Goal: Task Accomplishment & Management: Complete application form

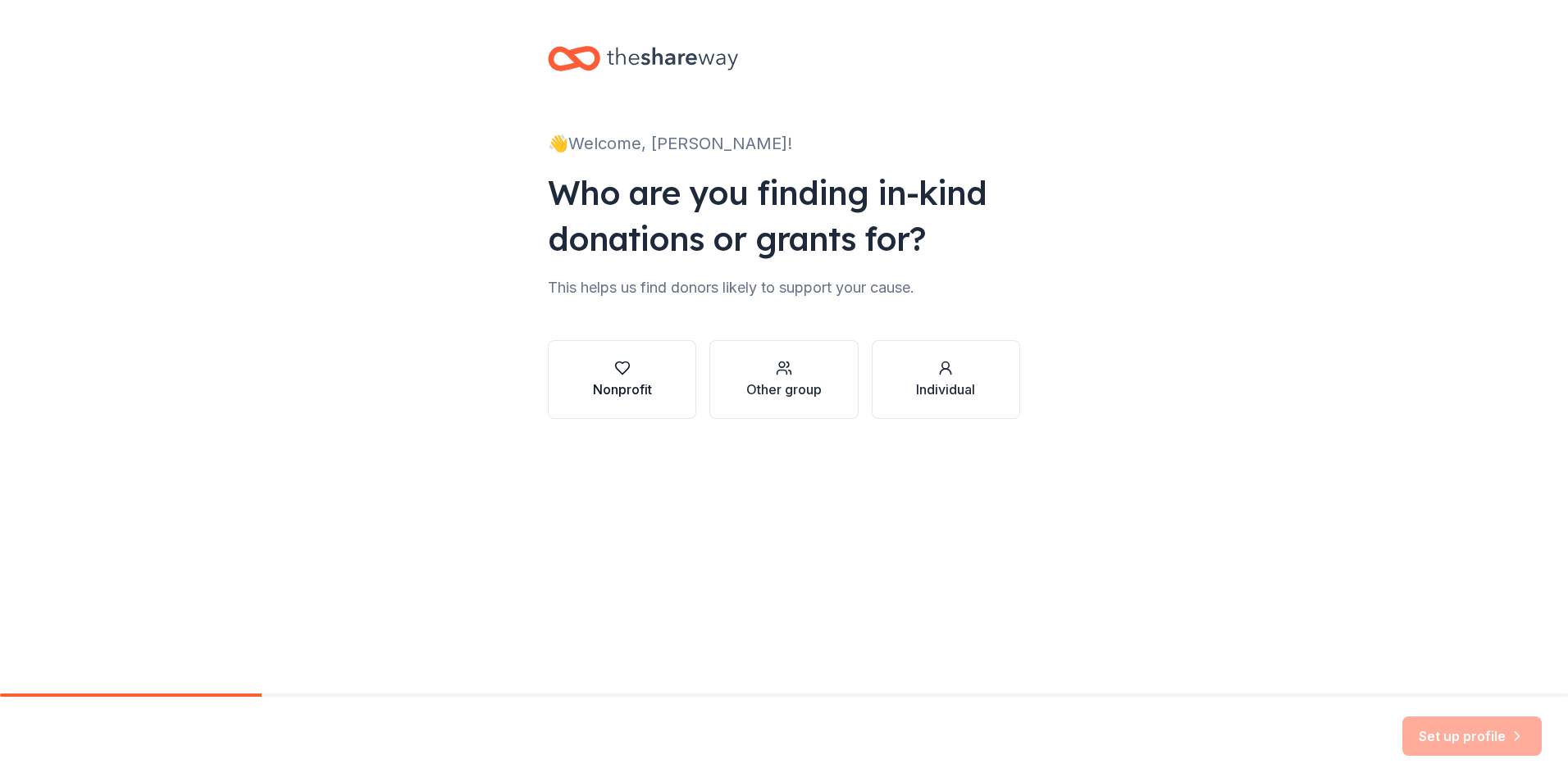
click at [613, 383] on div "Nonprofit" at bounding box center [622, 389] width 59 height 20
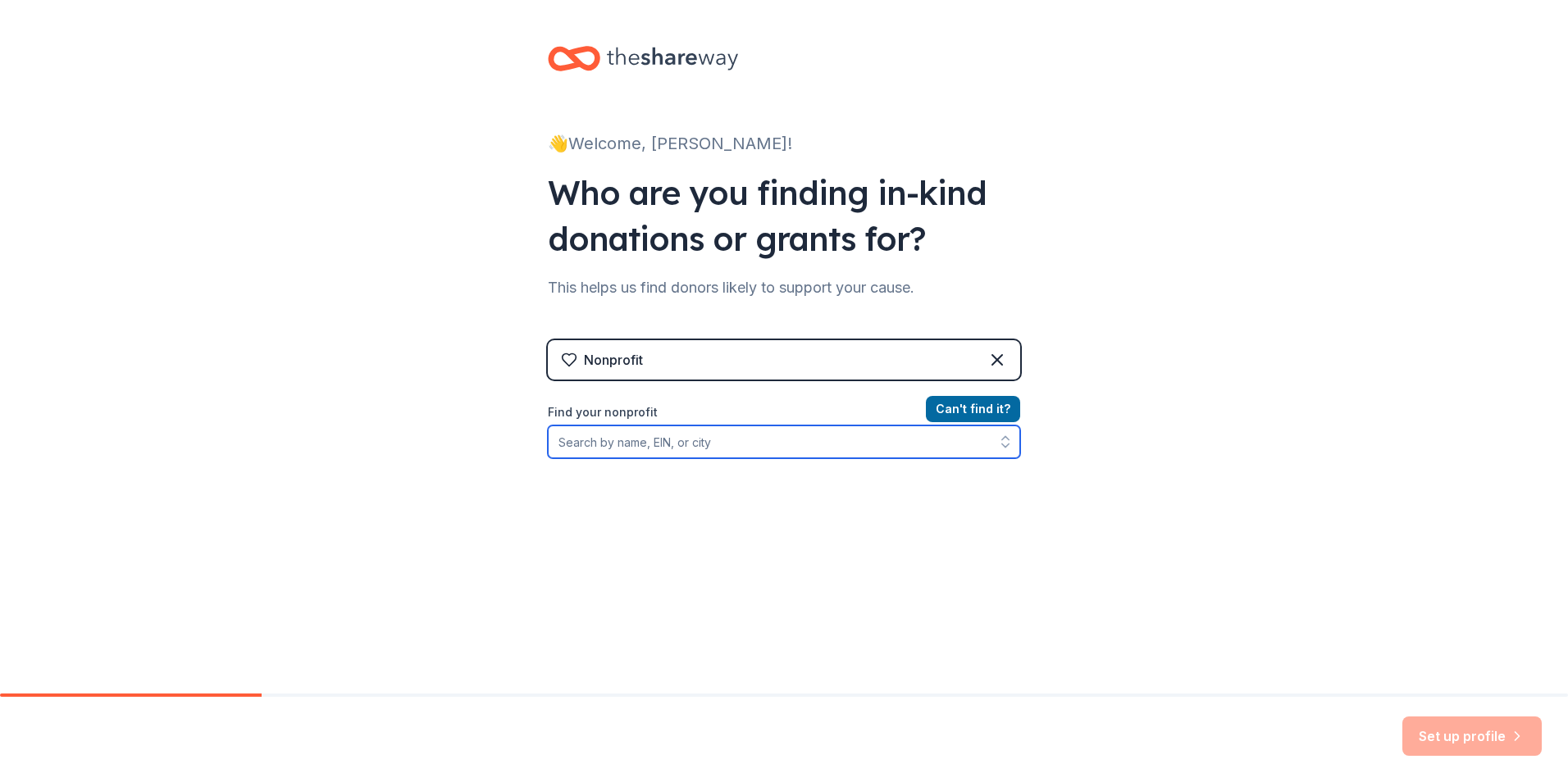
click at [686, 448] on input "Find your nonprofit" at bounding box center [784, 442] width 472 height 33
type input "United Way Minnesota"
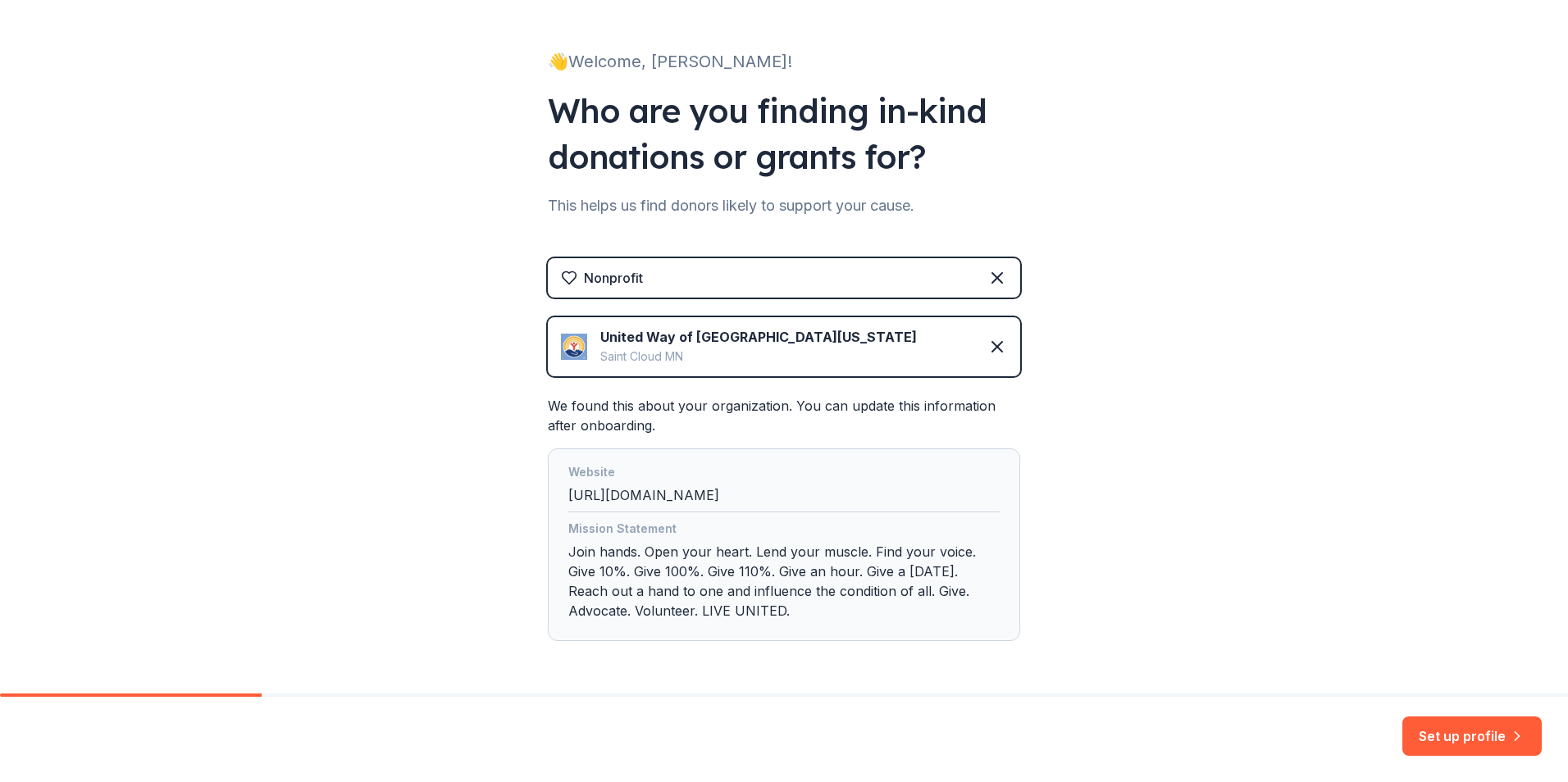
scroll to position [141, 0]
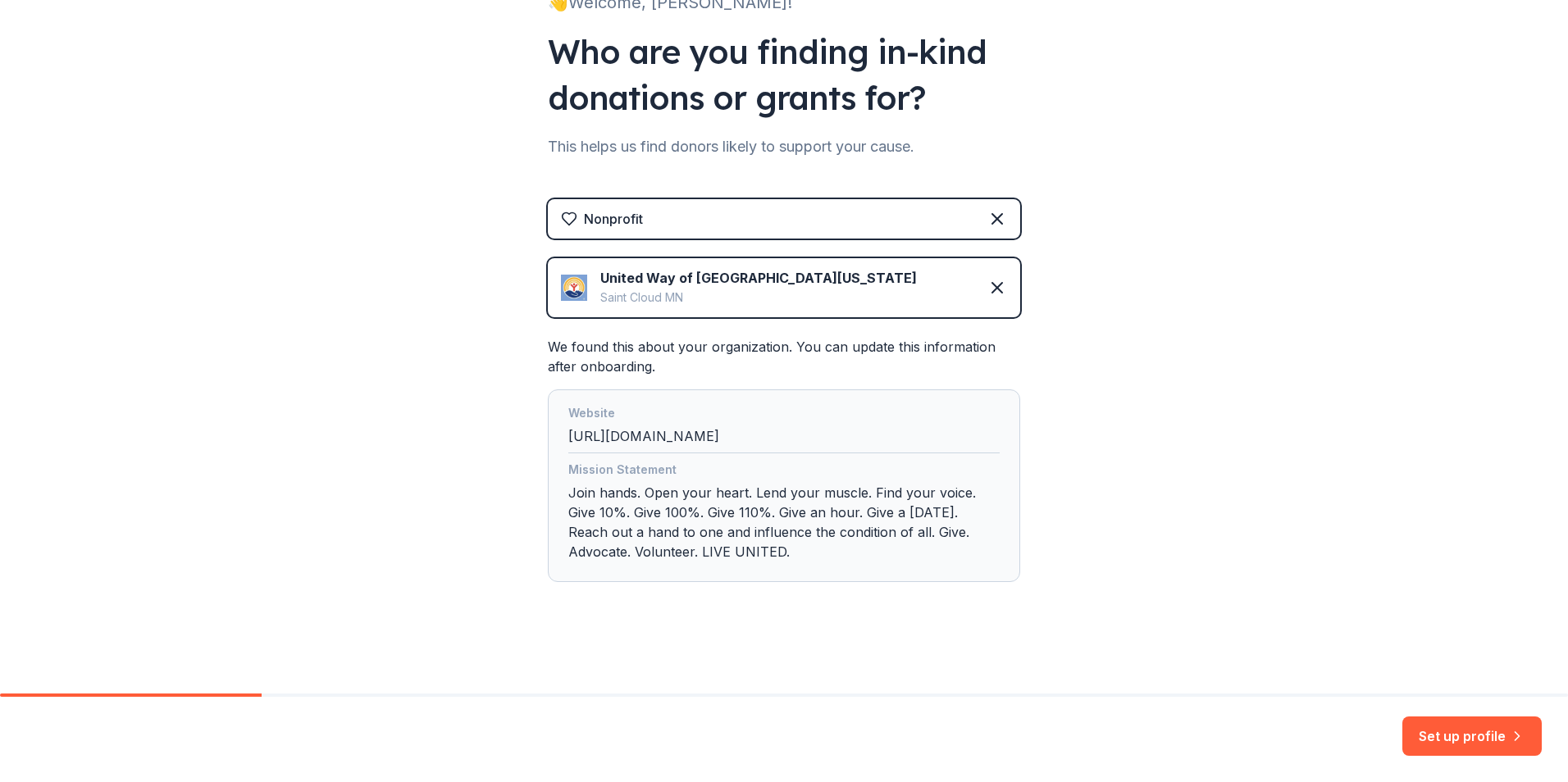
click at [846, 561] on div "Mission Statement Join hands. Open your heart. Lend your muscle. Find your voic…" at bounding box center [784, 514] width 431 height 108
click at [731, 268] on div "United Way of Central Minnesota" at bounding box center [759, 278] width 317 height 20
click at [764, 269] on div "United Way of Central Minnesota" at bounding box center [759, 278] width 317 height 20
drag, startPoint x: 764, startPoint y: 269, endPoint x: 825, endPoint y: 284, distance: 62.8
click at [825, 284] on div "United Way of Central Minnesota Saint Cloud MN" at bounding box center [784, 288] width 472 height 59
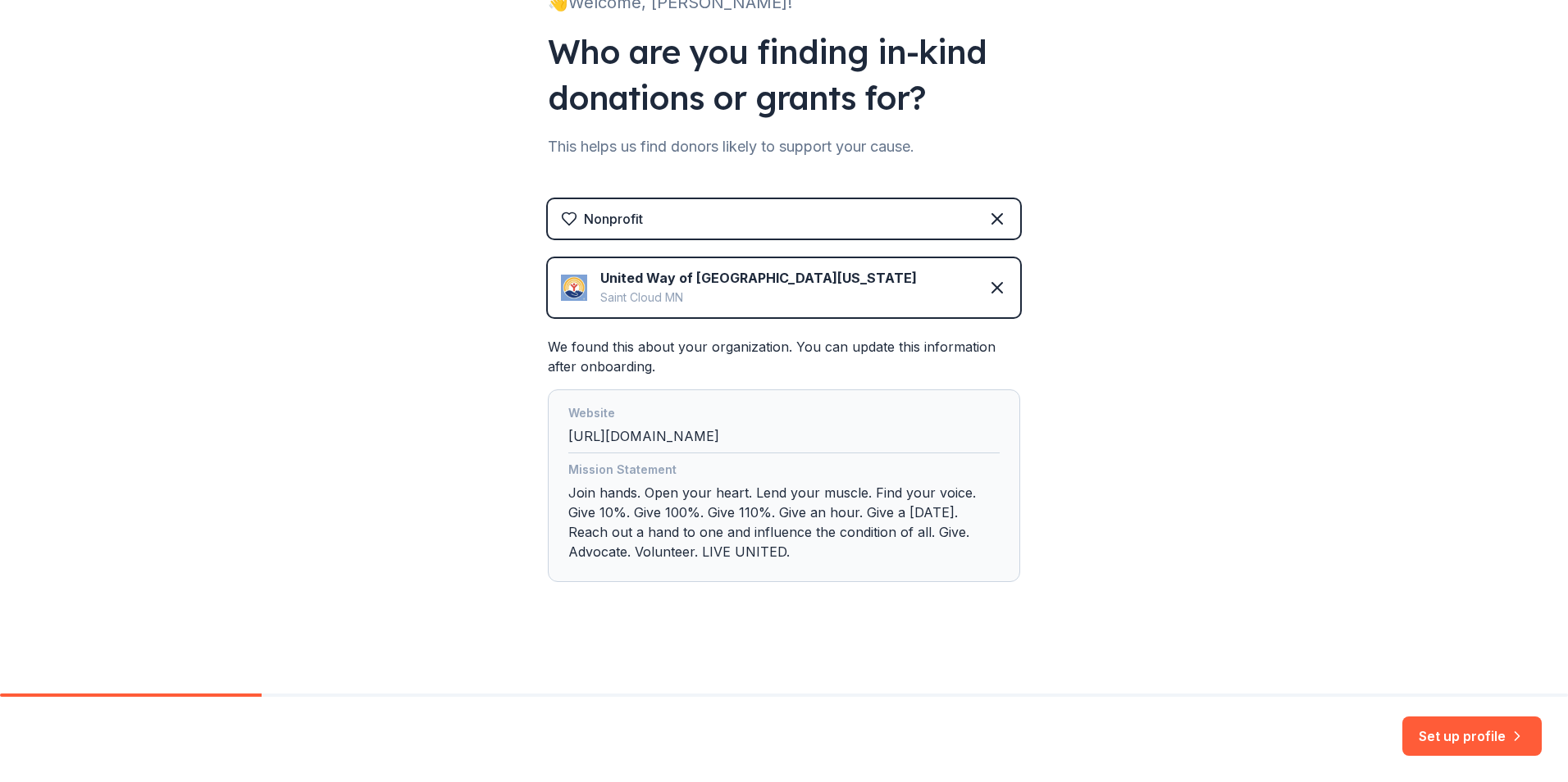
click at [772, 294] on div "Saint Cloud MN" at bounding box center [759, 298] width 317 height 20
click at [987, 289] on icon at bounding box center [997, 288] width 20 height 20
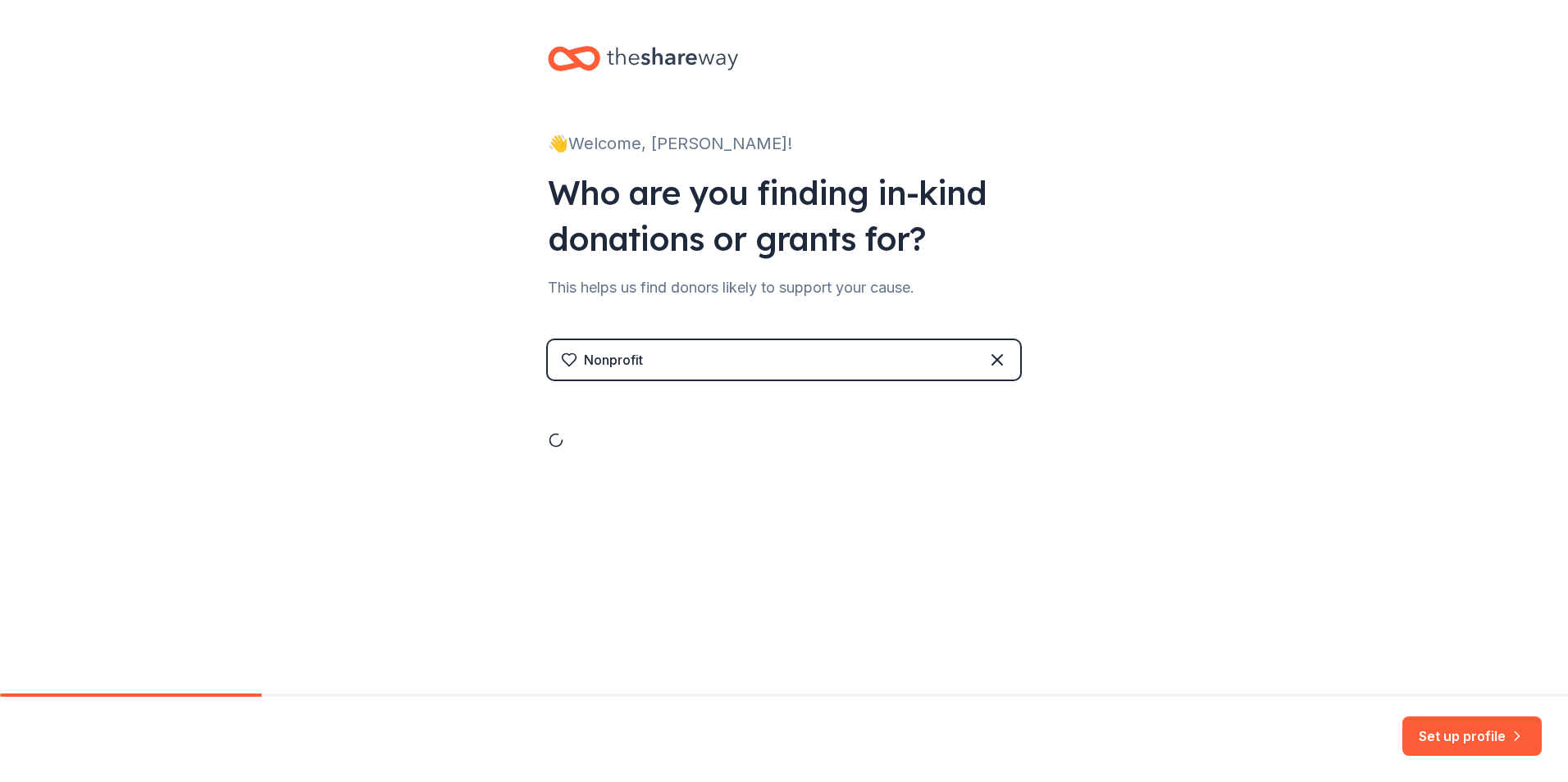
scroll to position [0, 0]
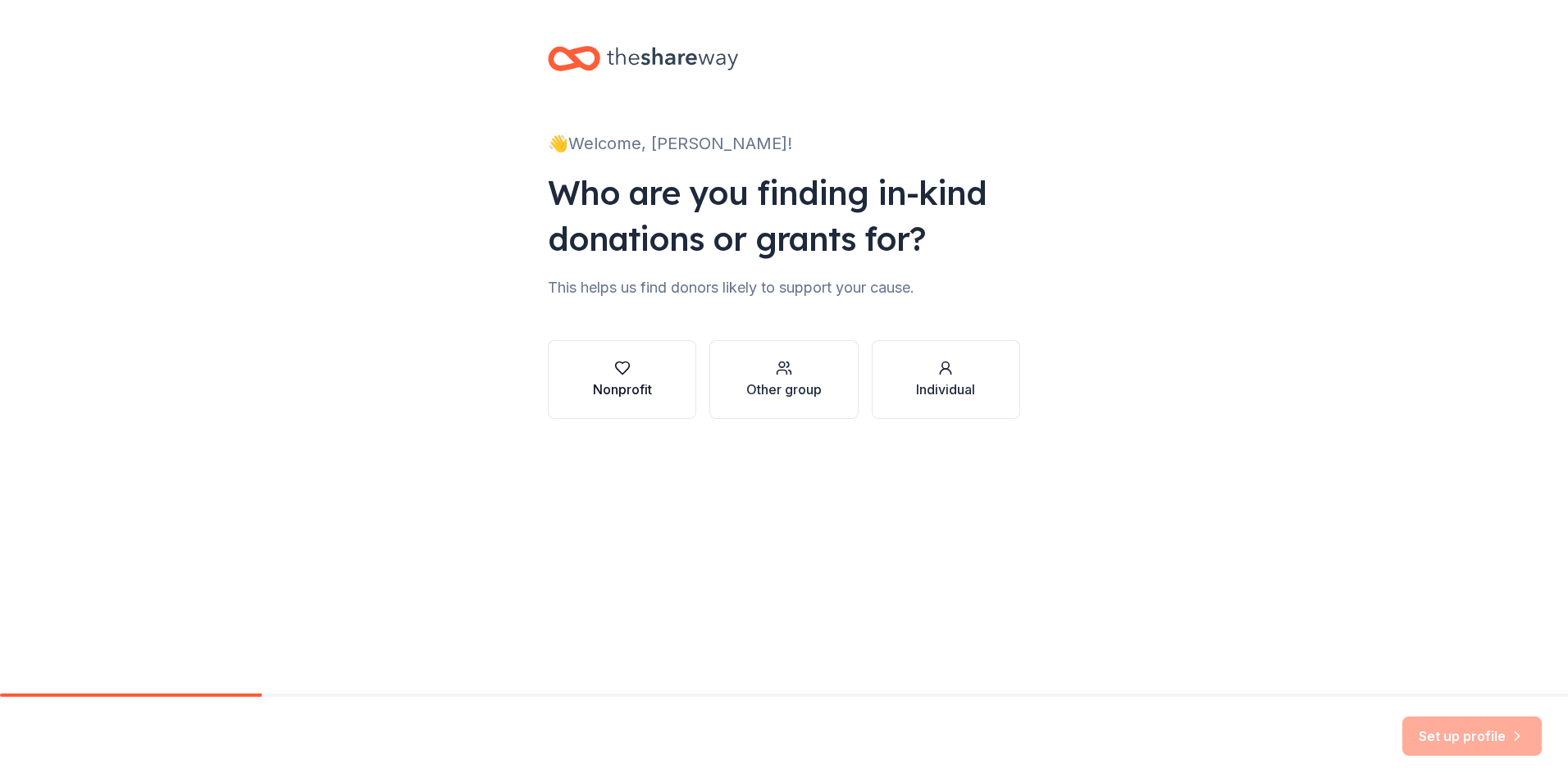
click at [626, 367] on icon "button" at bounding box center [622, 368] width 16 height 16
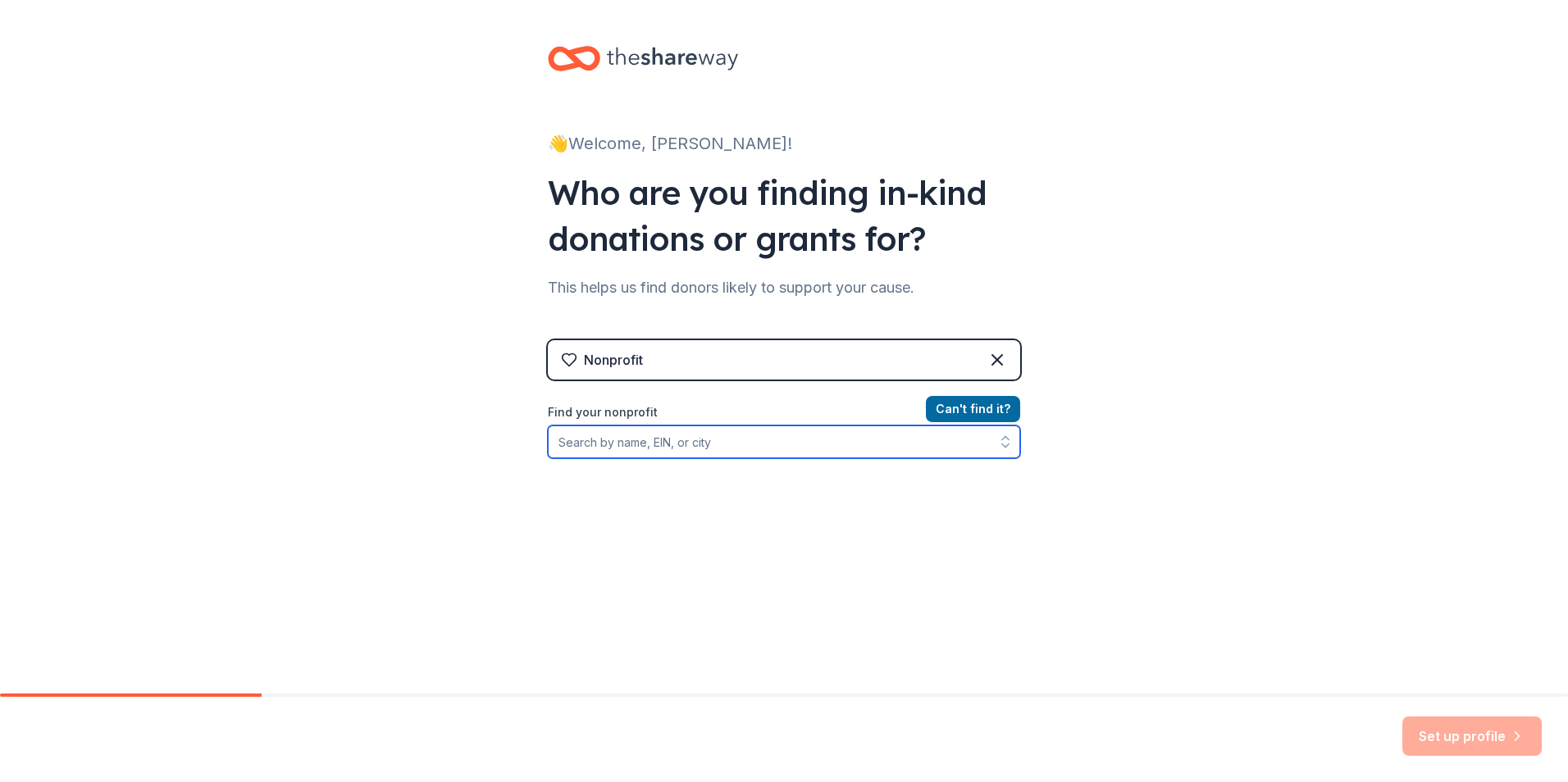
click at [671, 454] on input "Find your nonprofit" at bounding box center [784, 442] width 472 height 33
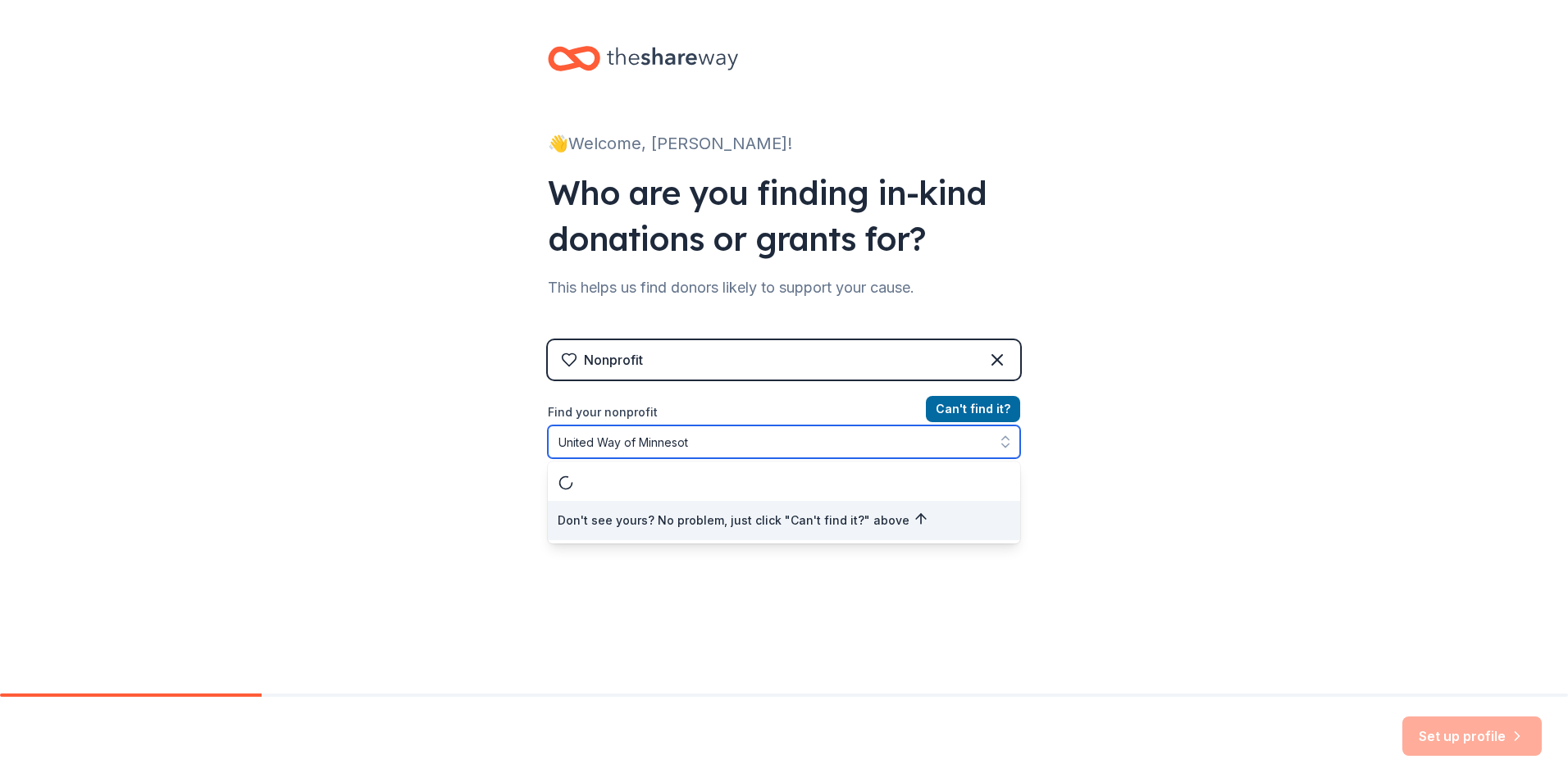
type input "United Way of Minnesota"
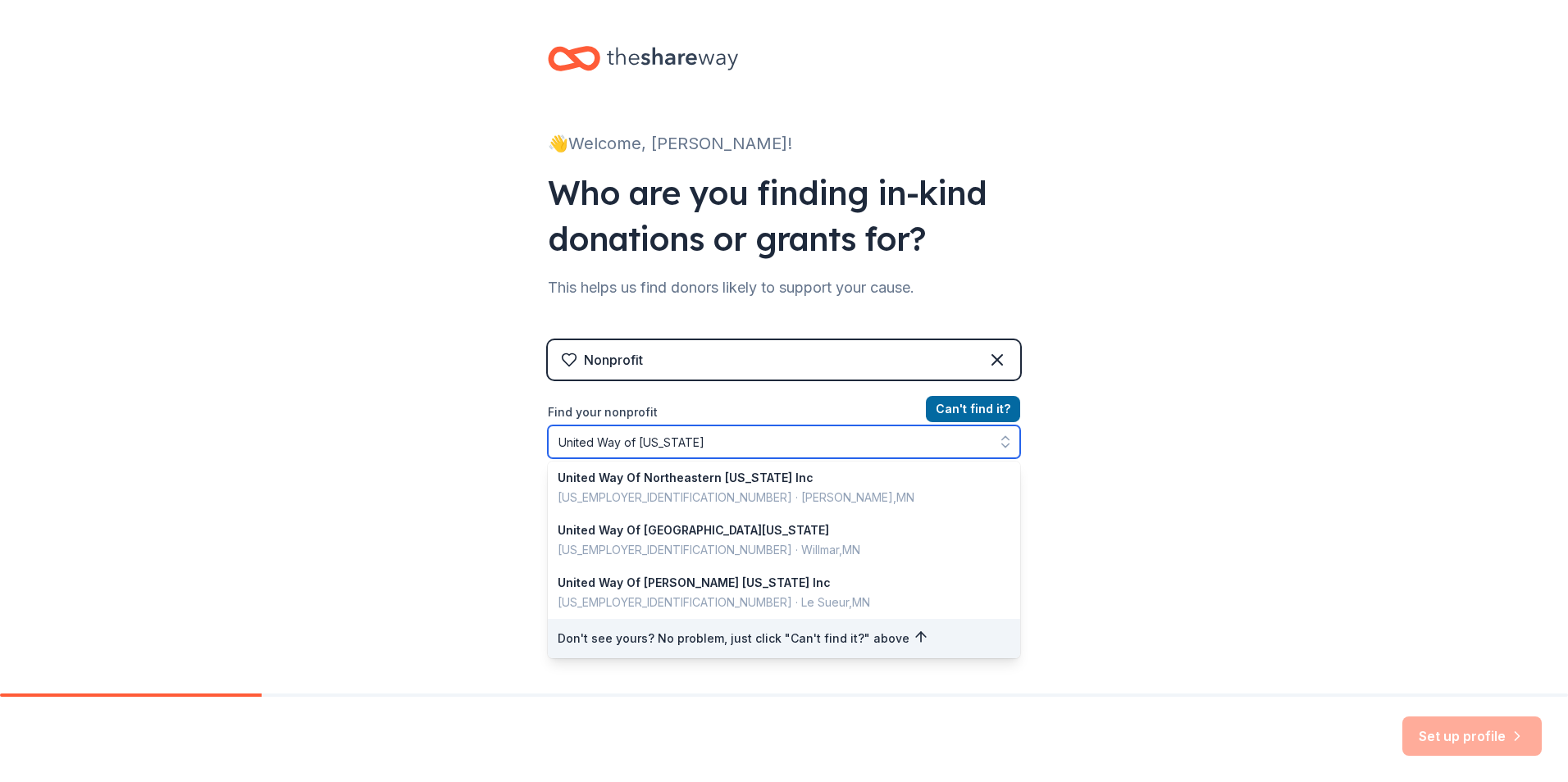
scroll to position [111, 0]
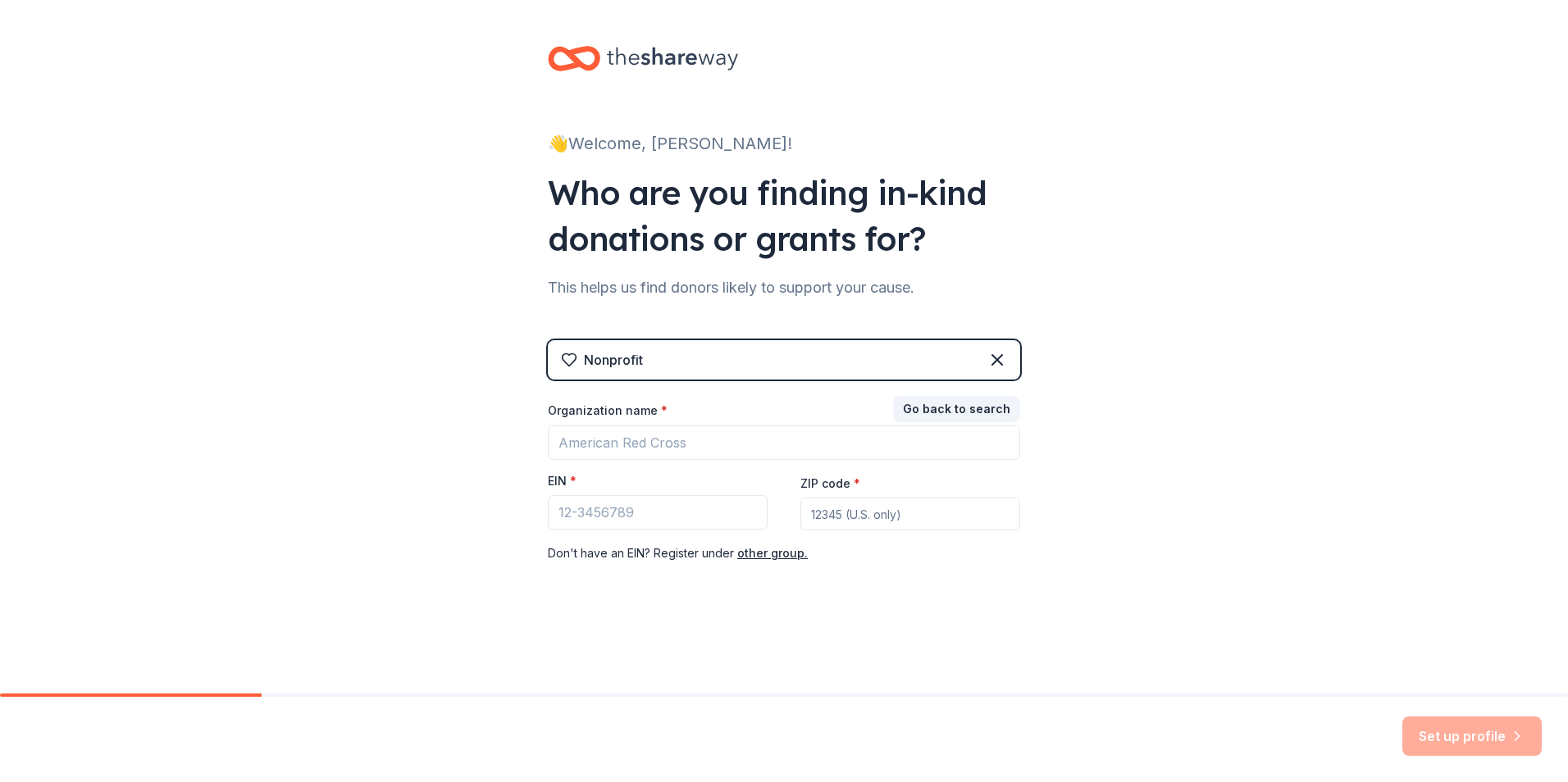
click at [1141, 456] on div "👋 Welcome, Becky! Who are you finding in-kind donations or grants for? This hel…" at bounding box center [784, 337] width 1568 height 675
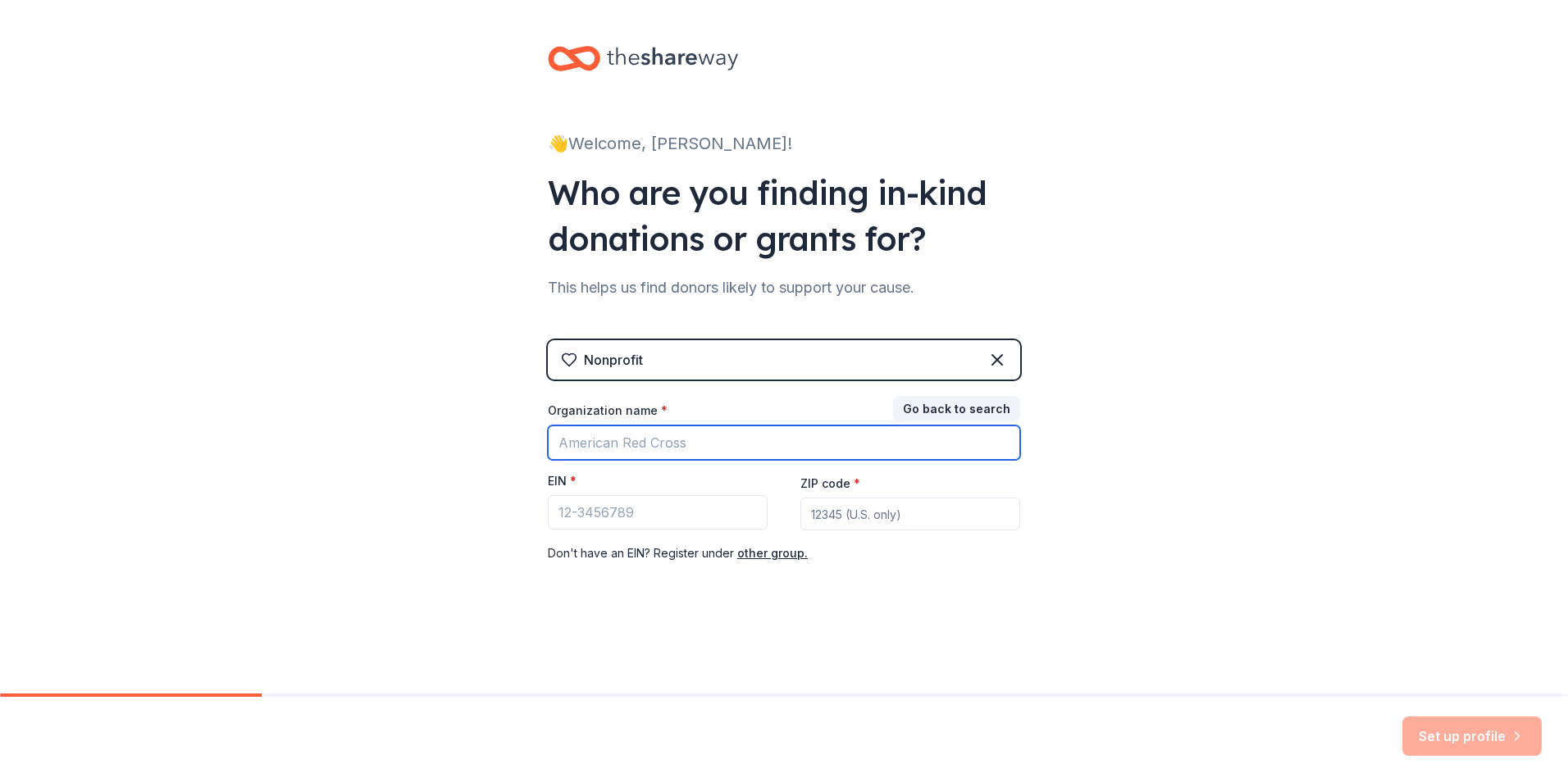
click at [644, 434] on input "Organization name *" at bounding box center [784, 443] width 472 height 34
type input "United Way Twin"
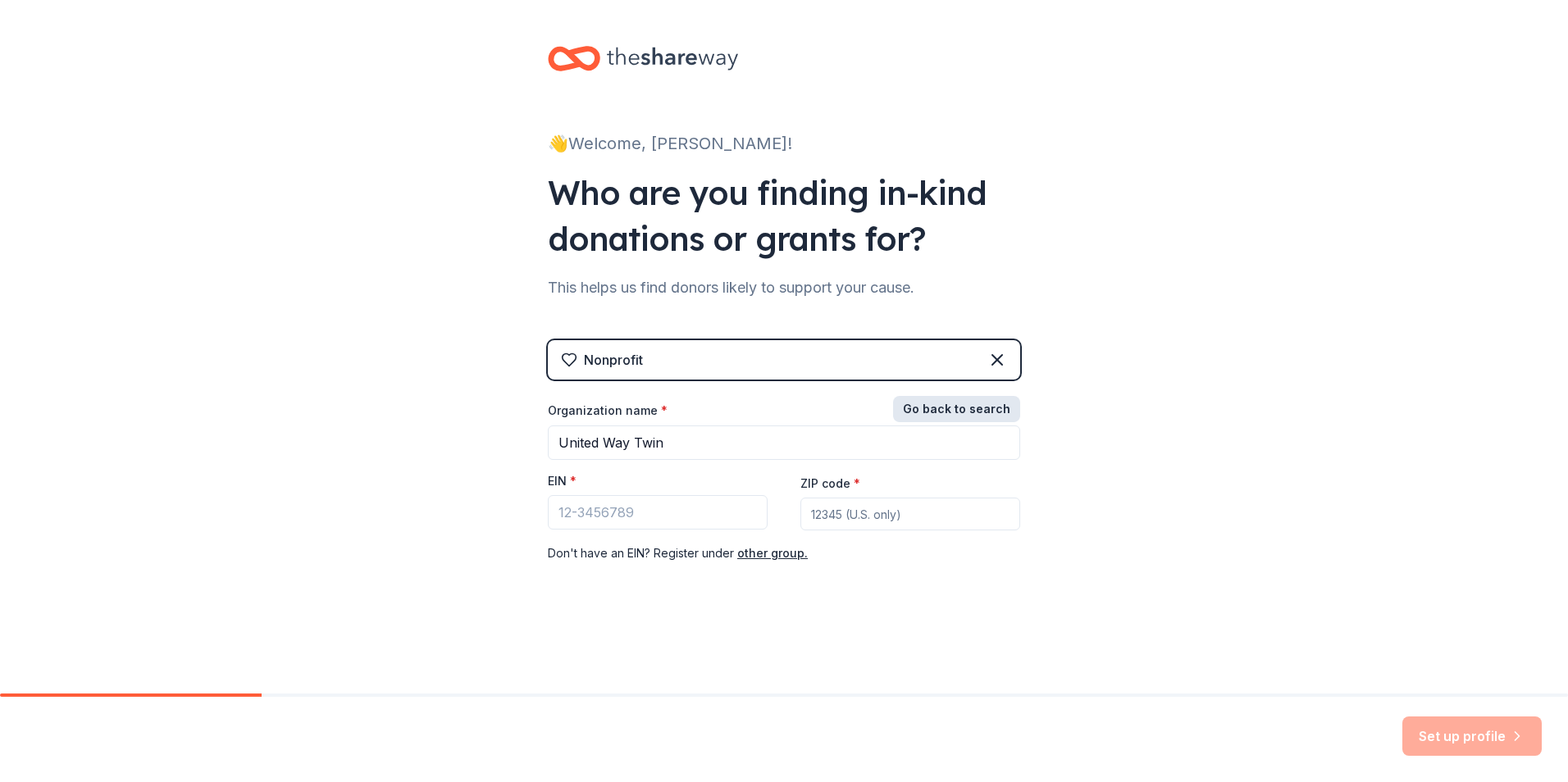
click at [978, 413] on button "Go back to search" at bounding box center [956, 409] width 127 height 26
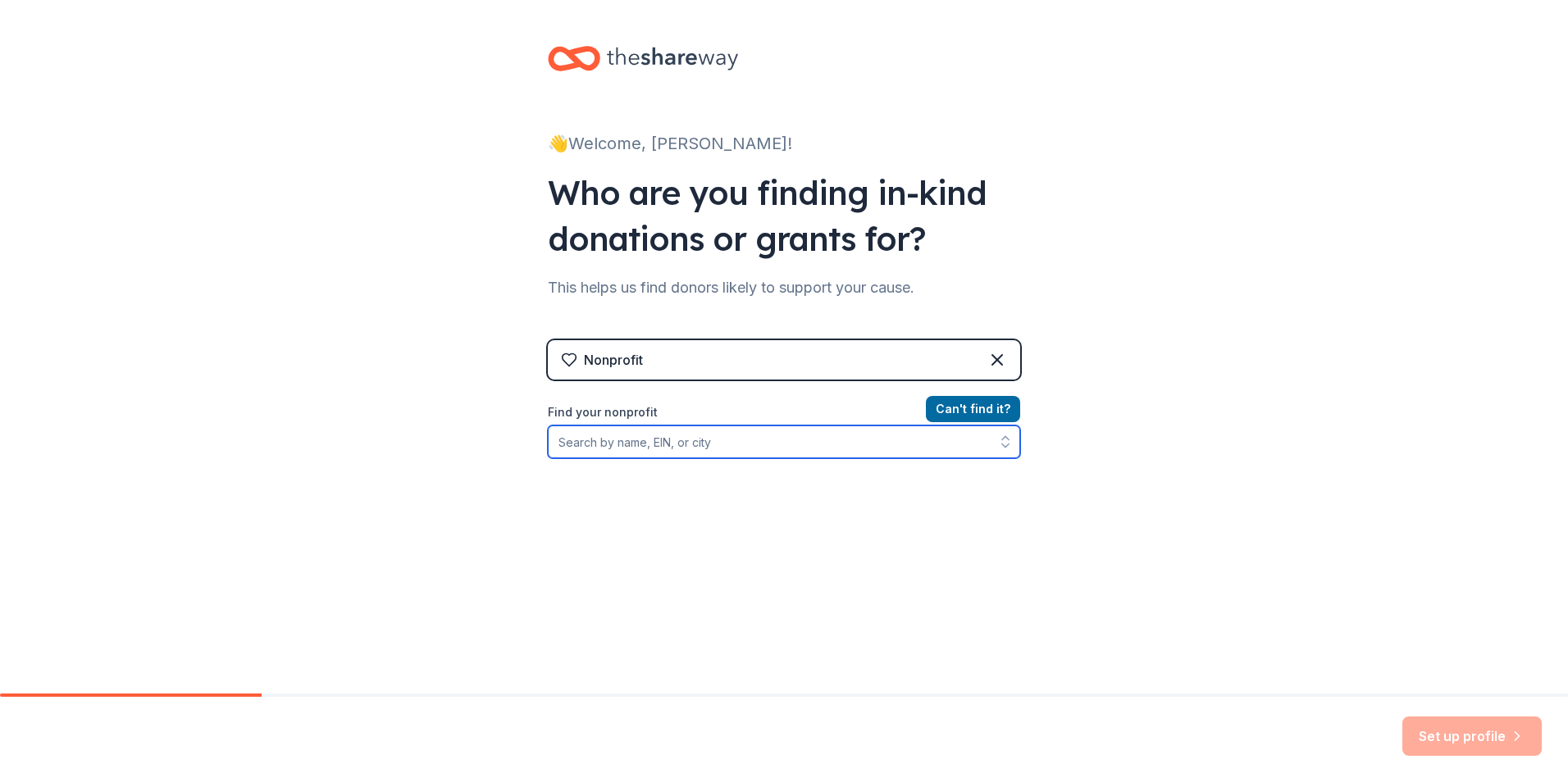
click at [649, 454] on input "Find your nonprofit" at bounding box center [784, 442] width 472 height 33
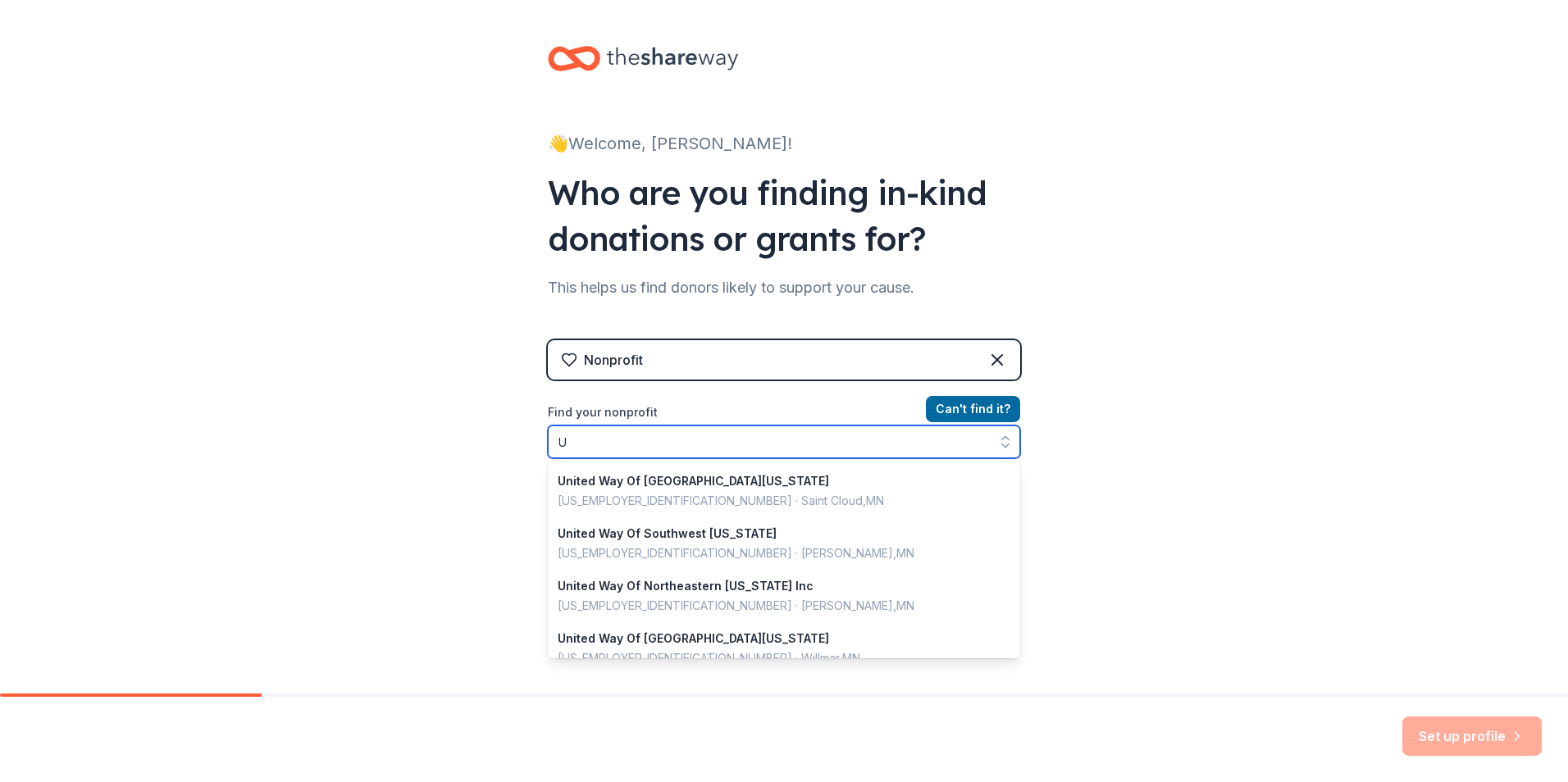
scroll to position [108, 0]
type input "United Way Twin"
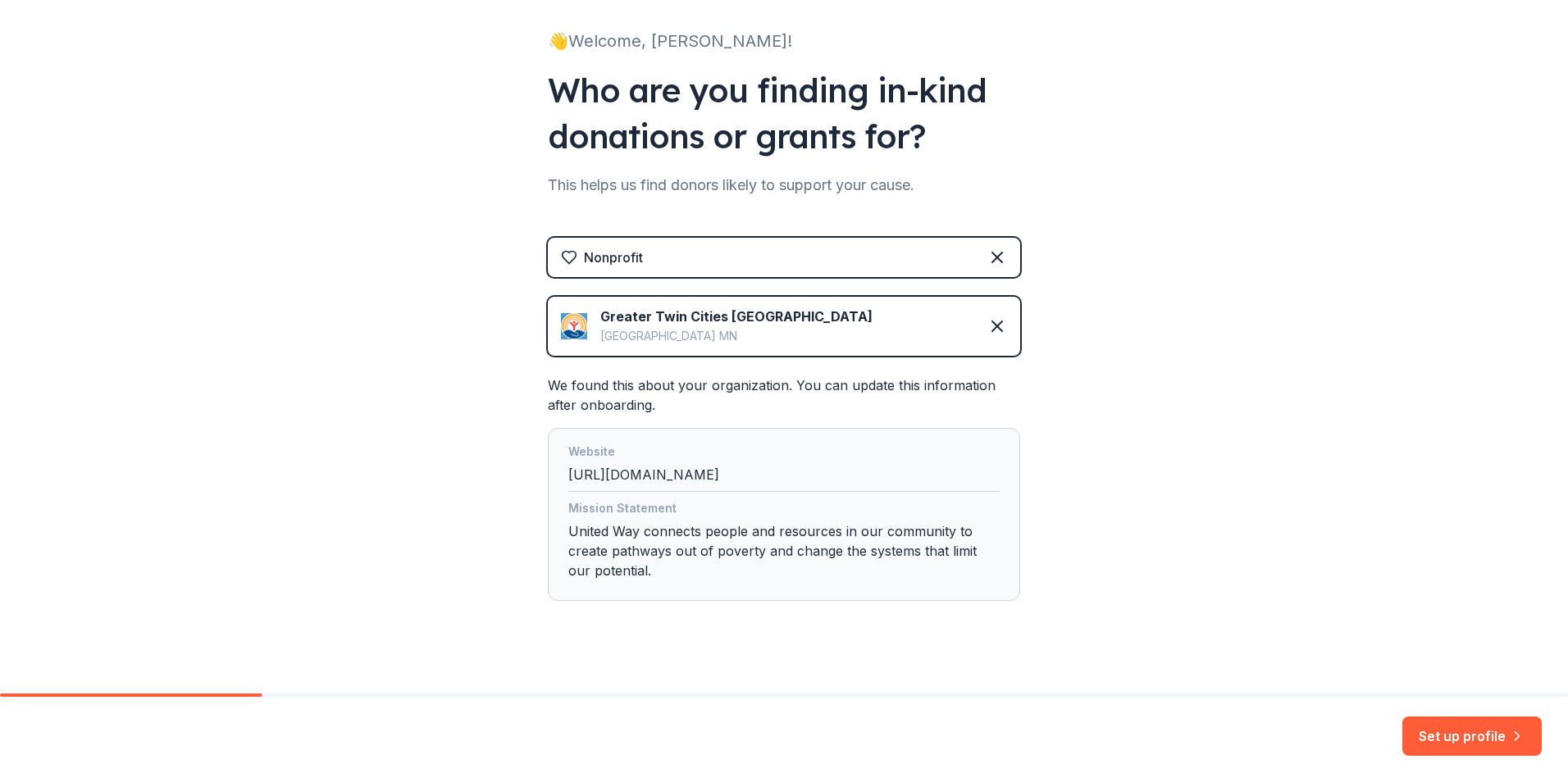
scroll to position [121, 0]
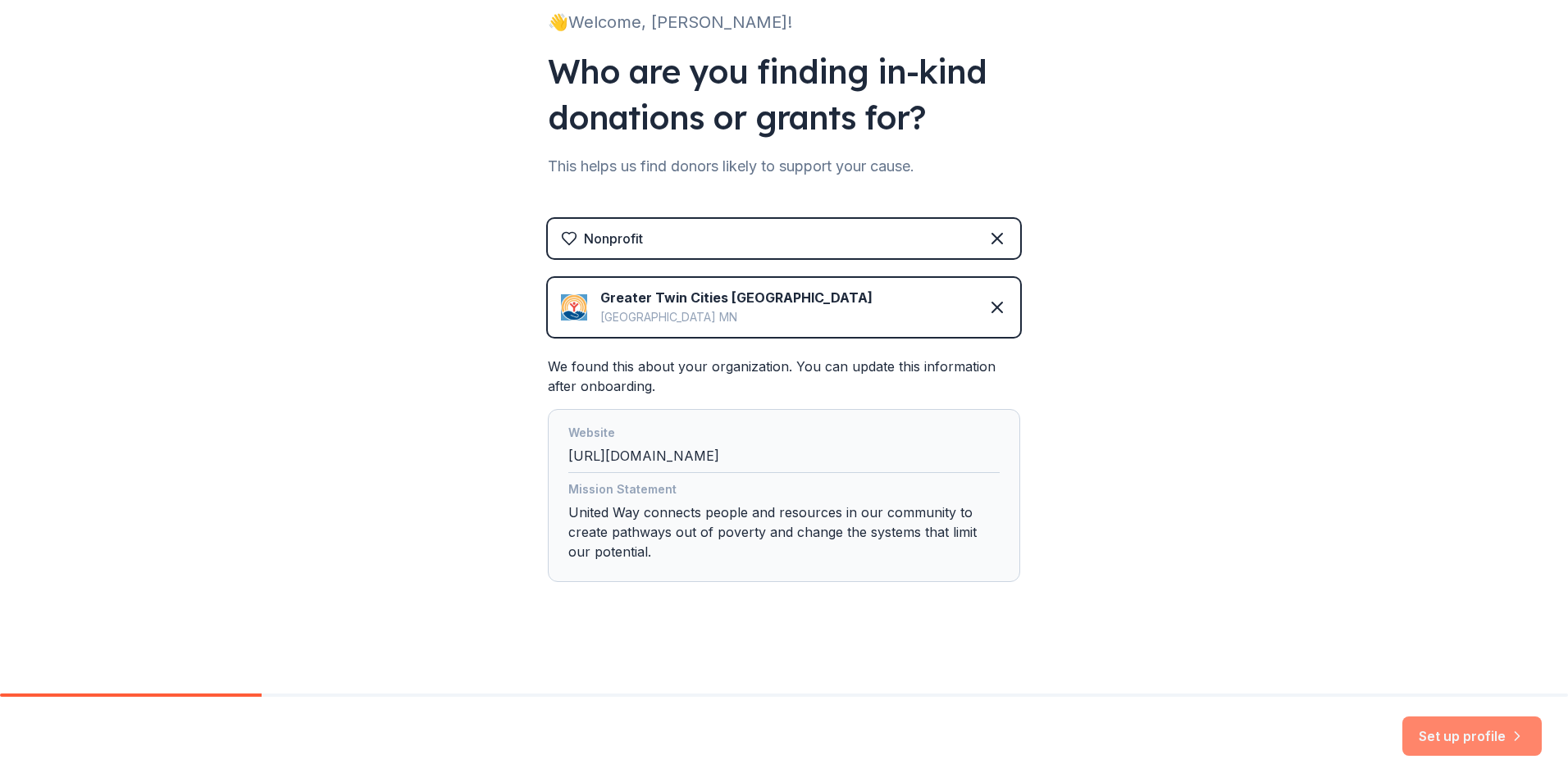
click at [1470, 741] on button "Set up profile" at bounding box center [1472, 736] width 139 height 39
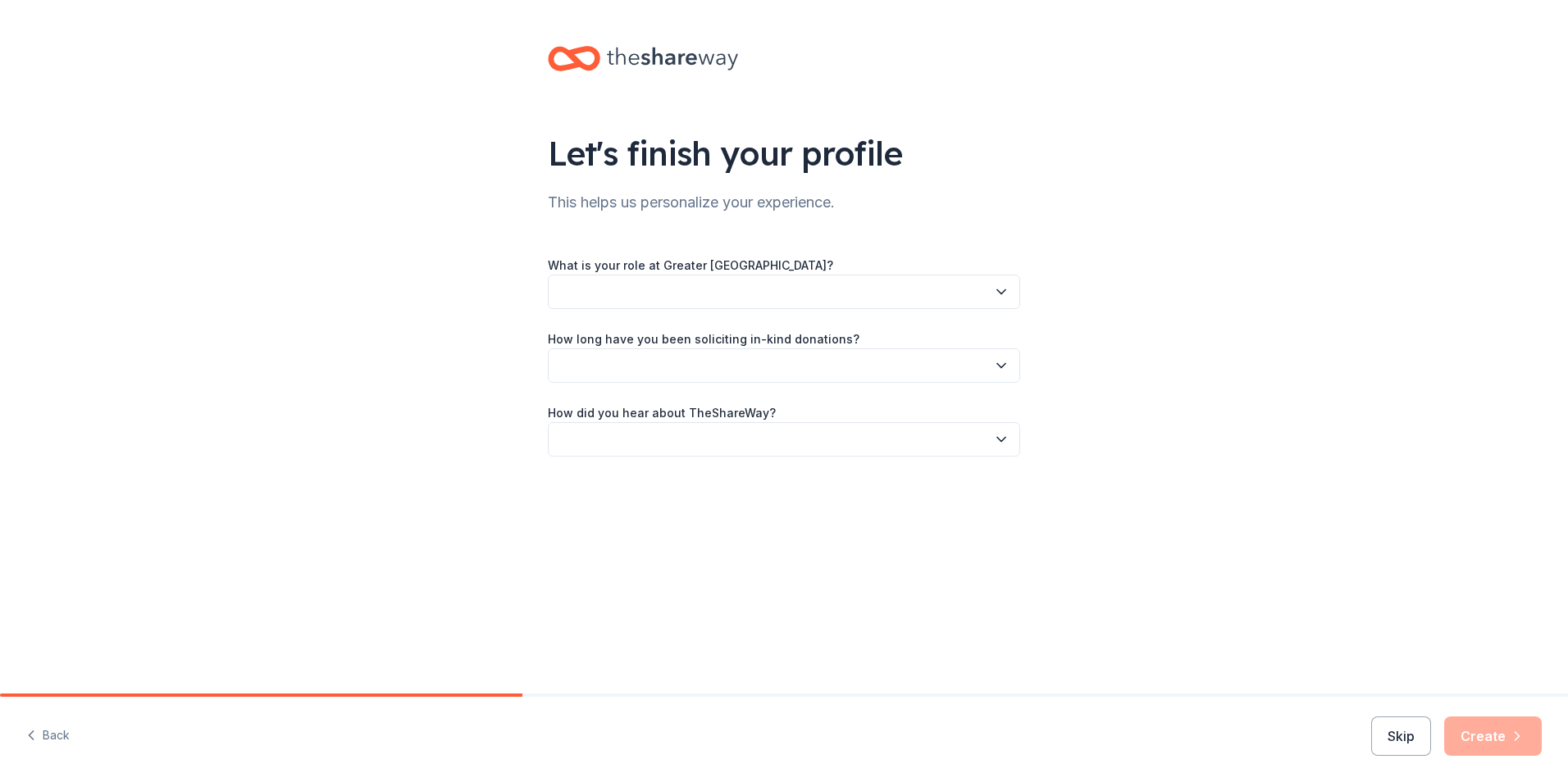
click at [694, 289] on button "button" at bounding box center [784, 292] width 472 height 34
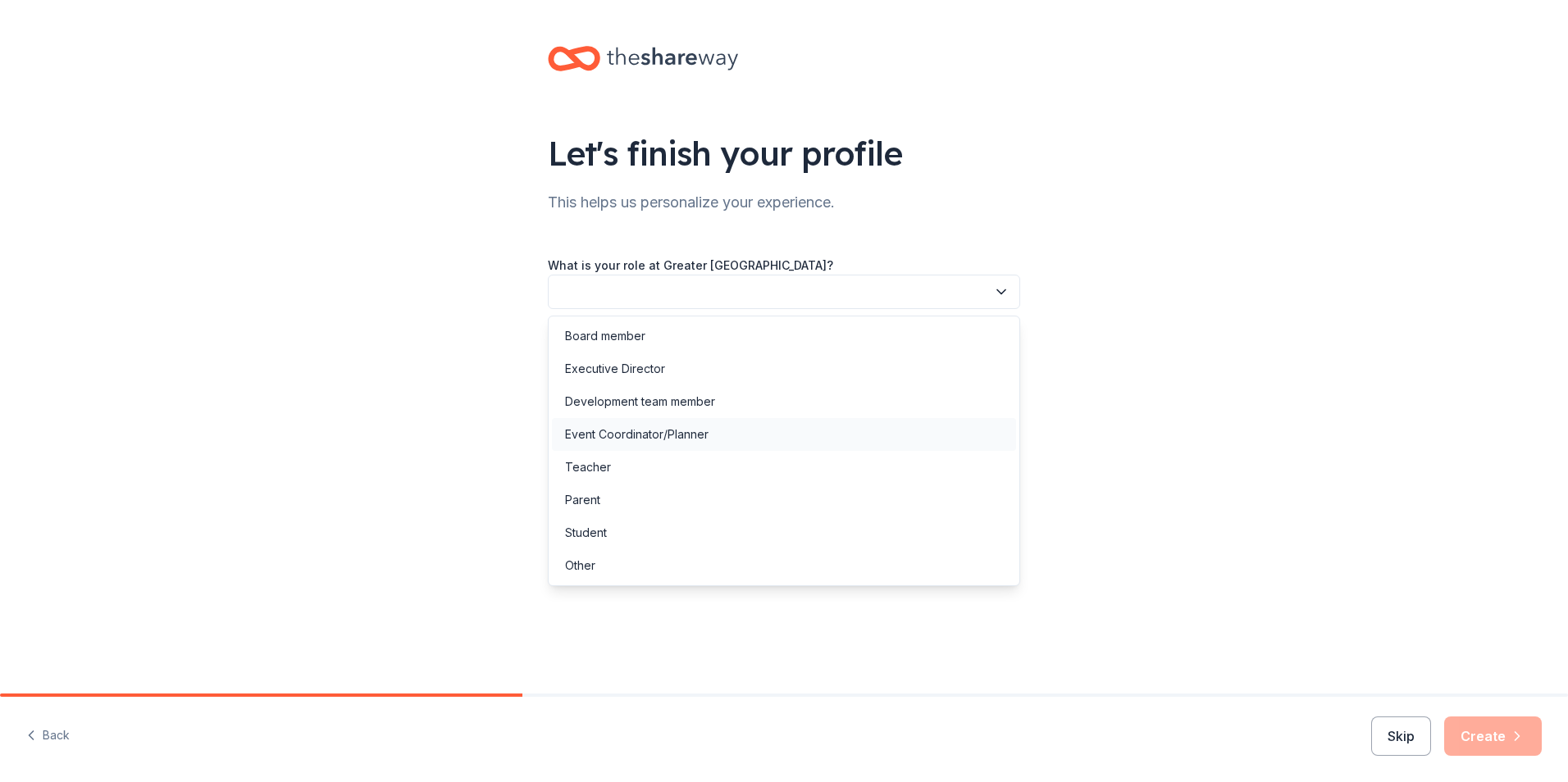
click at [710, 436] on div "Event Coordinator/Planner" at bounding box center [784, 434] width 464 height 33
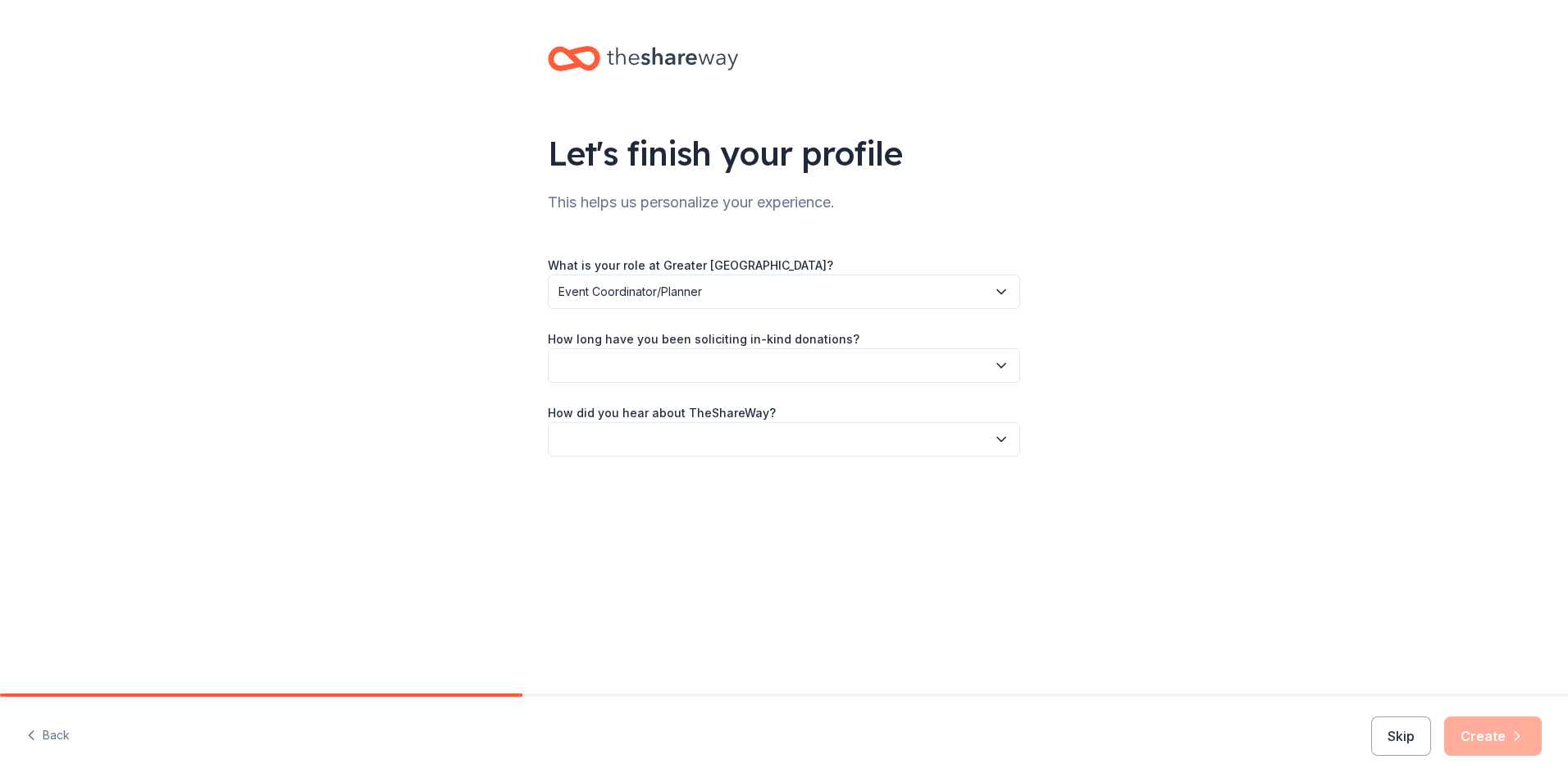
click at [734, 361] on button "button" at bounding box center [784, 366] width 472 height 34
click at [650, 470] on div "2 to 5 years" at bounding box center [784, 475] width 464 height 33
click at [717, 446] on button "button" at bounding box center [784, 439] width 472 height 34
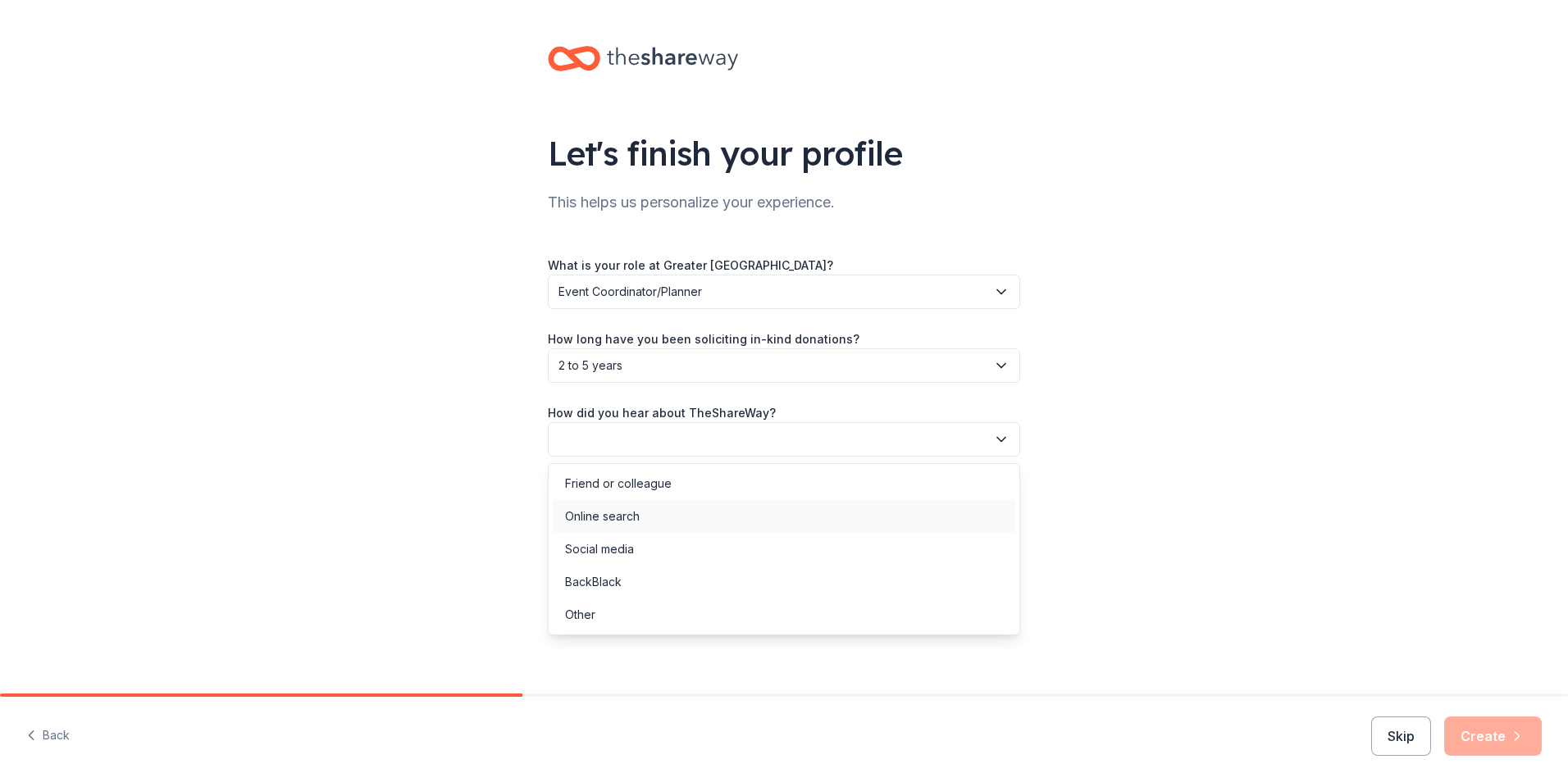
click at [645, 523] on div "Online search" at bounding box center [784, 516] width 464 height 33
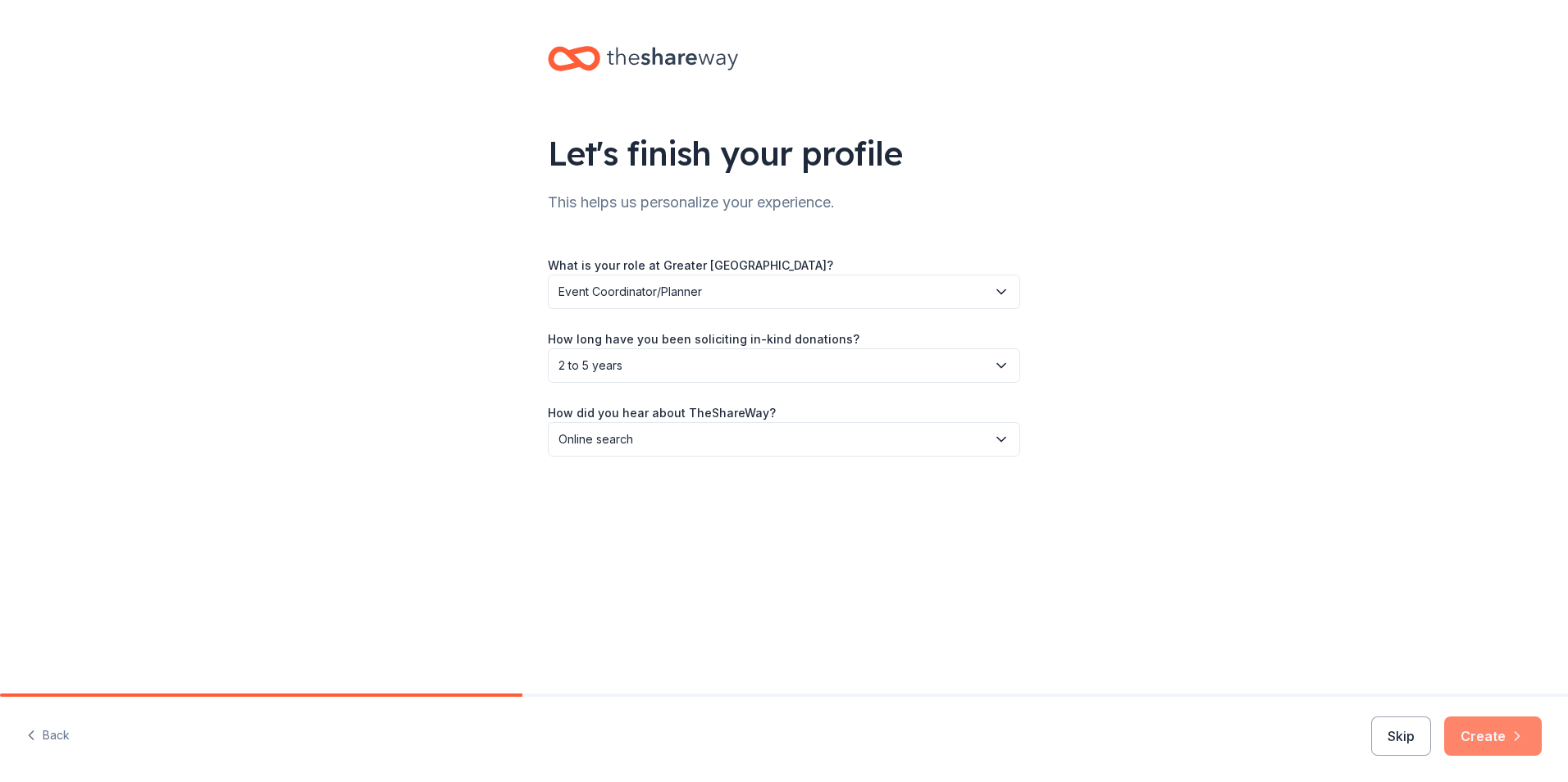
click at [1493, 745] on button "Create" at bounding box center [1493, 736] width 98 height 39
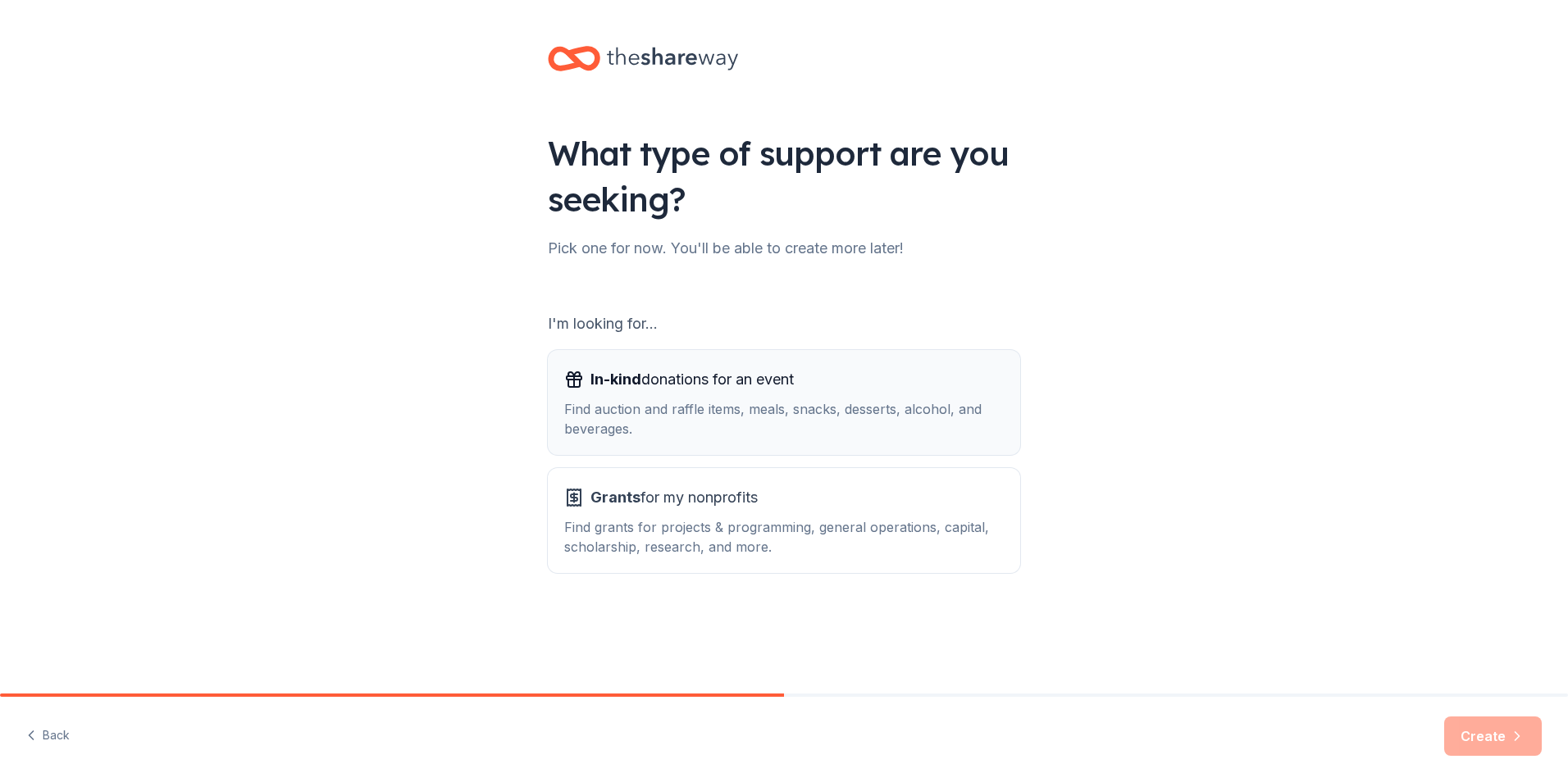
click at [686, 405] on div "Find auction and raffle items, meals, snacks, desserts, alcohol, and beverages." at bounding box center [784, 419] width 440 height 39
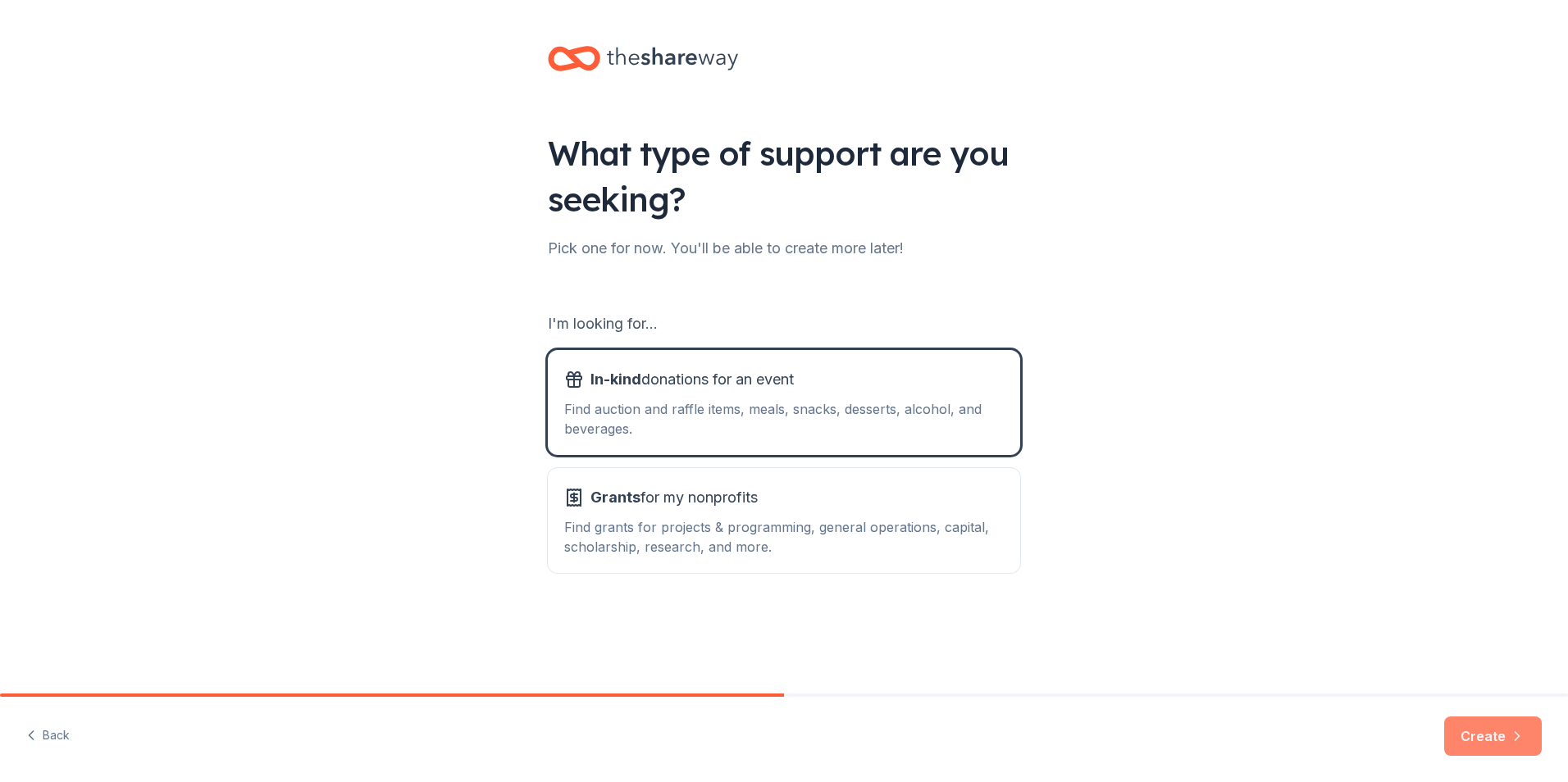
click at [1488, 734] on button "Create" at bounding box center [1493, 736] width 98 height 39
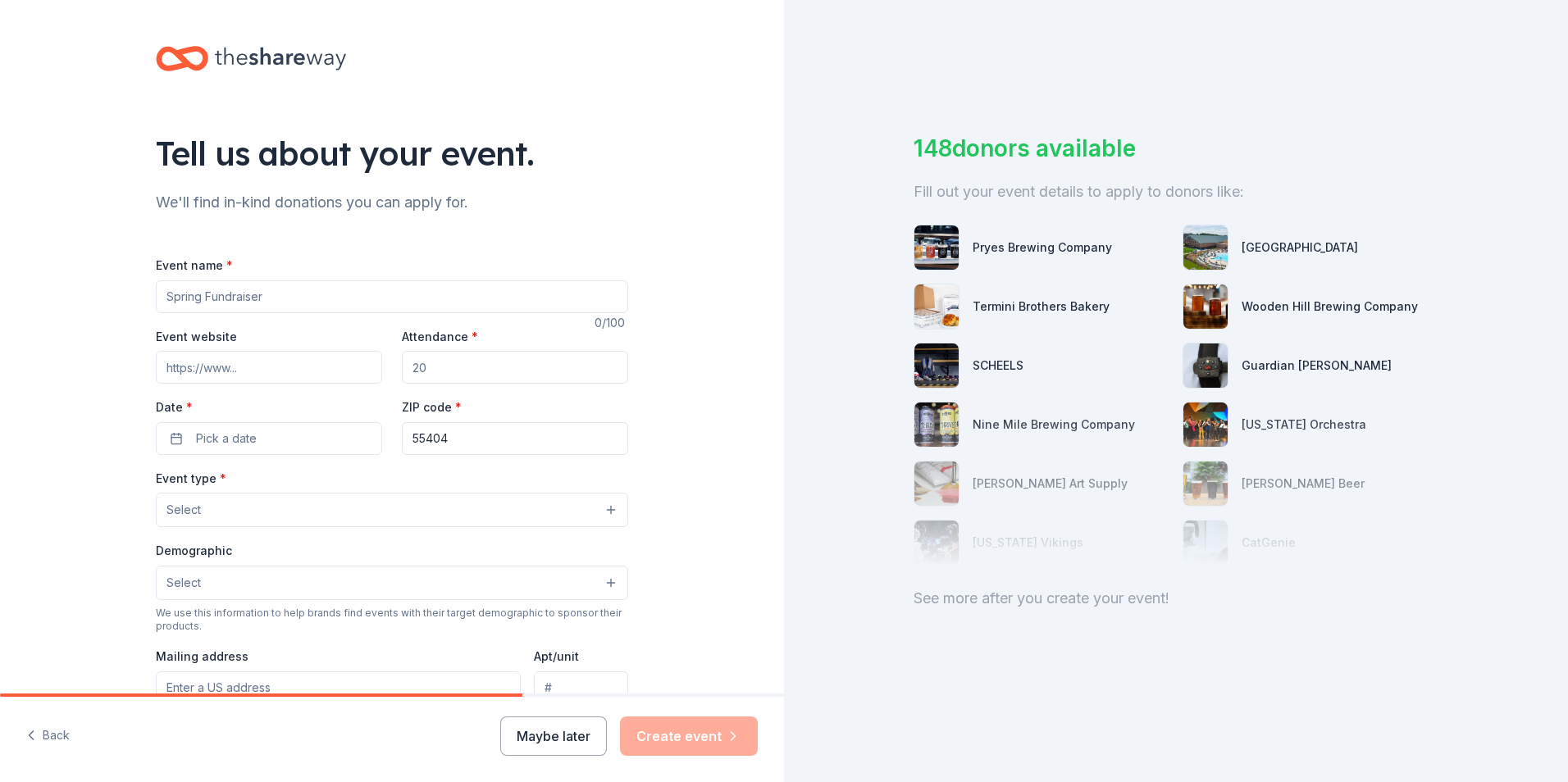
click at [272, 300] on input "Event name *" at bounding box center [392, 297] width 472 height 33
type input "Meat Raffle and [DATE]"
click at [180, 361] on input "Event website" at bounding box center [269, 367] width 226 height 33
click at [248, 370] on input "Event website" at bounding box center [269, 367] width 226 height 33
click at [248, 363] on input "Event website" at bounding box center [269, 367] width 226 height 33
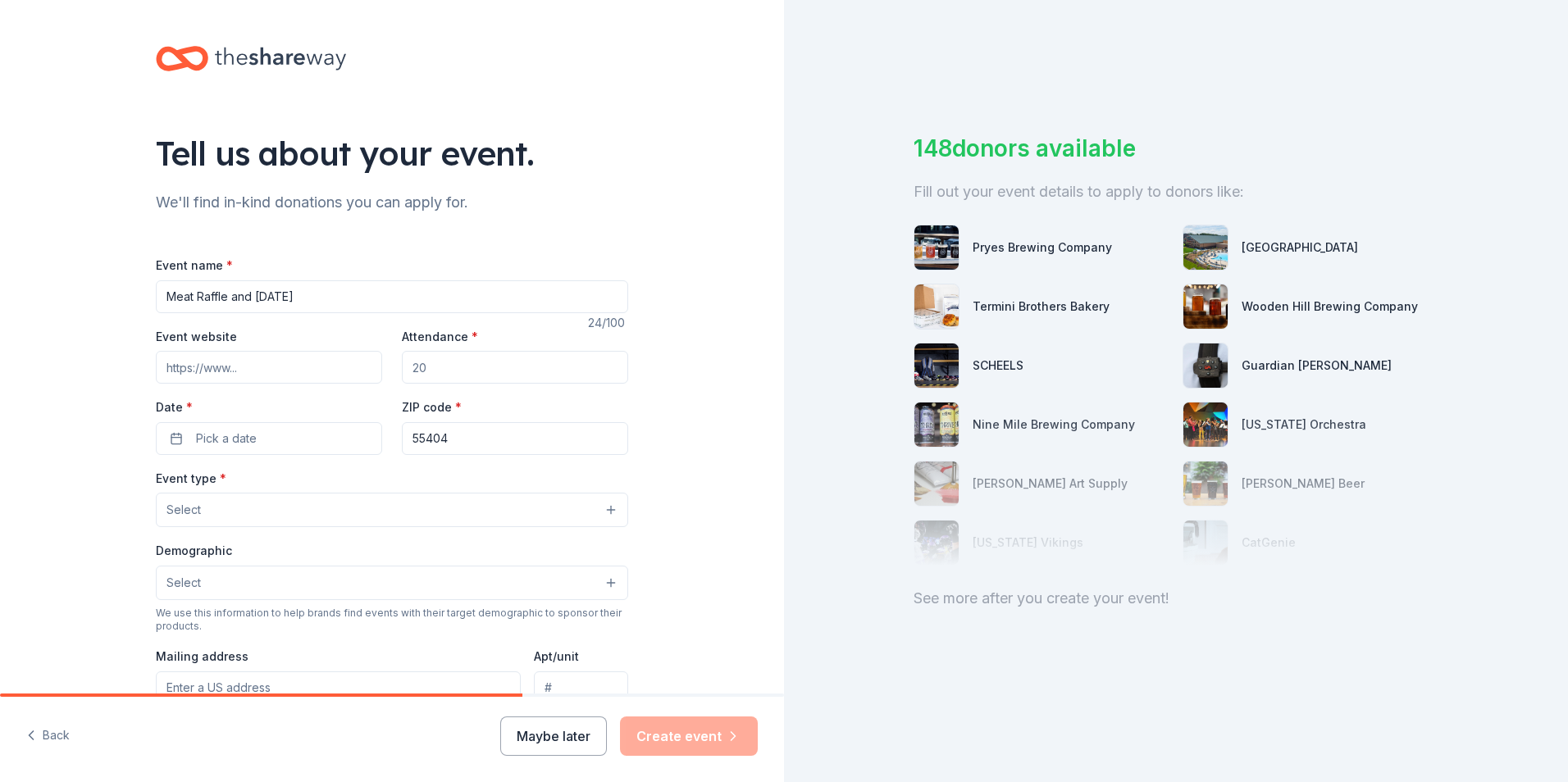
click at [453, 352] on input "Attendance *" at bounding box center [515, 367] width 226 height 33
type input "500"
click at [250, 369] on input "Event website" at bounding box center [269, 367] width 226 height 33
click at [250, 367] on input "Event website" at bounding box center [269, 367] width 226 height 33
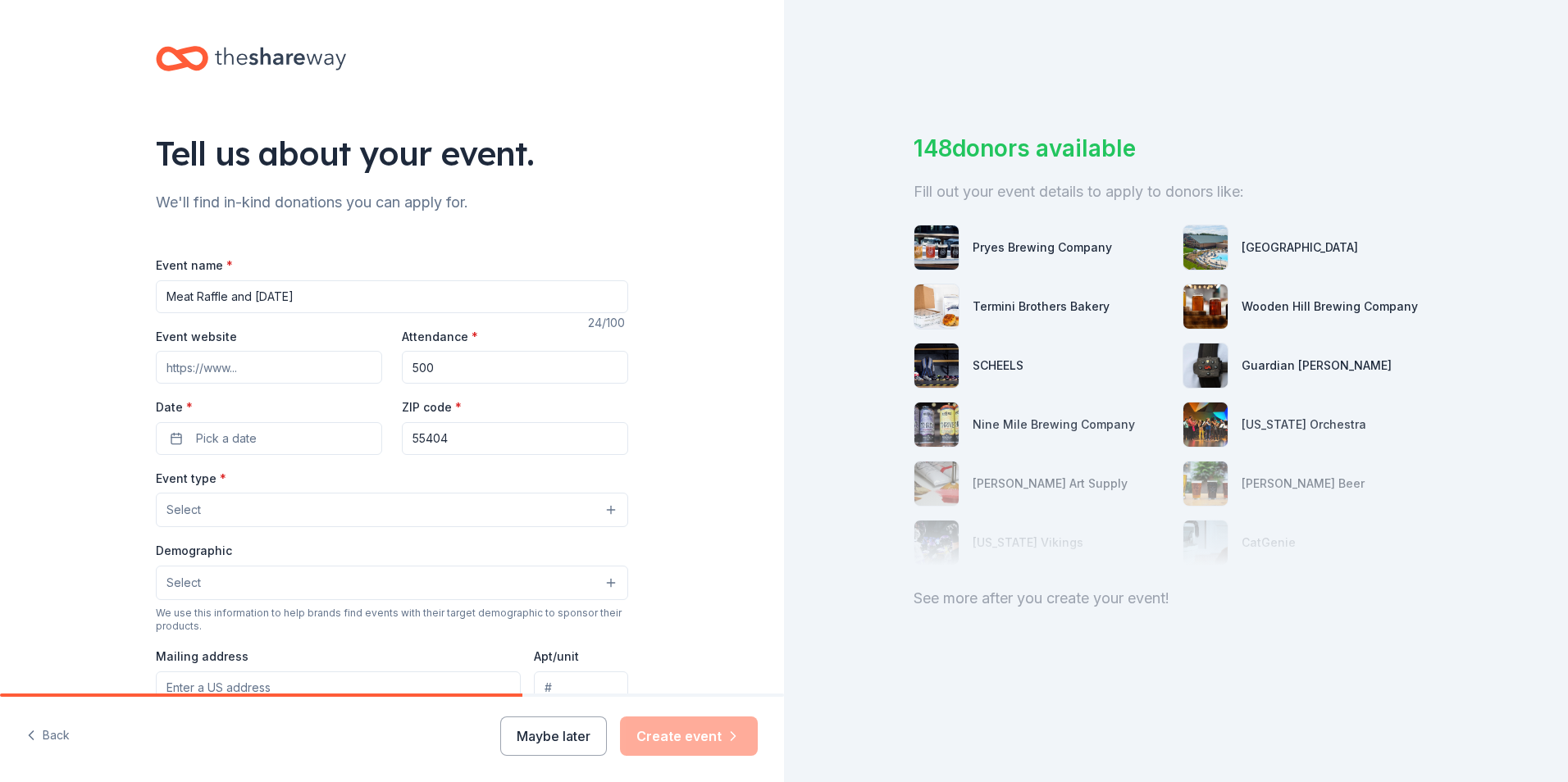
click at [294, 369] on input "Event website" at bounding box center [269, 367] width 226 height 33
click at [281, 434] on button "Pick a date" at bounding box center [269, 439] width 226 height 33
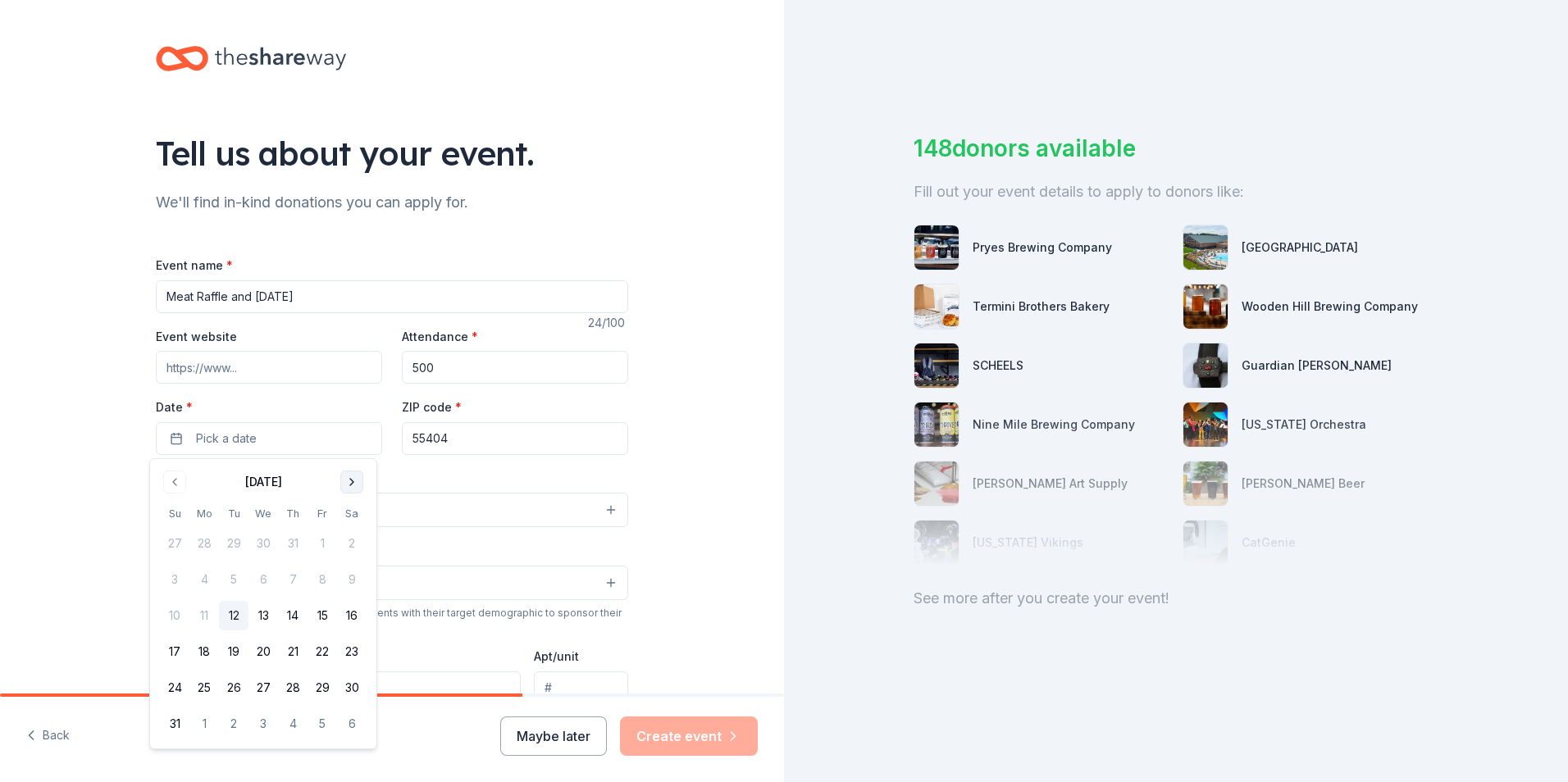
click at [359, 477] on button "Go to next month" at bounding box center [352, 482] width 23 height 23
click at [185, 432] on button "Pick a date" at bounding box center [269, 439] width 226 height 33
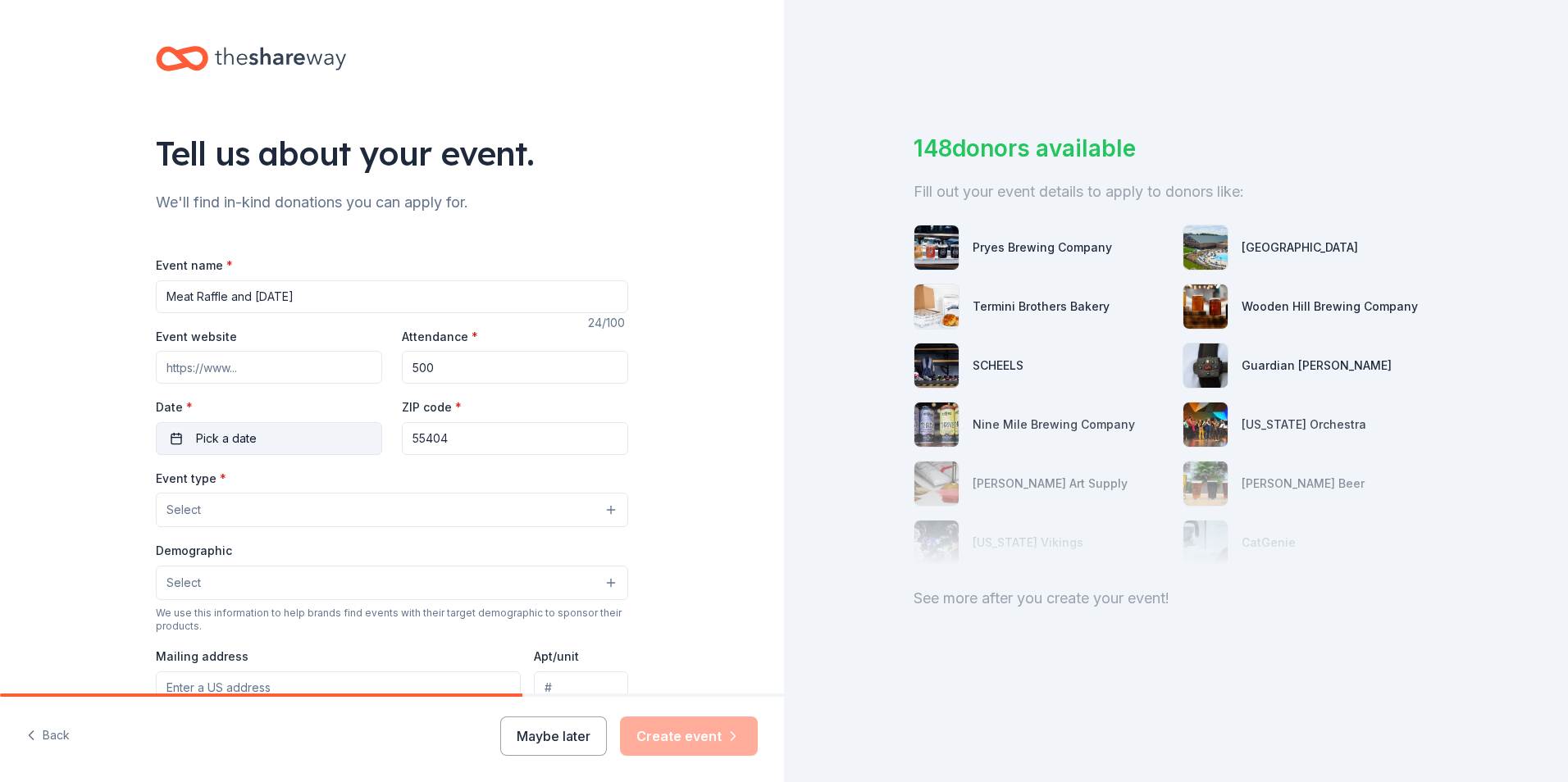
click at [187, 427] on button "Pick a date" at bounding box center [269, 439] width 226 height 33
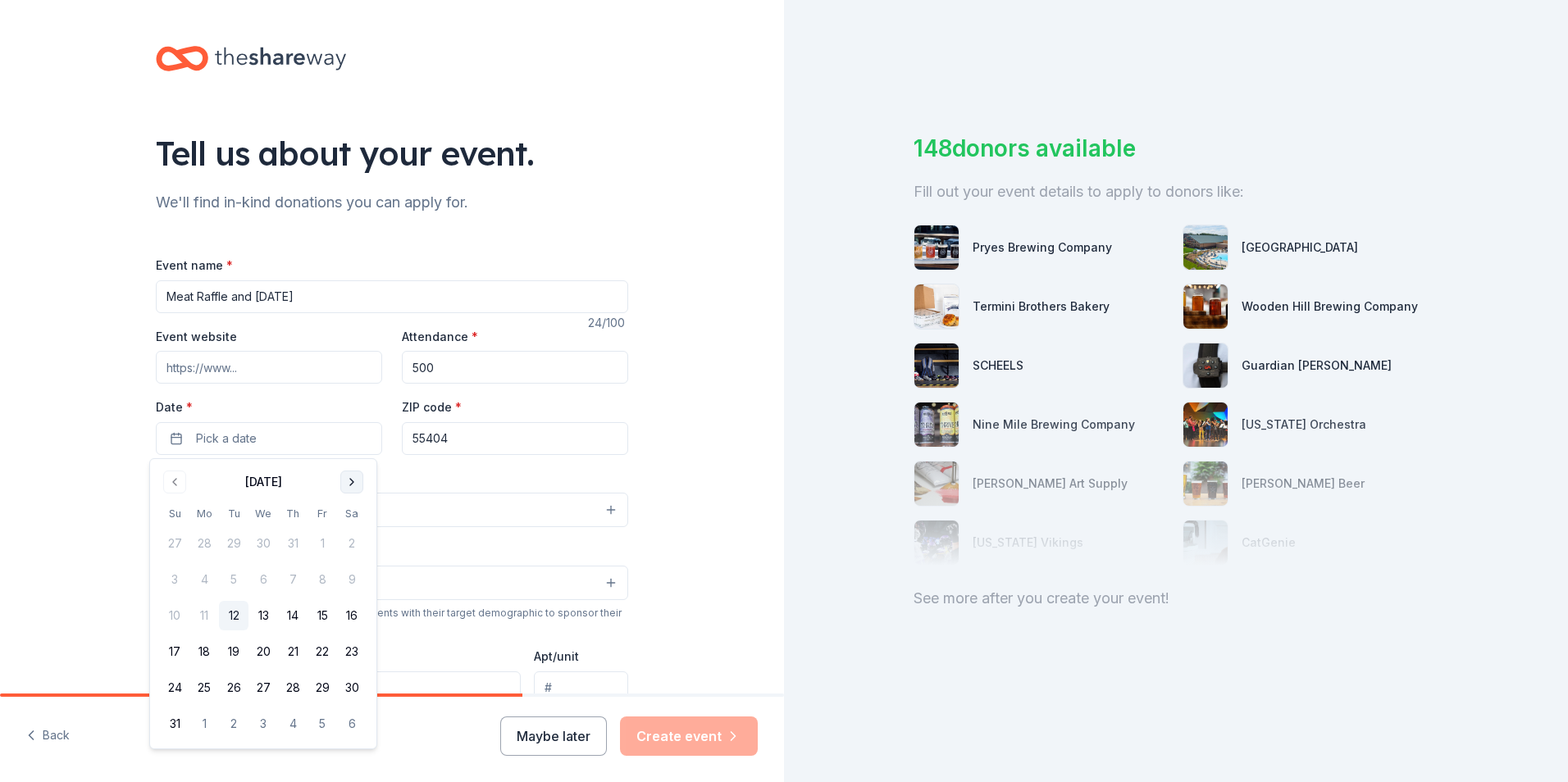
click at [349, 478] on button "Go to next month" at bounding box center [352, 482] width 23 height 23
click at [258, 649] on button "24" at bounding box center [263, 652] width 30 height 30
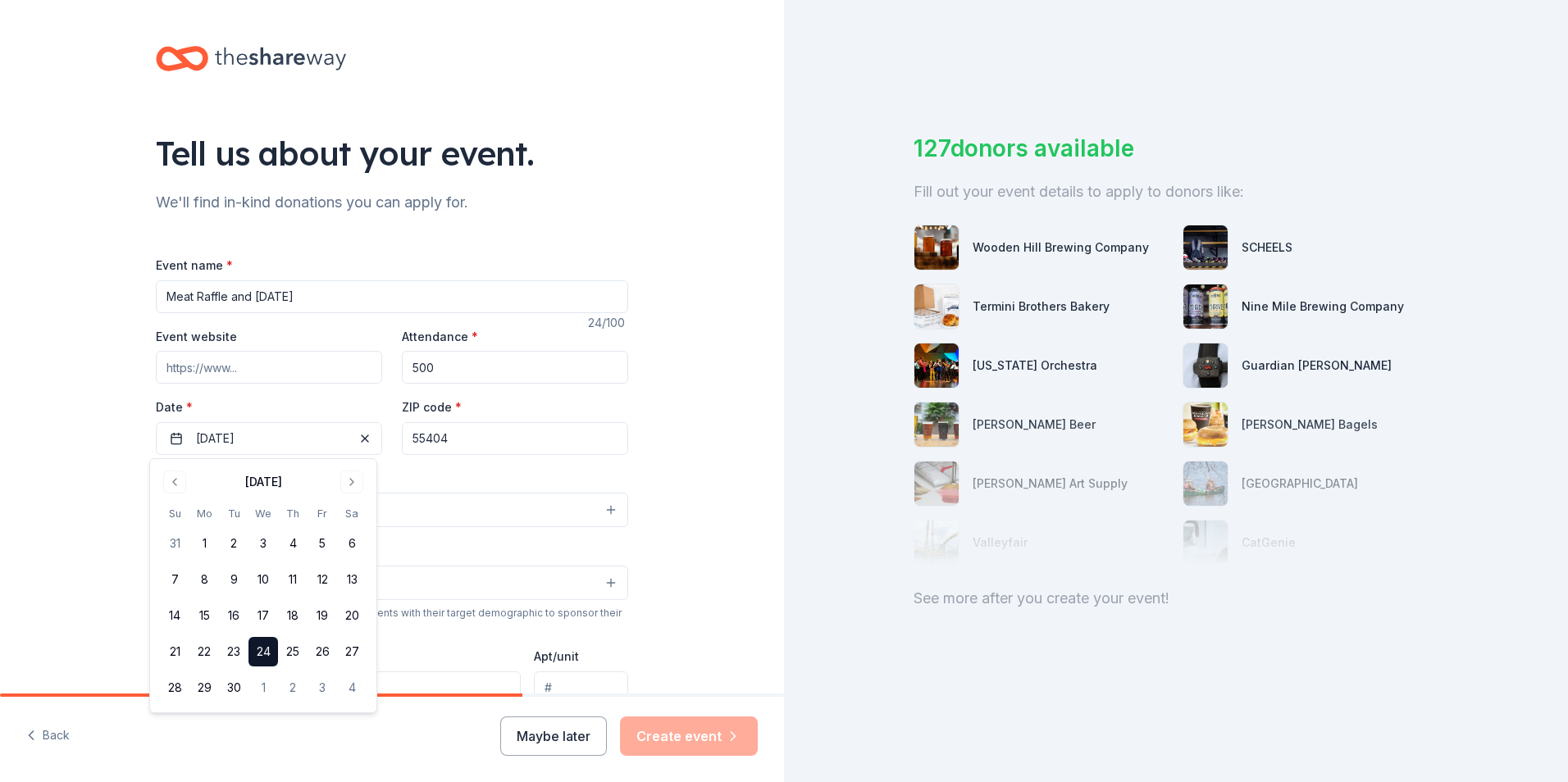
click at [708, 461] on div "Tell us about your event. We'll find in-kind donations you can apply for. Event…" at bounding box center [392, 545] width 784 height 1091
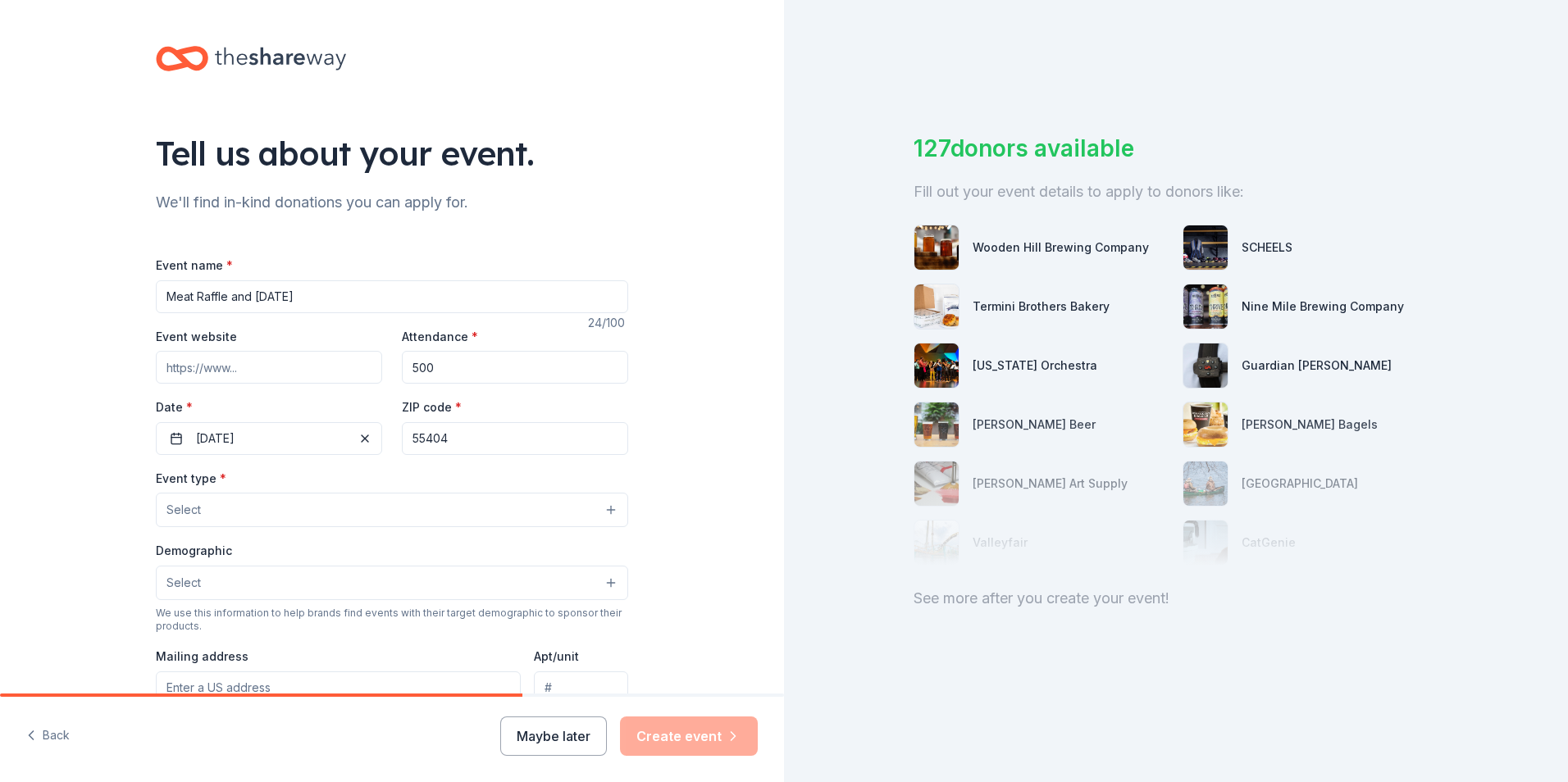
click at [572, 516] on button "Select" at bounding box center [392, 510] width 472 height 34
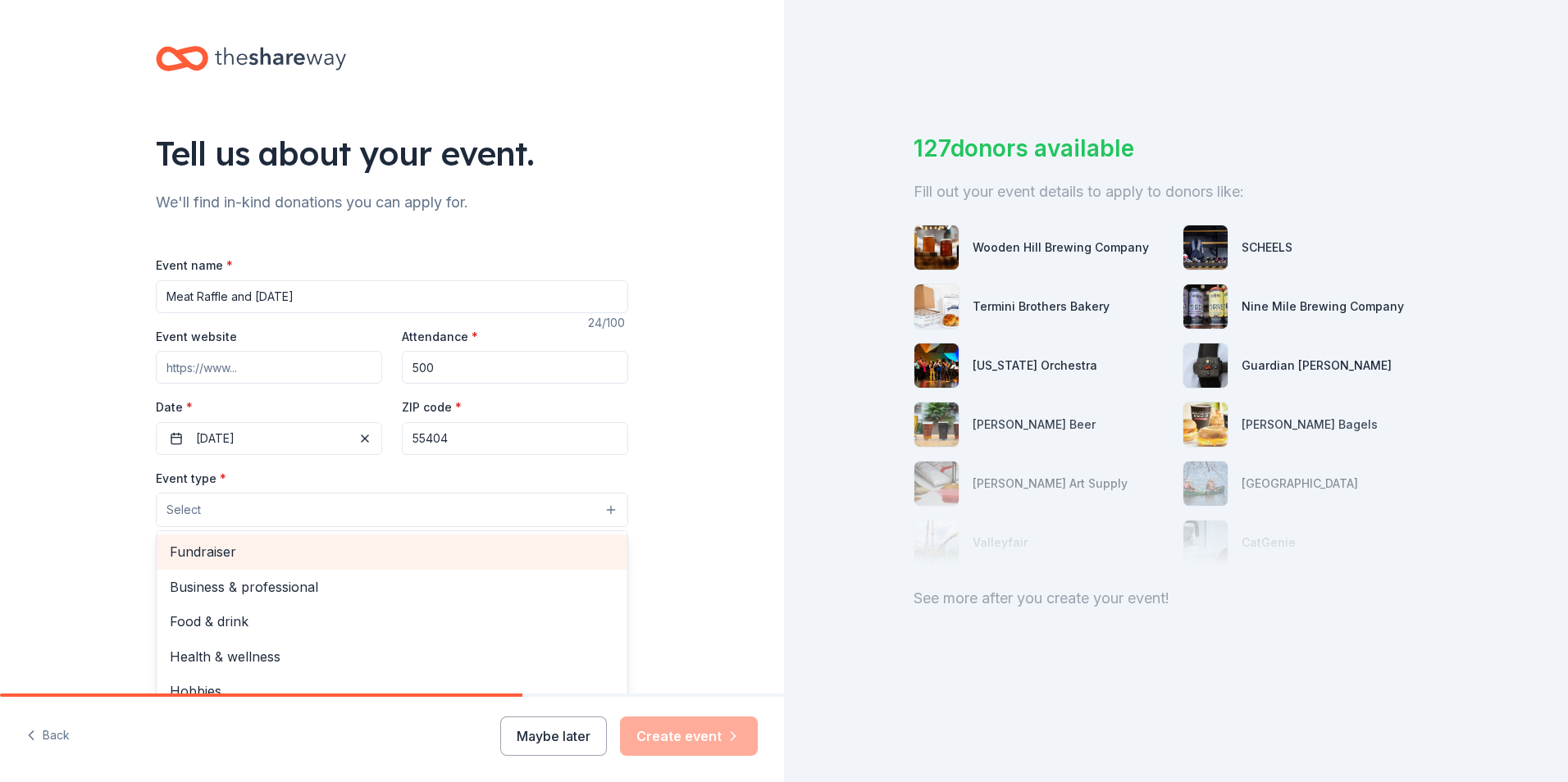
click at [383, 562] on span "Fundraiser" at bounding box center [392, 552] width 444 height 21
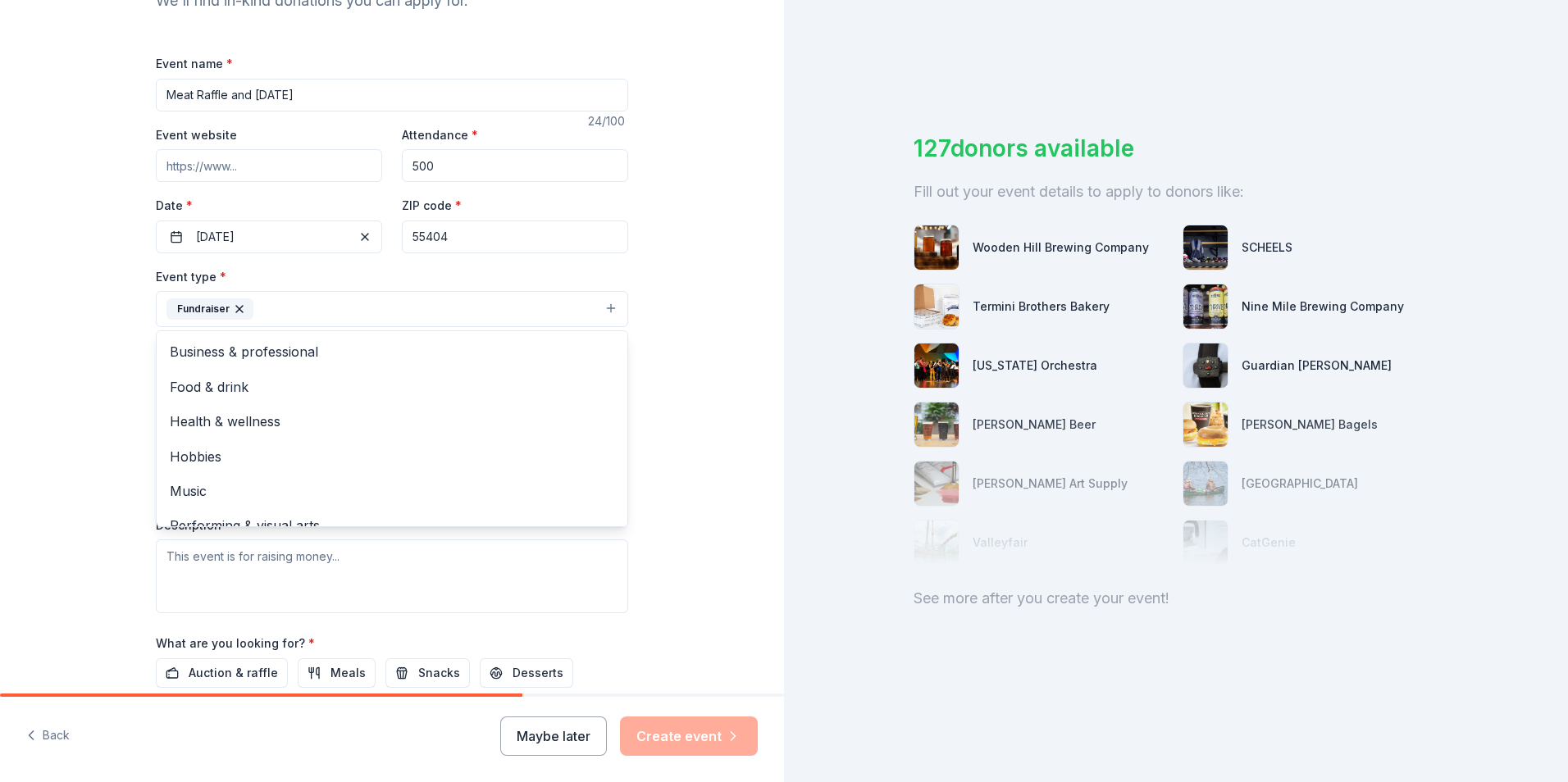
scroll to position [246, 0]
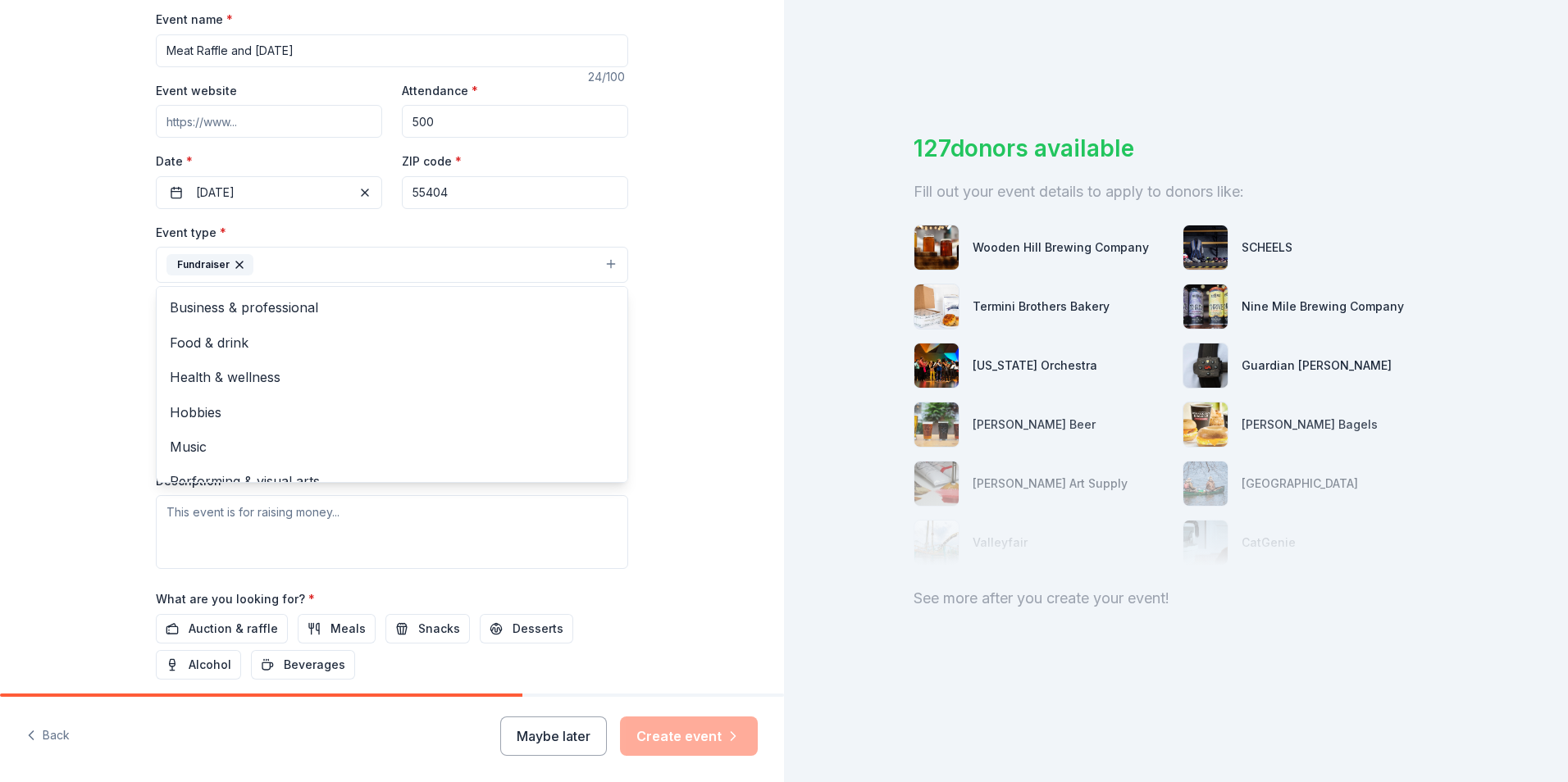
click at [703, 319] on div "Tell us about your event. We'll find in-kind donations you can apply for. Event…" at bounding box center [392, 300] width 784 height 1093
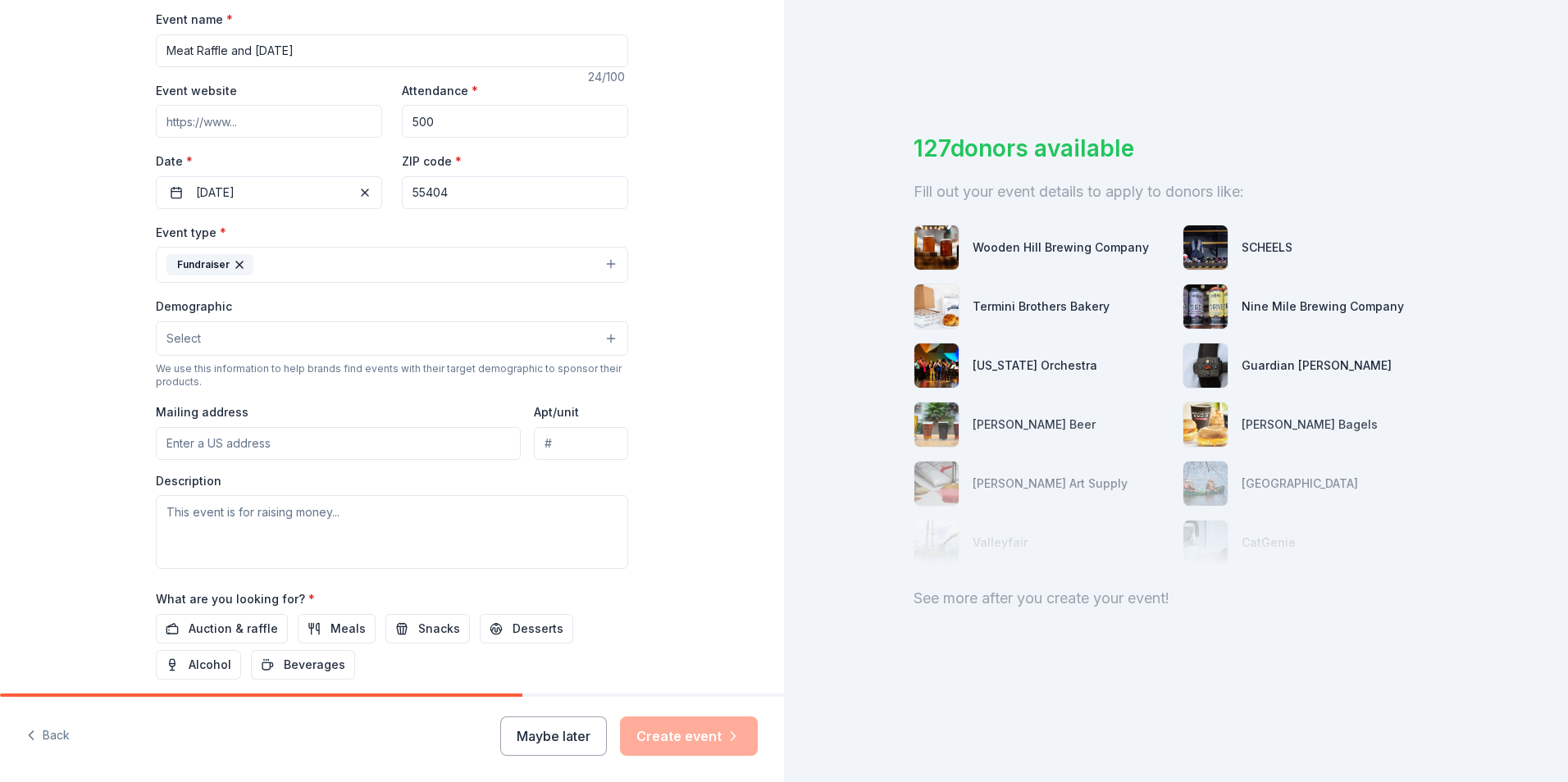
click at [536, 259] on button "Fundraiser" at bounding box center [392, 265] width 472 height 36
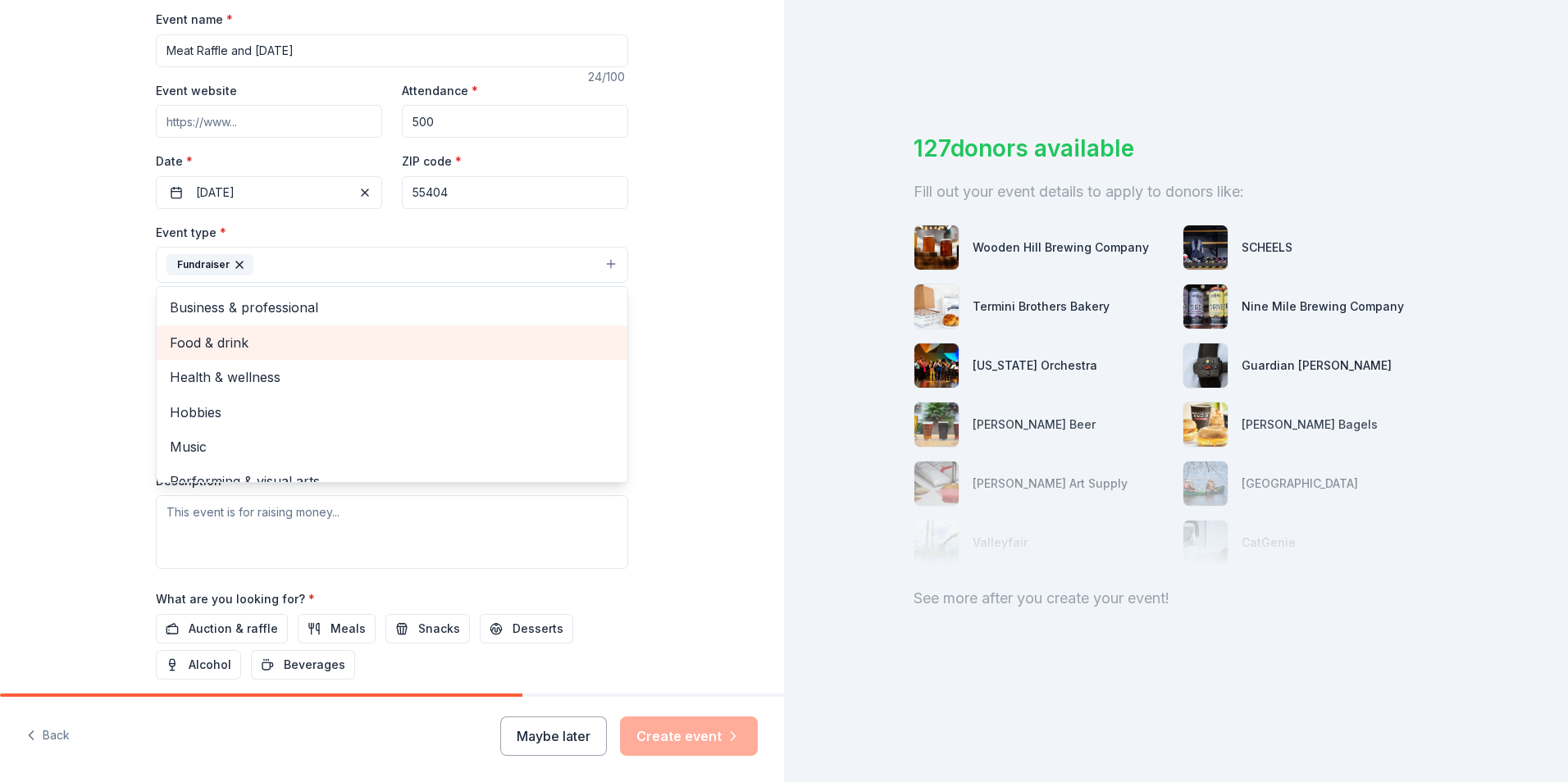
click at [347, 343] on span "Food & drink" at bounding box center [392, 343] width 444 height 21
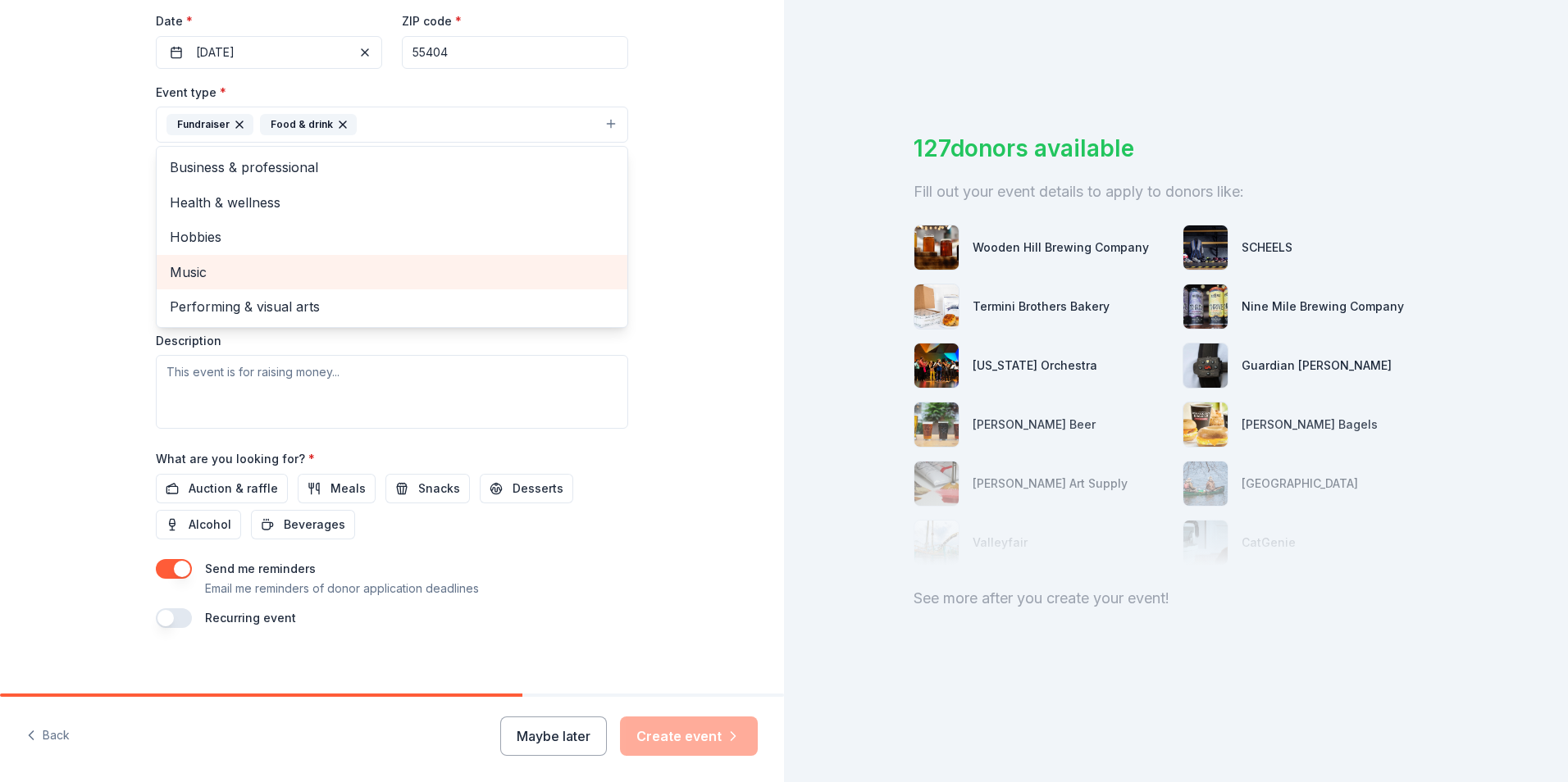
scroll to position [399, 0]
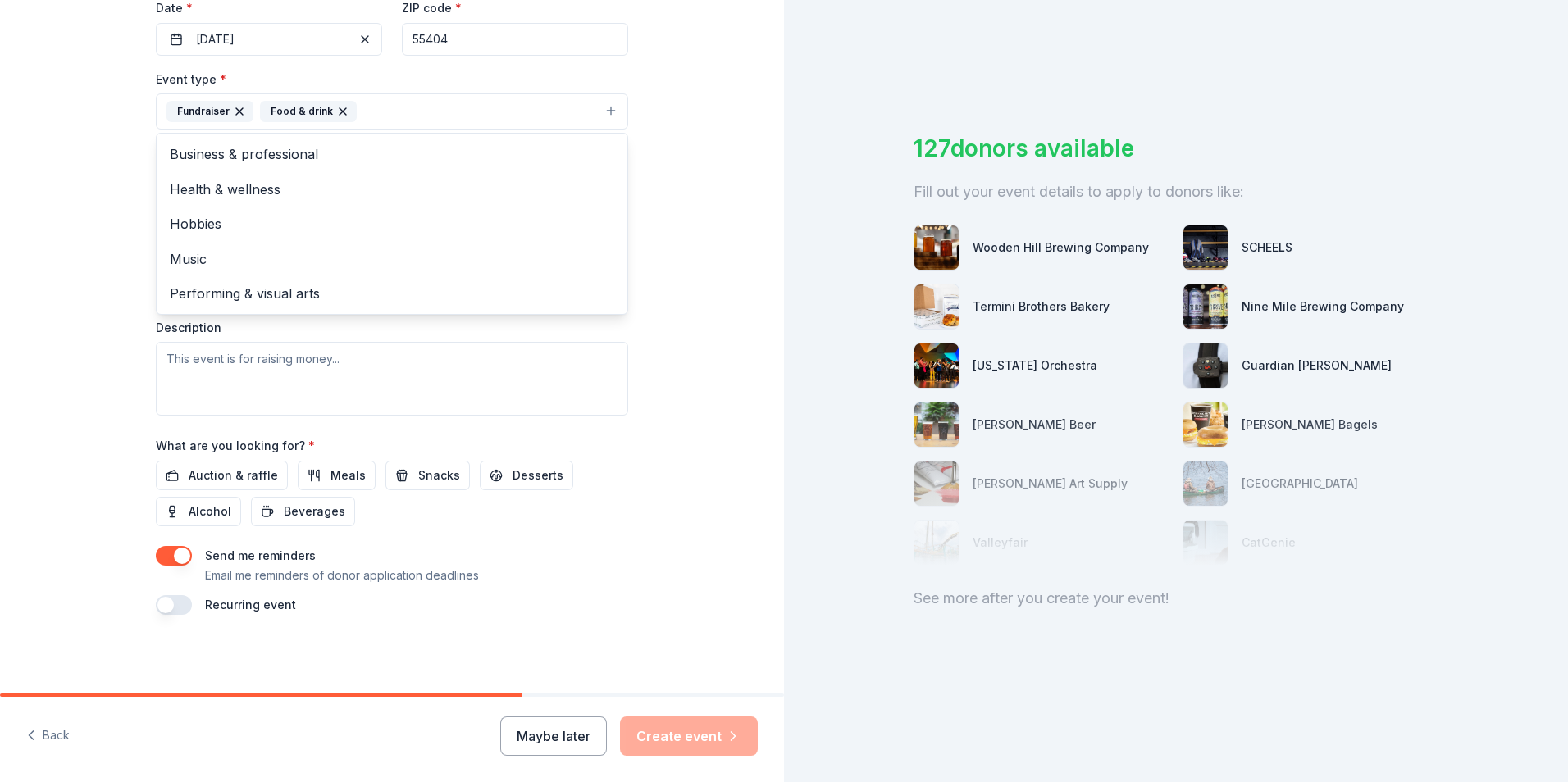
click at [711, 291] on div "Tell us about your event. We'll find in-kind donations you can apply for. Event…" at bounding box center [392, 147] width 784 height 1093
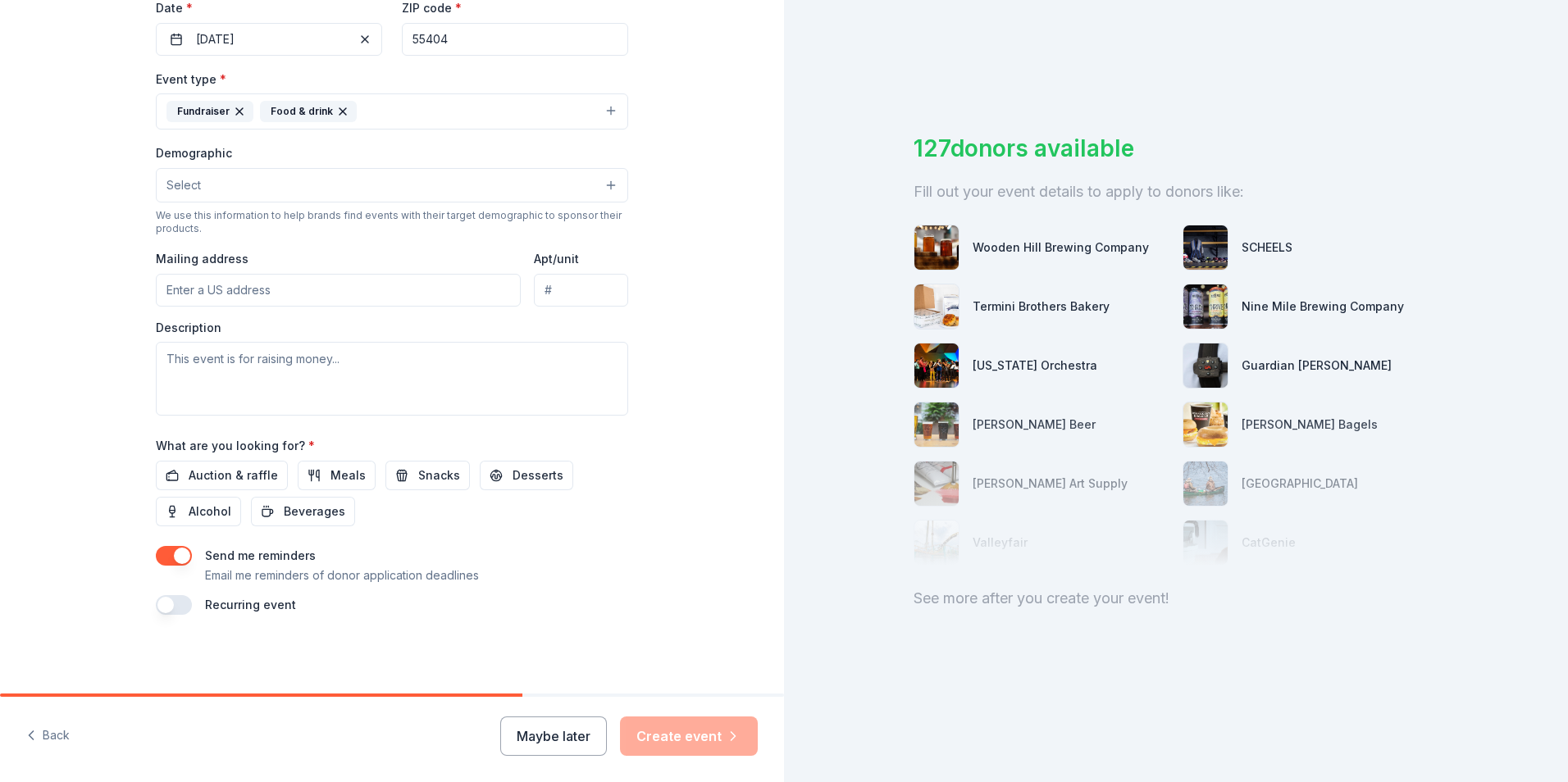
click at [231, 185] on button "Select" at bounding box center [392, 185] width 472 height 34
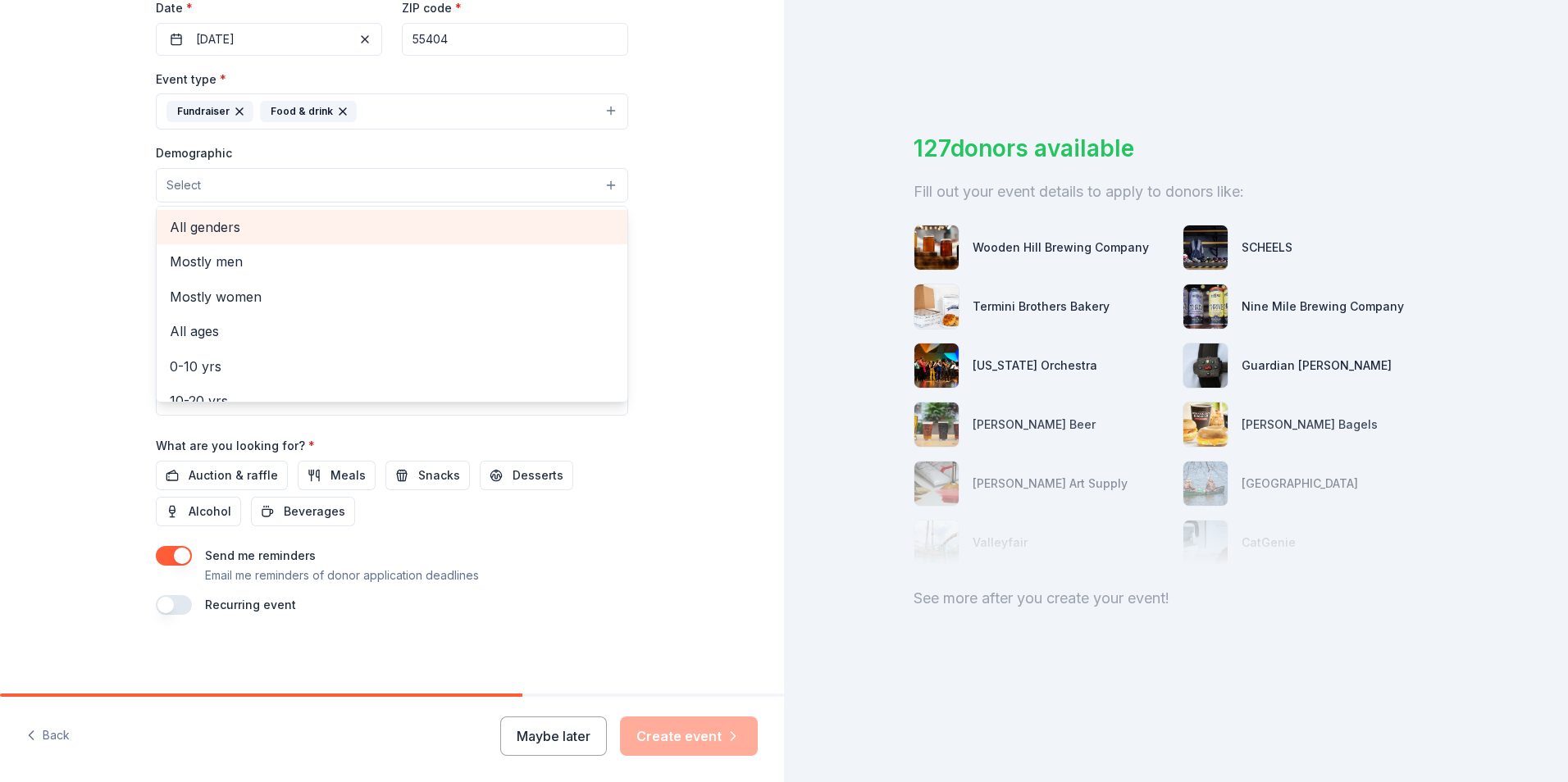
click at [211, 230] on span "All genders" at bounding box center [392, 227] width 444 height 21
click at [728, 274] on div "Tell us about your event. We'll find in-kind donations you can apply for. Event…" at bounding box center [392, 148] width 784 height 1094
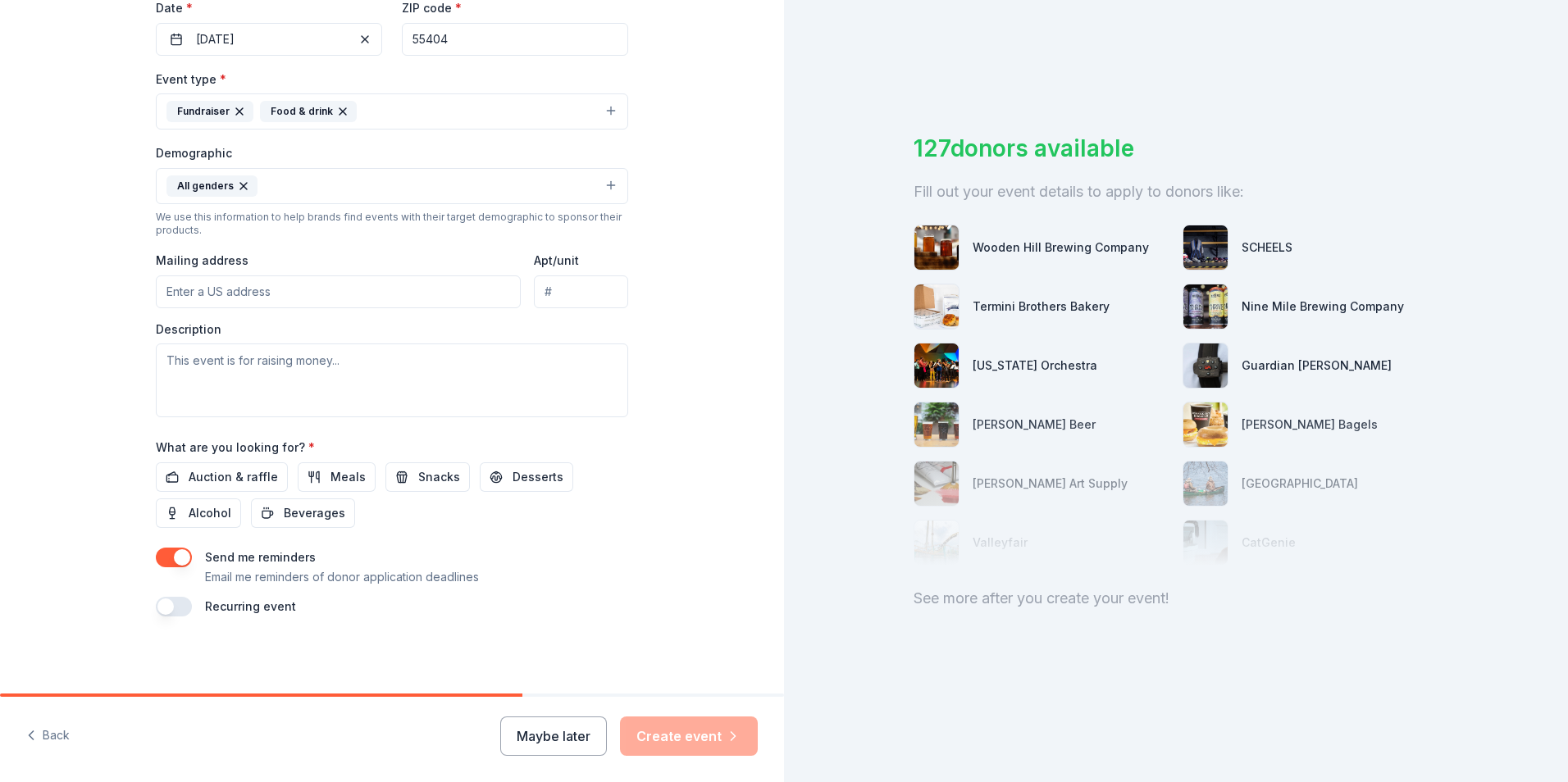
click at [259, 289] on input "Mailing address" at bounding box center [338, 292] width 365 height 33
type input "14000 Technology Drive, Eden Prairie, MN, 55344"
click at [269, 361] on textarea at bounding box center [392, 380] width 472 height 74
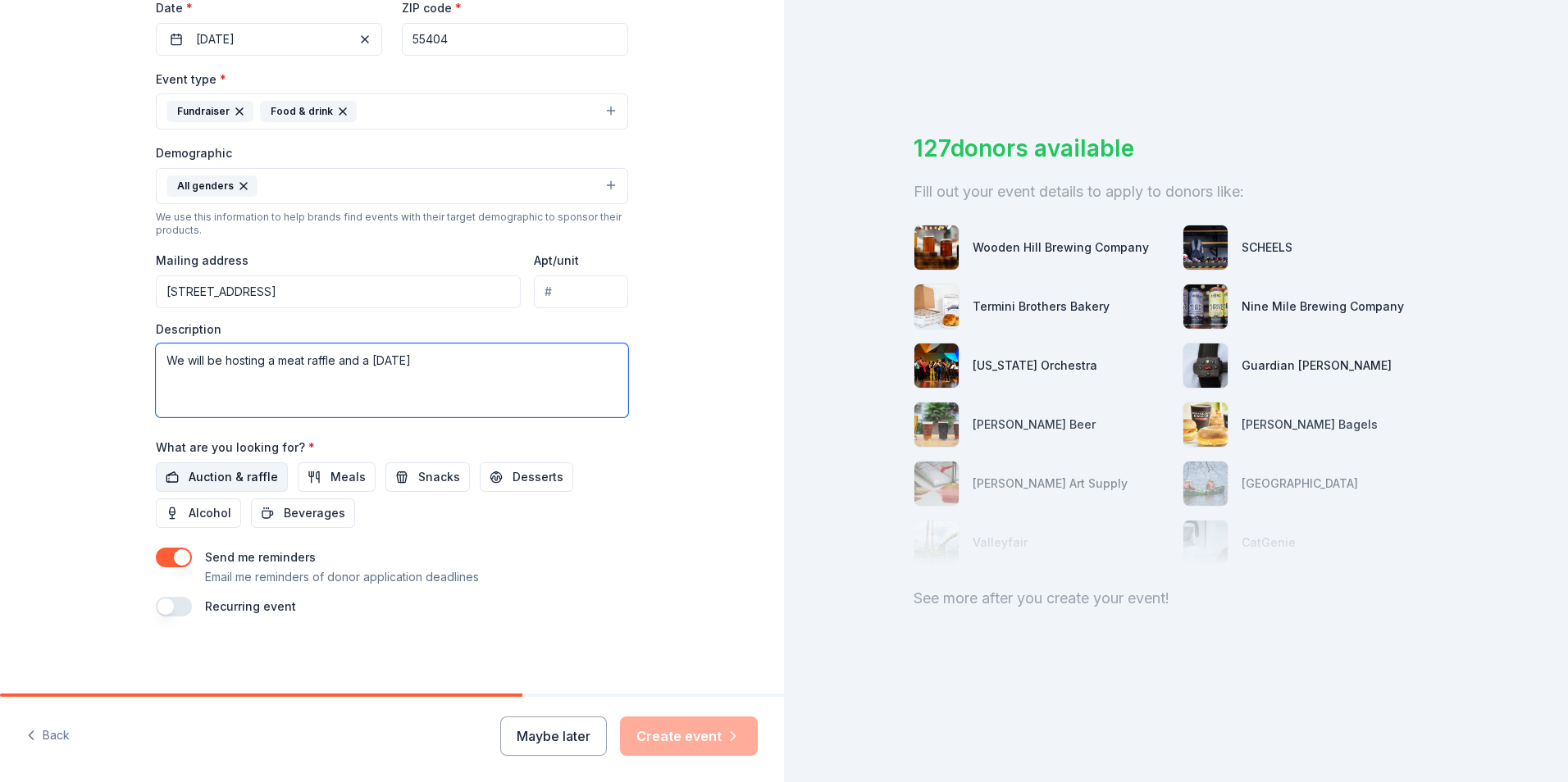
type textarea "We will be hosting a meat raffle and a carnival"
click at [213, 478] on span "Auction & raffle" at bounding box center [233, 477] width 89 height 20
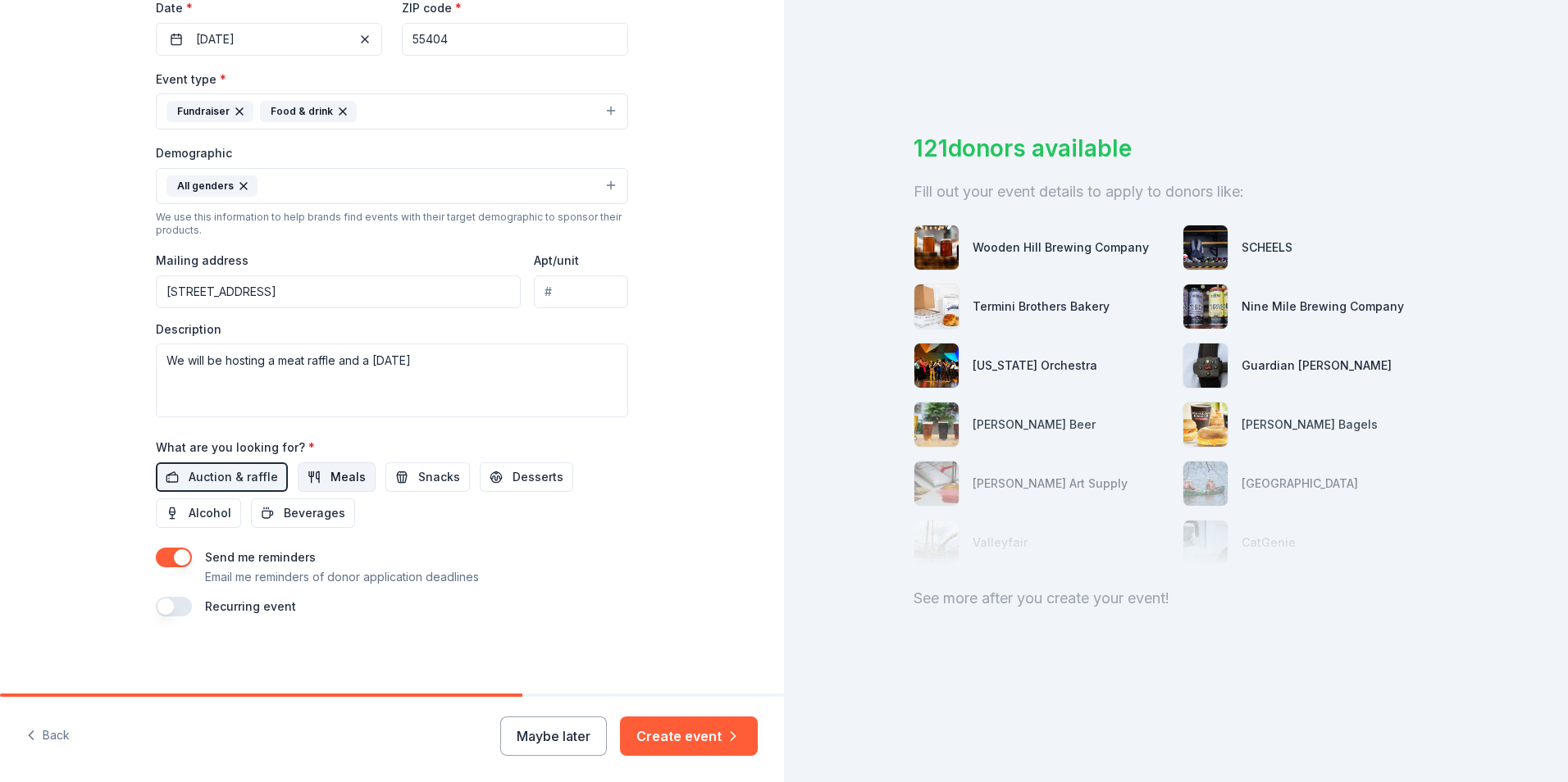
click at [330, 481] on span "Meals" at bounding box center [348, 477] width 35 height 20
click at [675, 737] on button "Create event" at bounding box center [689, 736] width 138 height 39
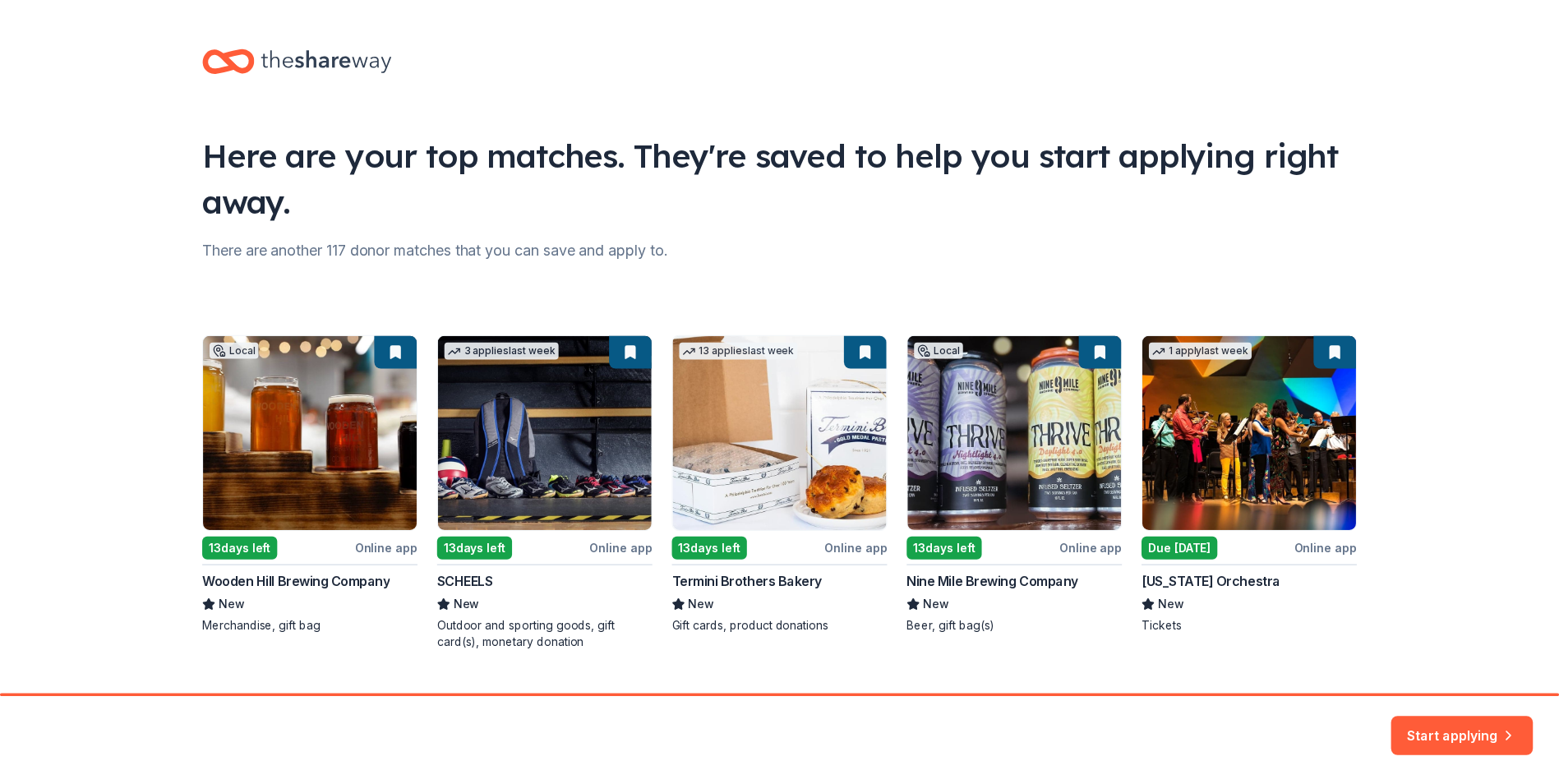
scroll to position [35, 0]
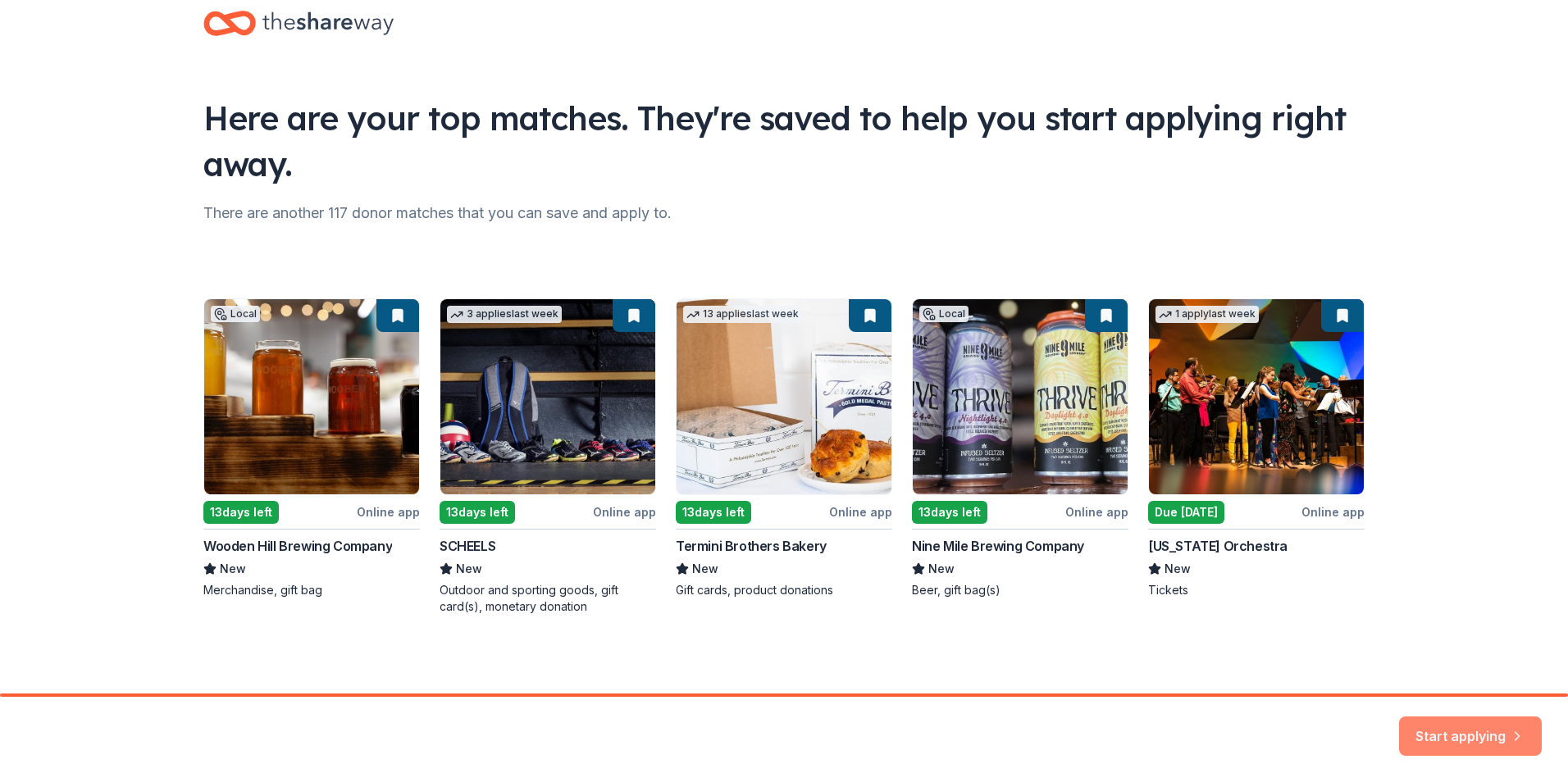
click at [1469, 717] on button "Start applying" at bounding box center [1470, 733] width 143 height 39
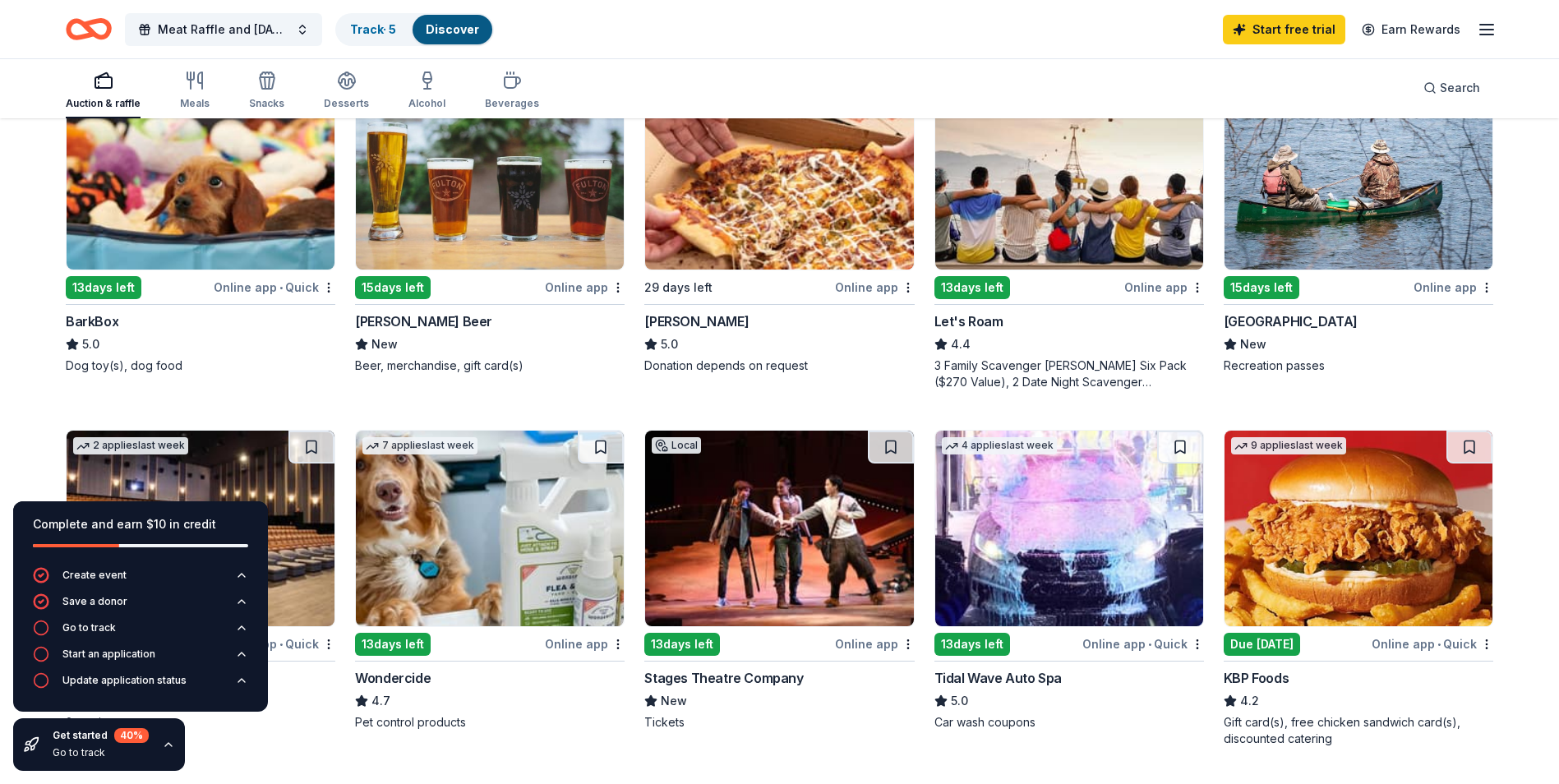
scroll to position [575, 0]
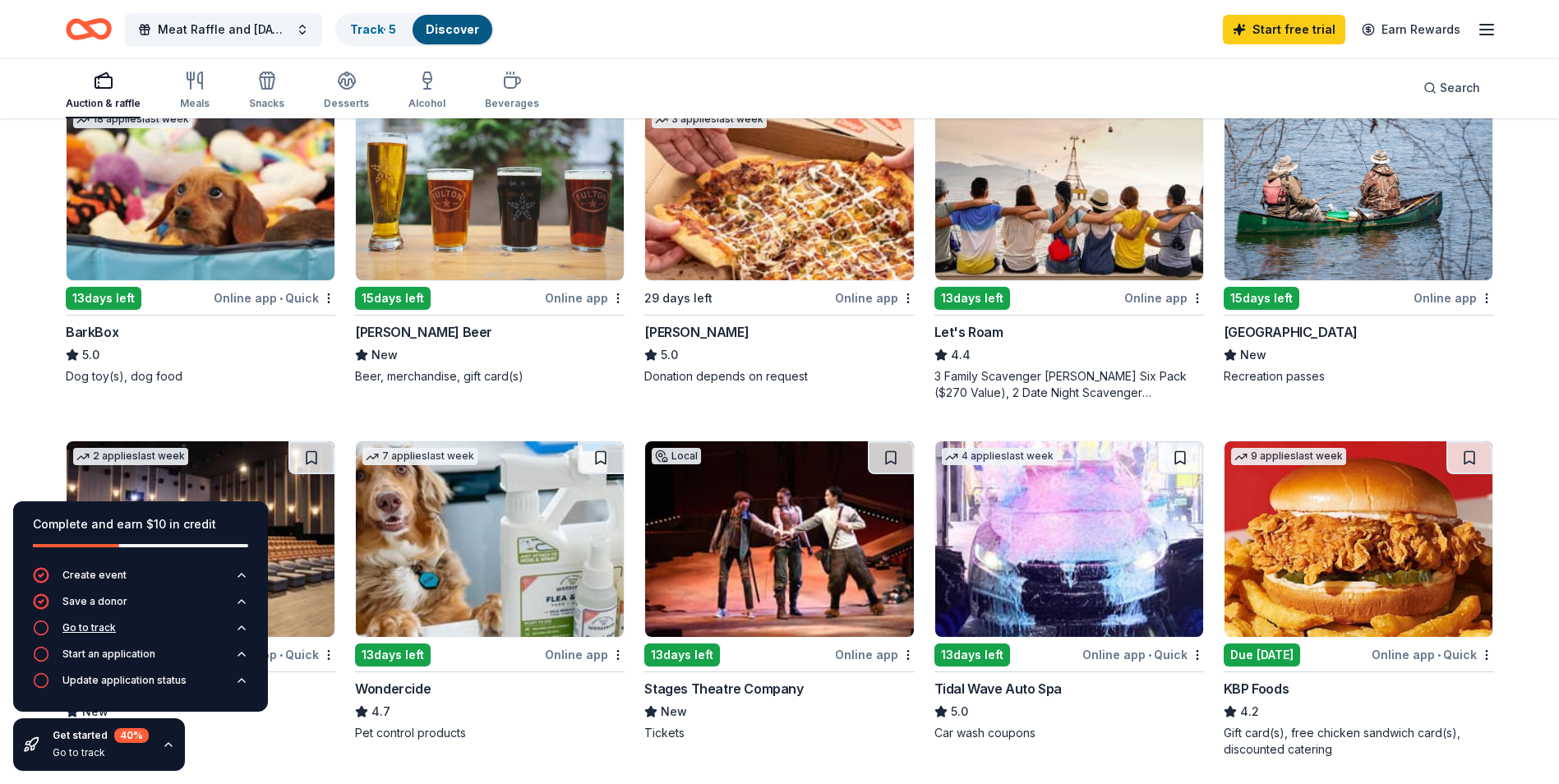
click at [63, 625] on div "Go to track" at bounding box center [89, 628] width 53 height 13
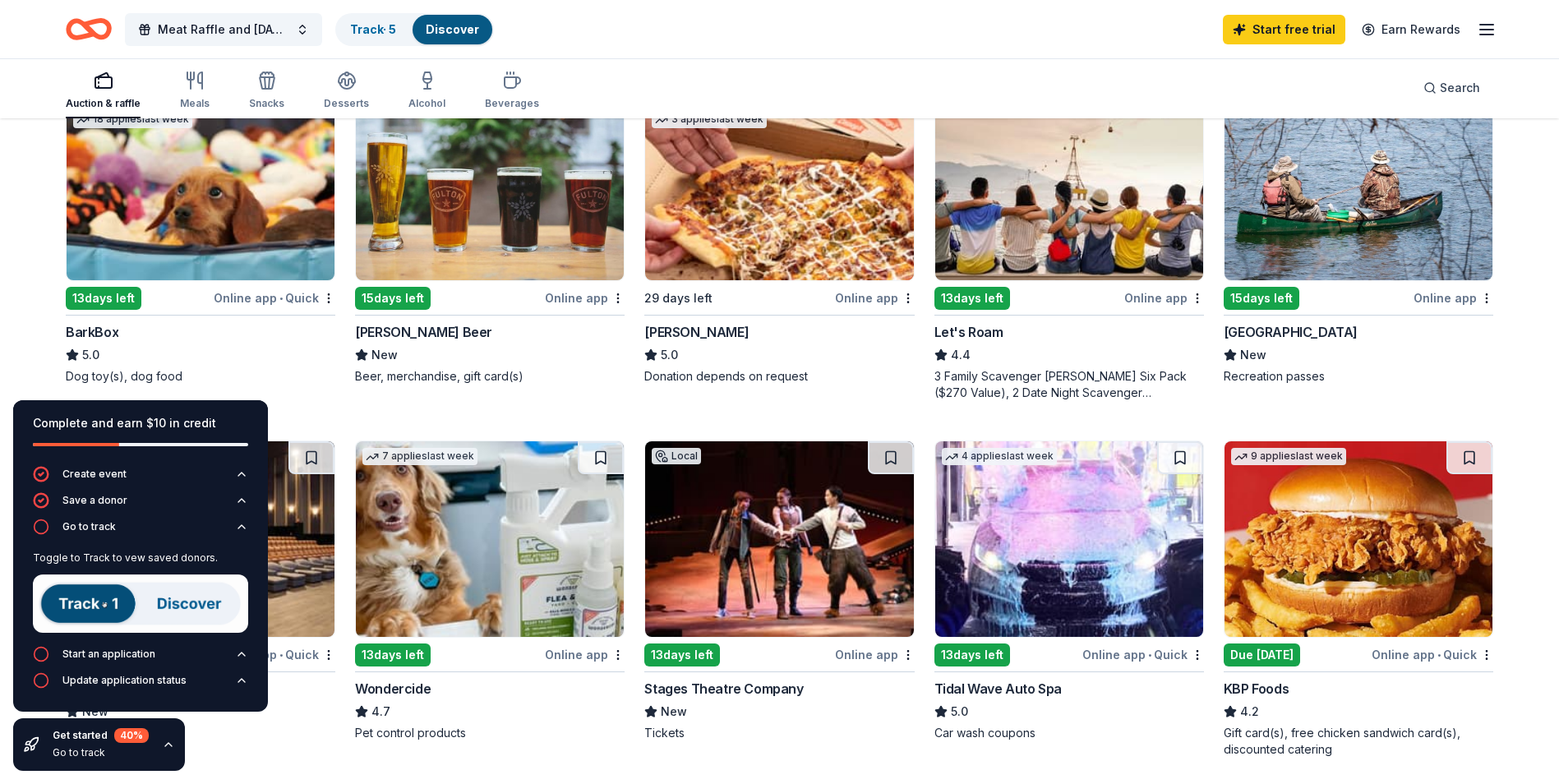
click at [63, 603] on img at bounding box center [141, 603] width 215 height 58
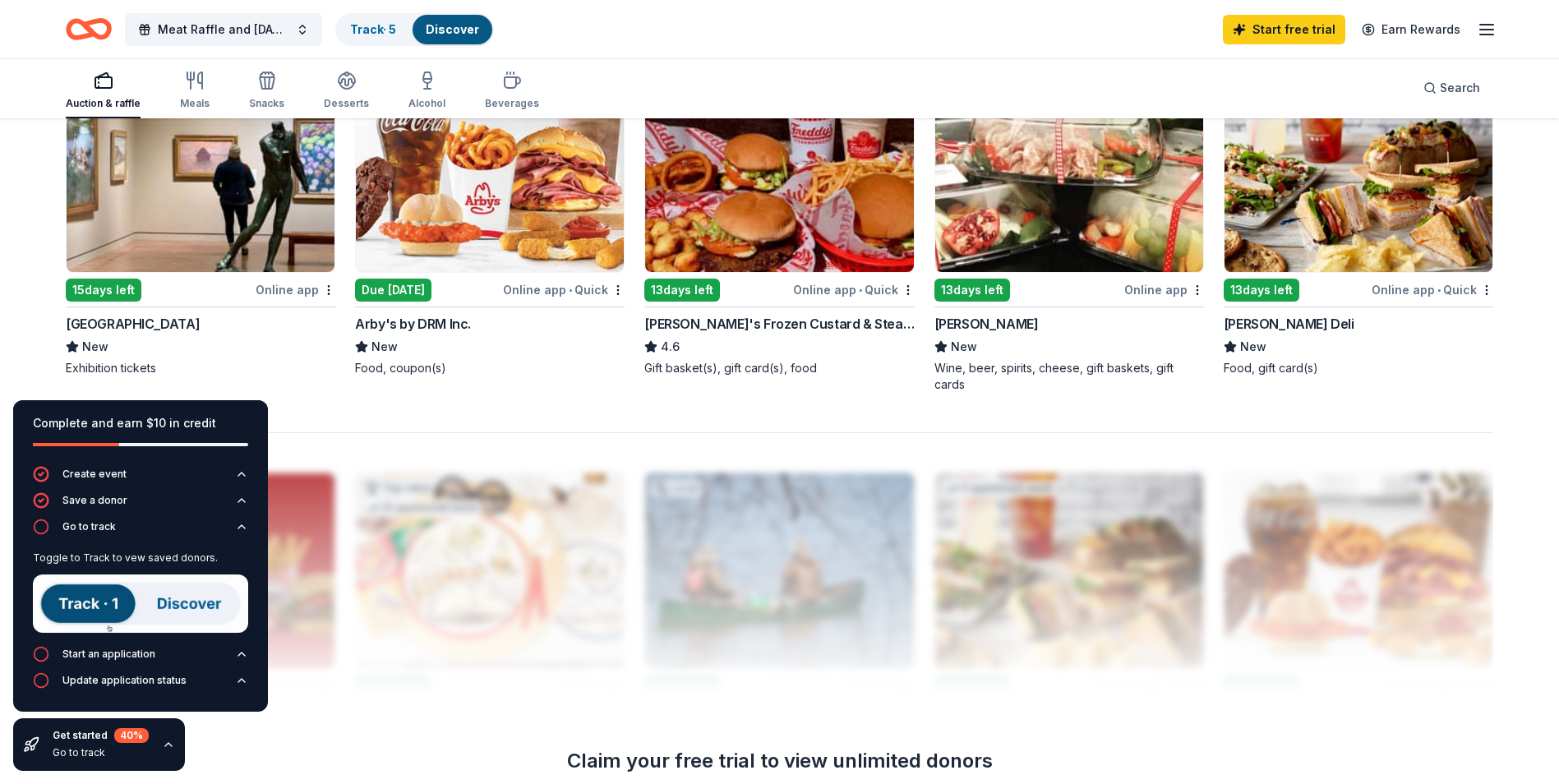
scroll to position [1233, 0]
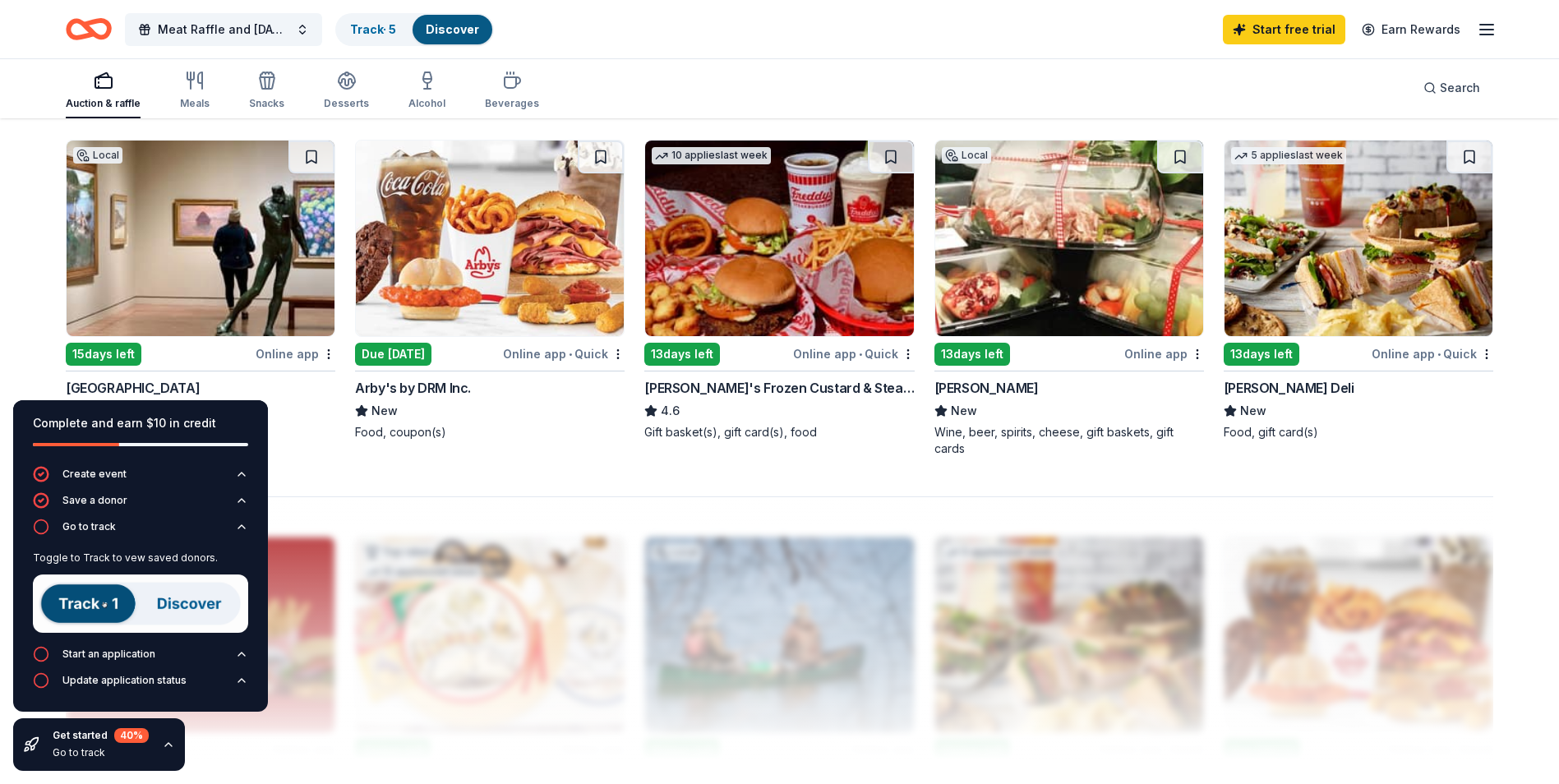
click at [1061, 268] on img at bounding box center [1069, 238] width 268 height 196
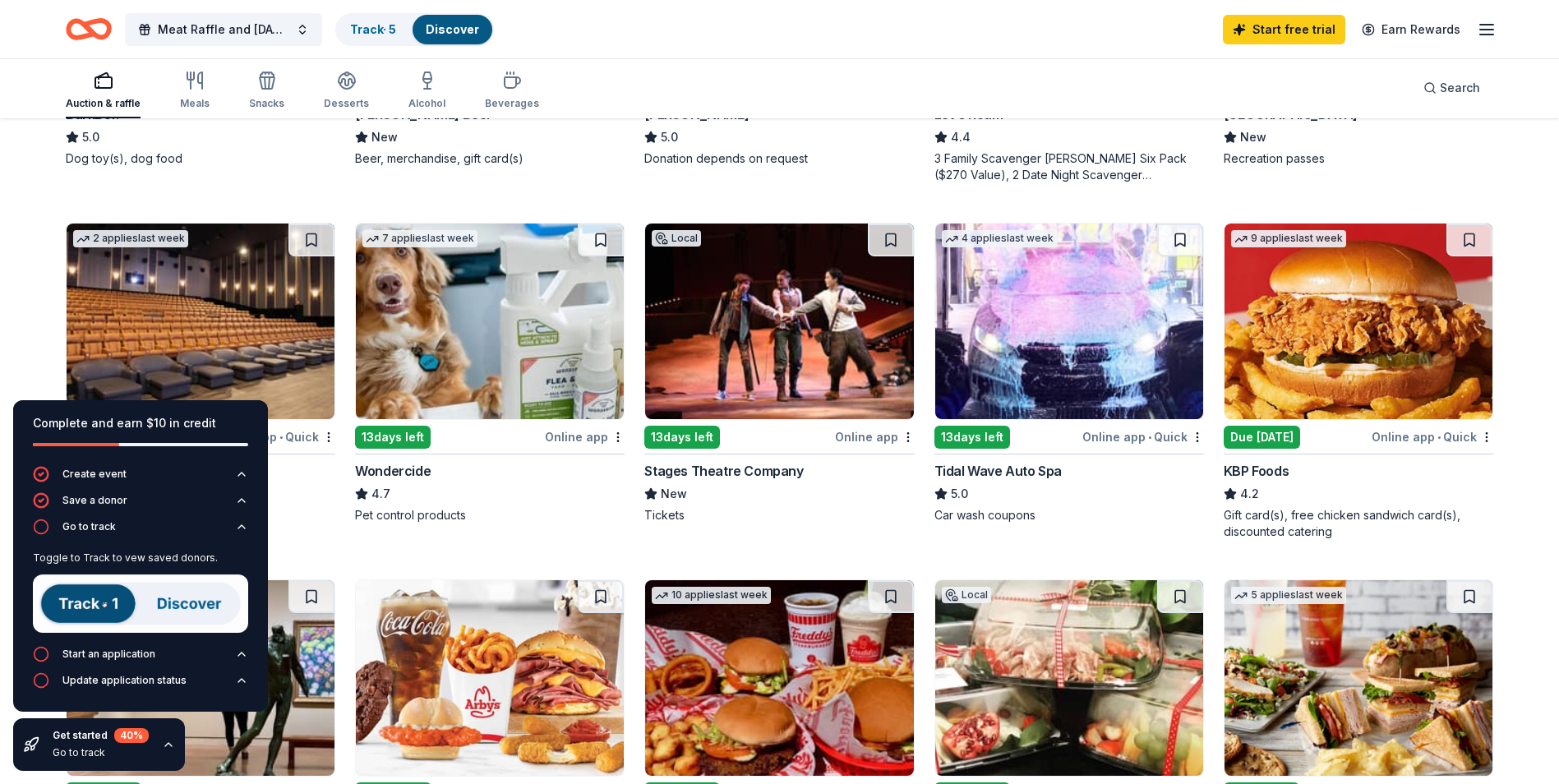
scroll to position [822, 0]
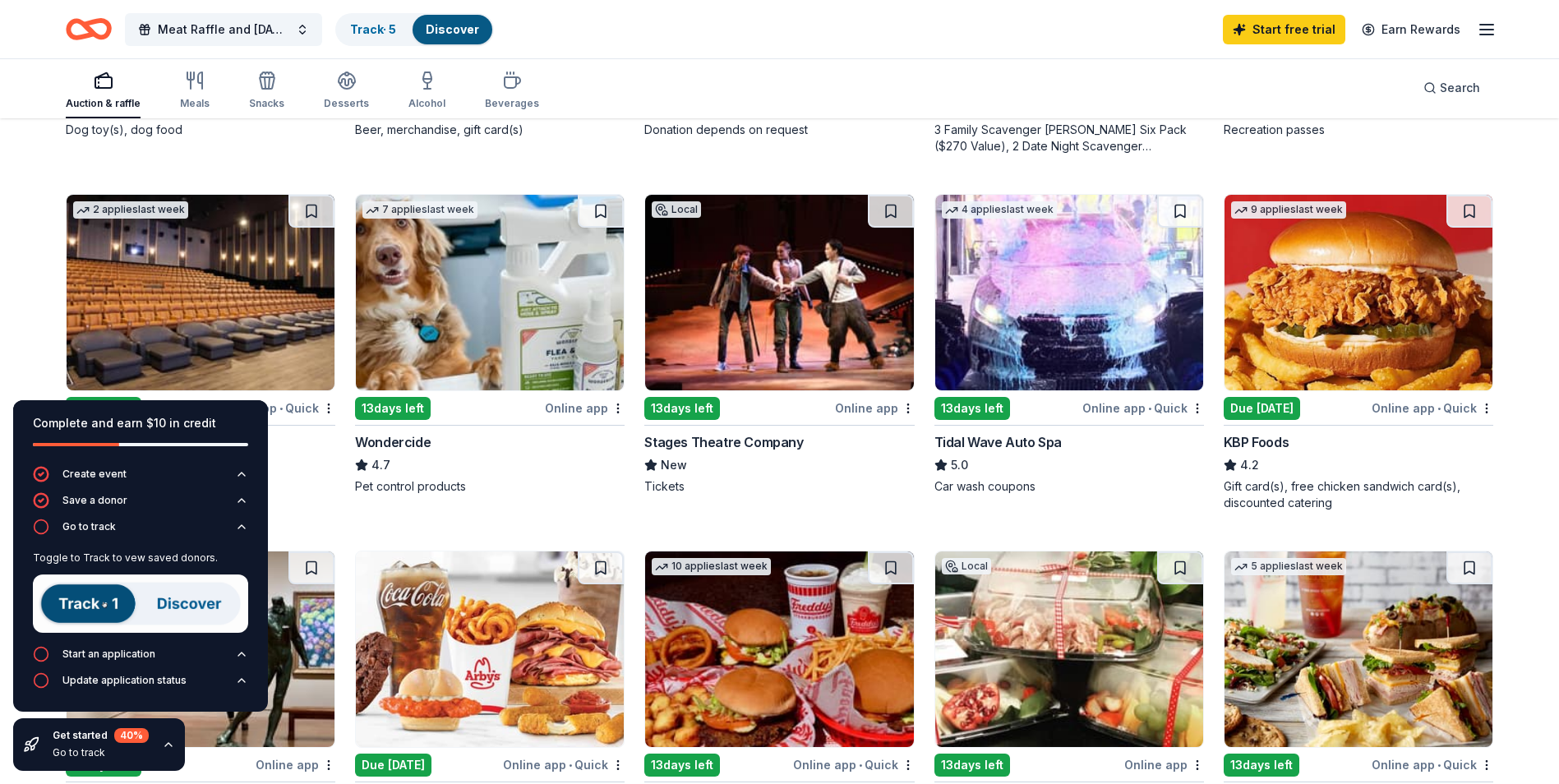
click at [78, 599] on img at bounding box center [141, 603] width 215 height 58
click at [39, 525] on icon "button" at bounding box center [41, 527] width 16 height 16
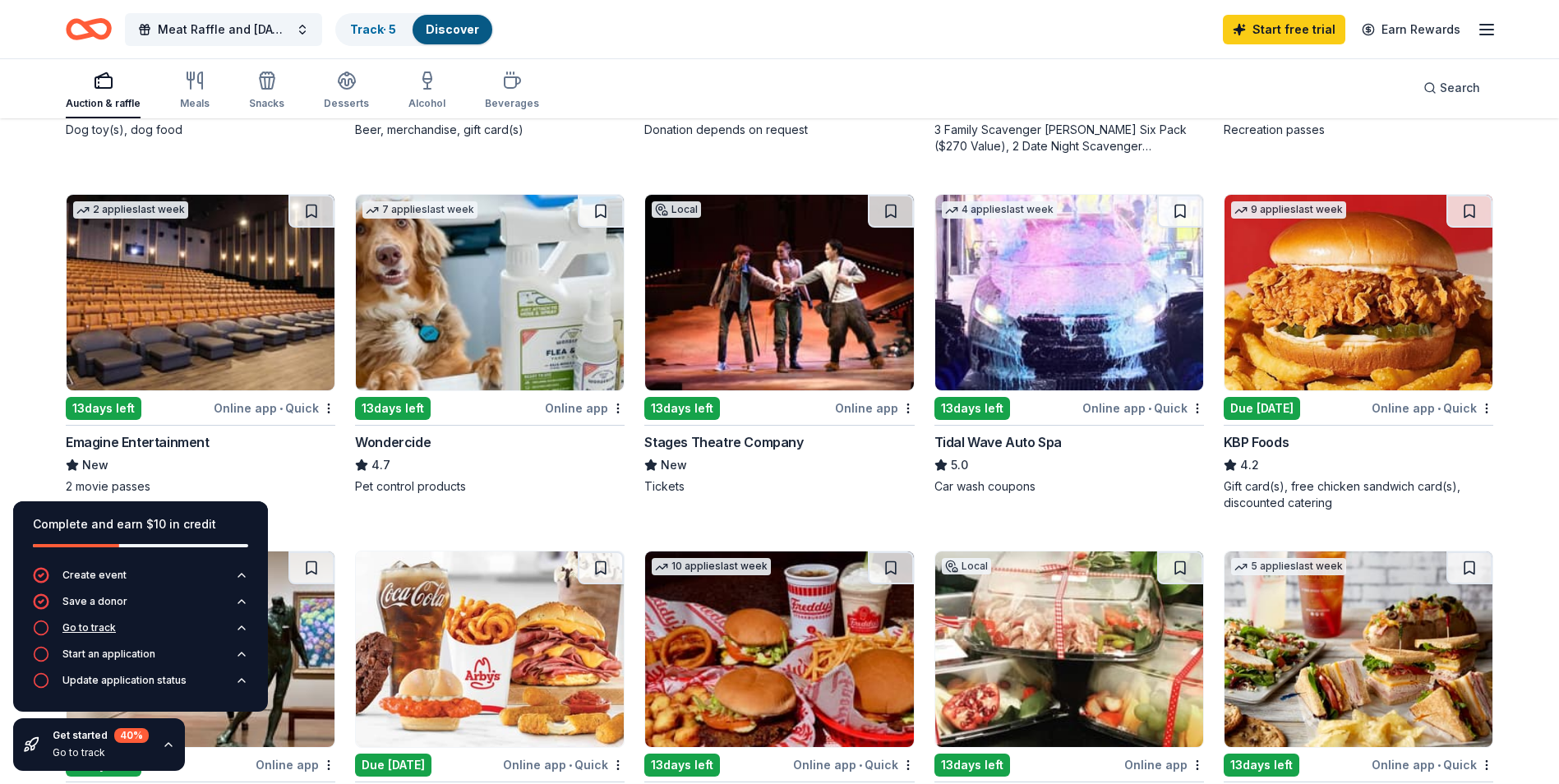
click at [236, 625] on icon "button" at bounding box center [242, 628] width 13 height 13
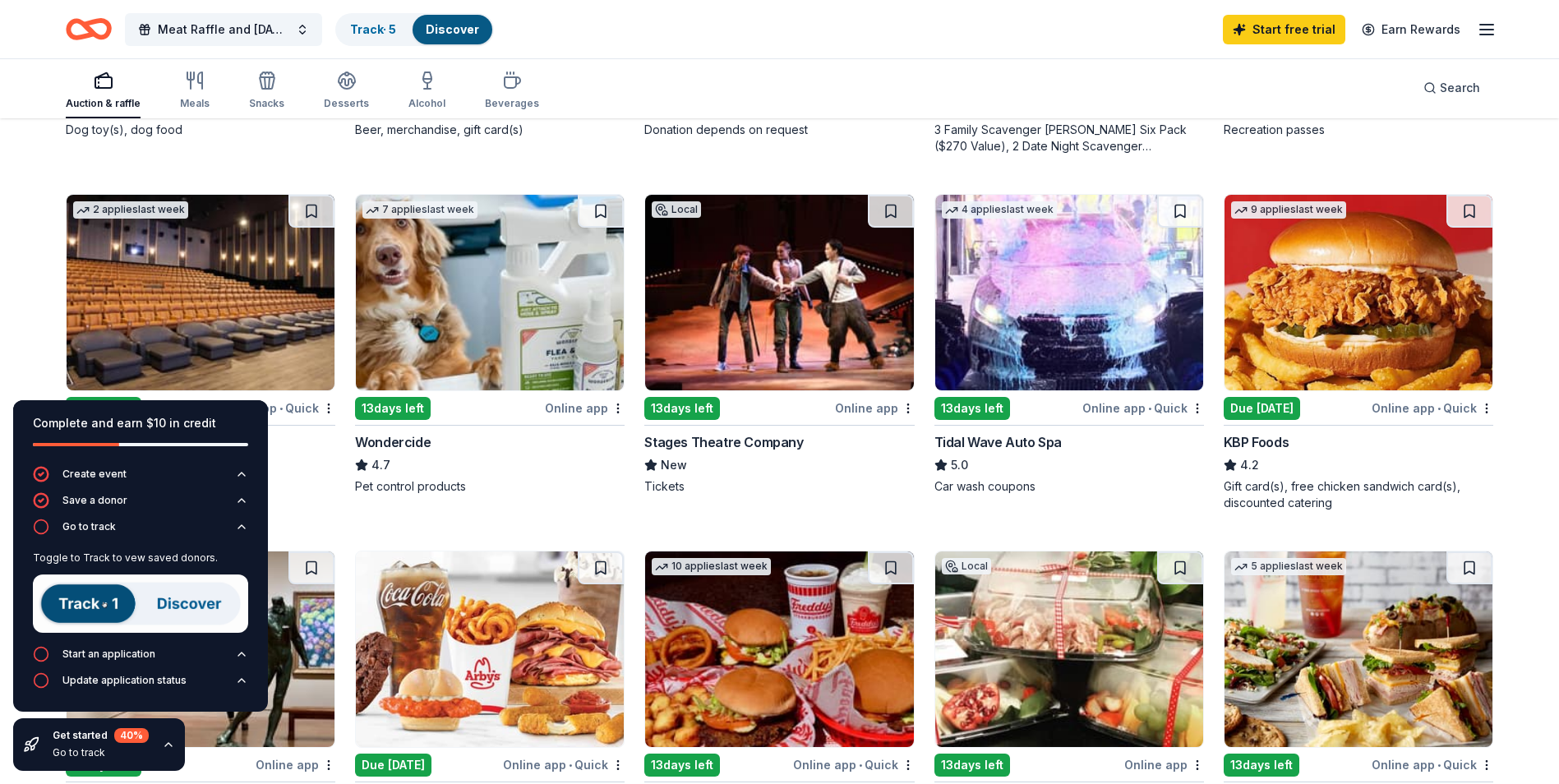
click at [1026, 59] on div "Auction & raffle Meals Snacks Desserts Alcohol Beverages Search" at bounding box center [779, 88] width 1428 height 61
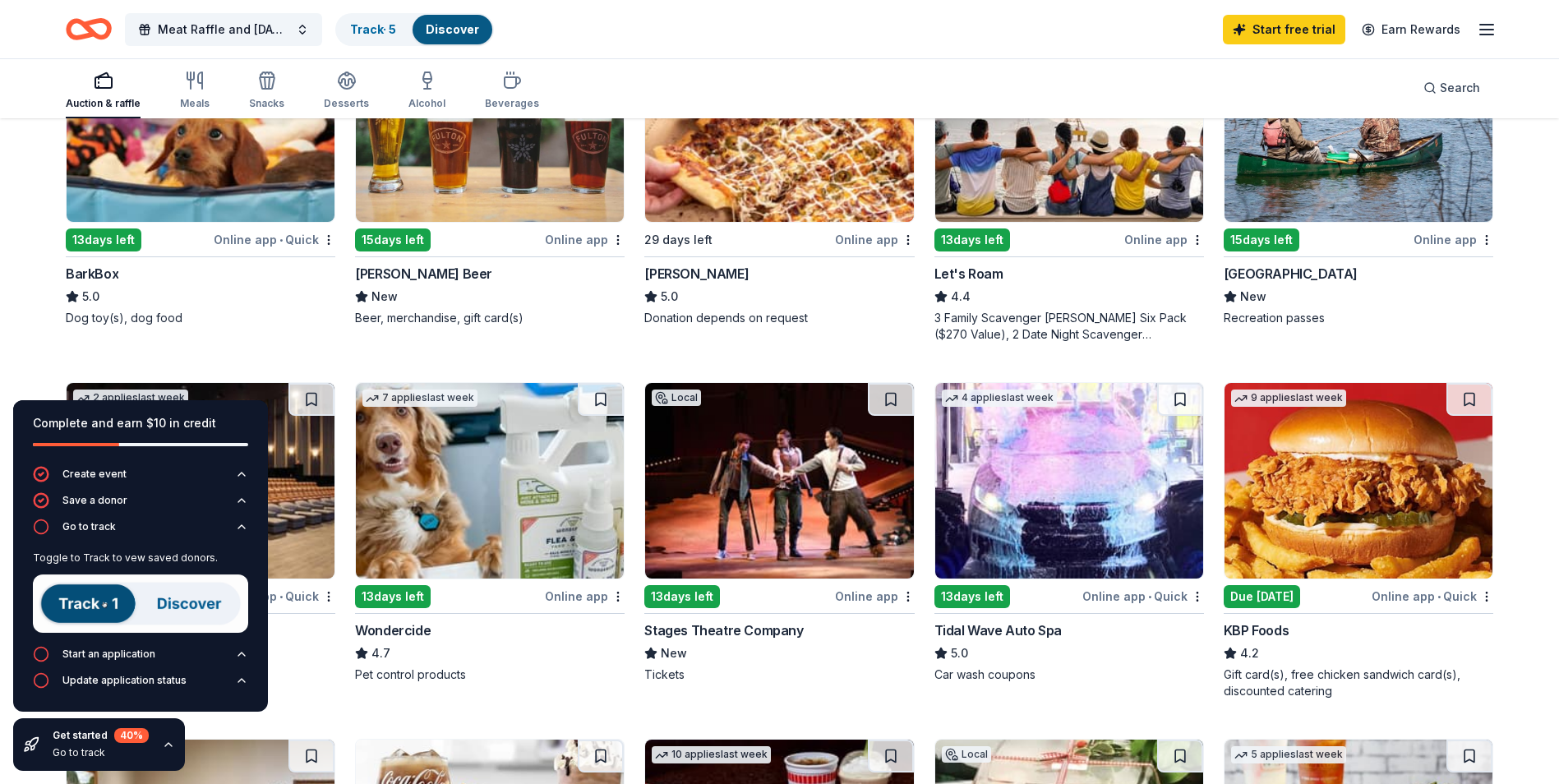
scroll to position [536, 0]
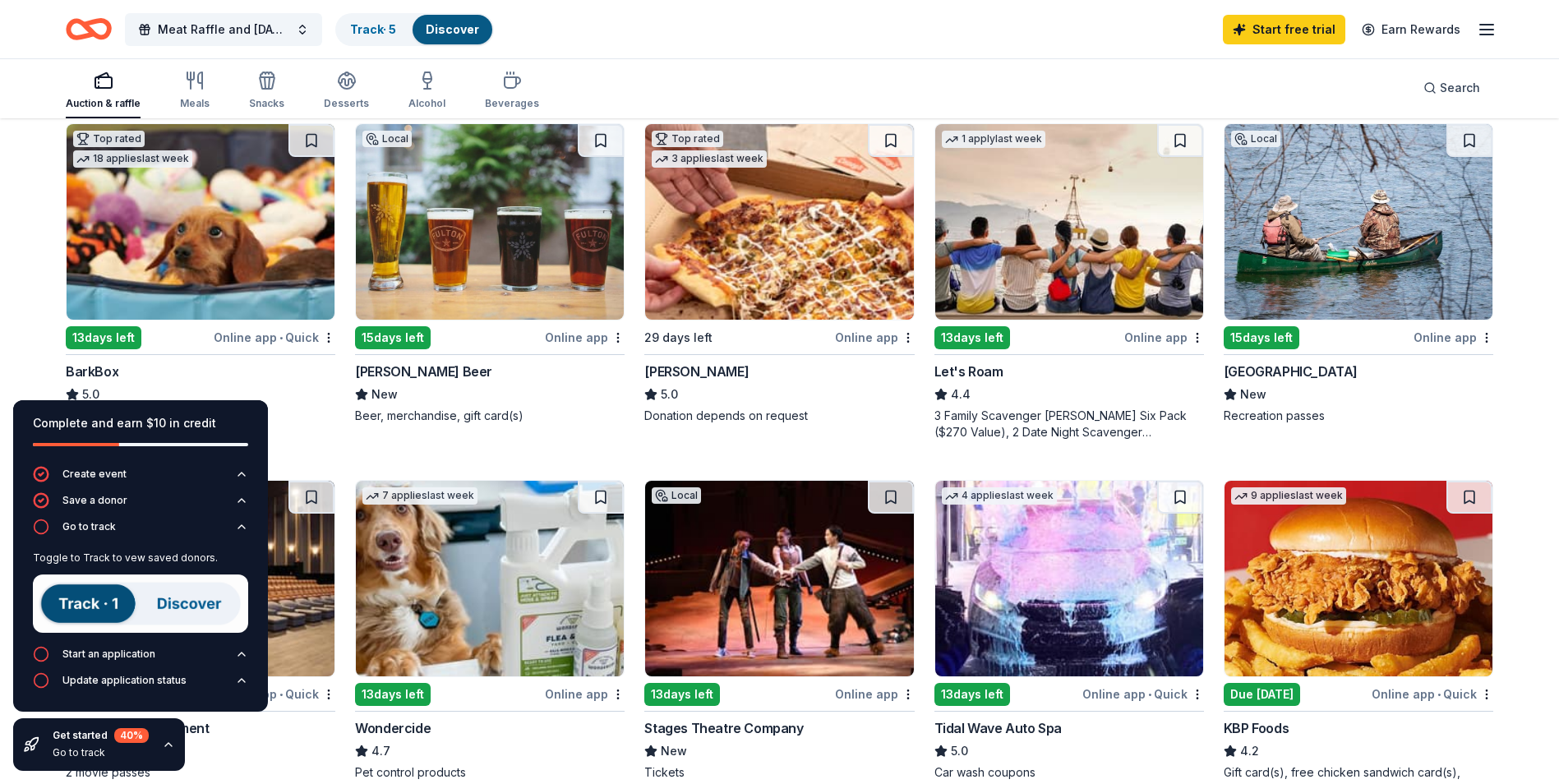
click at [198, 251] on img at bounding box center [201, 222] width 268 height 196
click at [492, 238] on img at bounding box center [490, 222] width 268 height 196
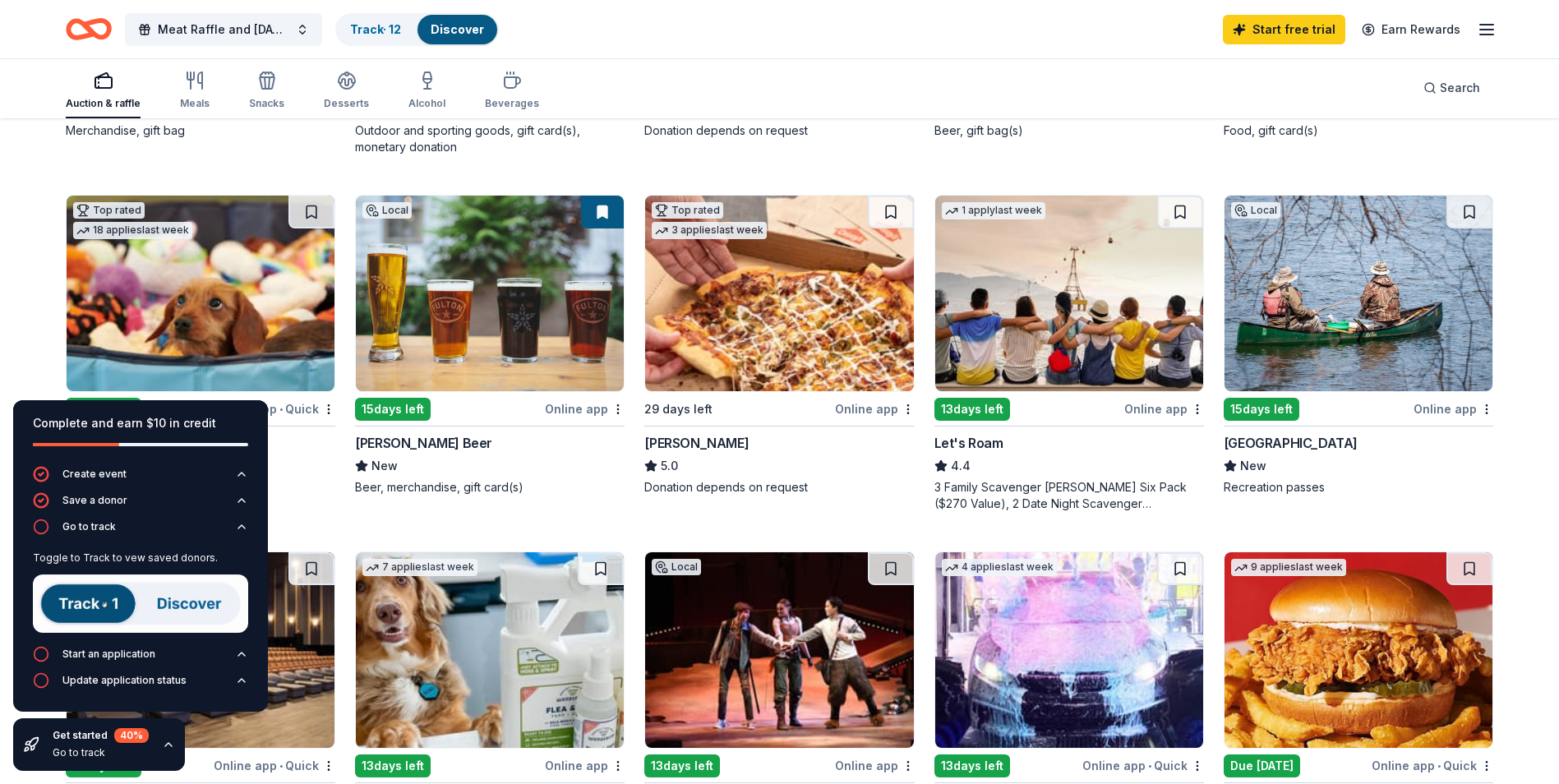
scroll to position [493, 0]
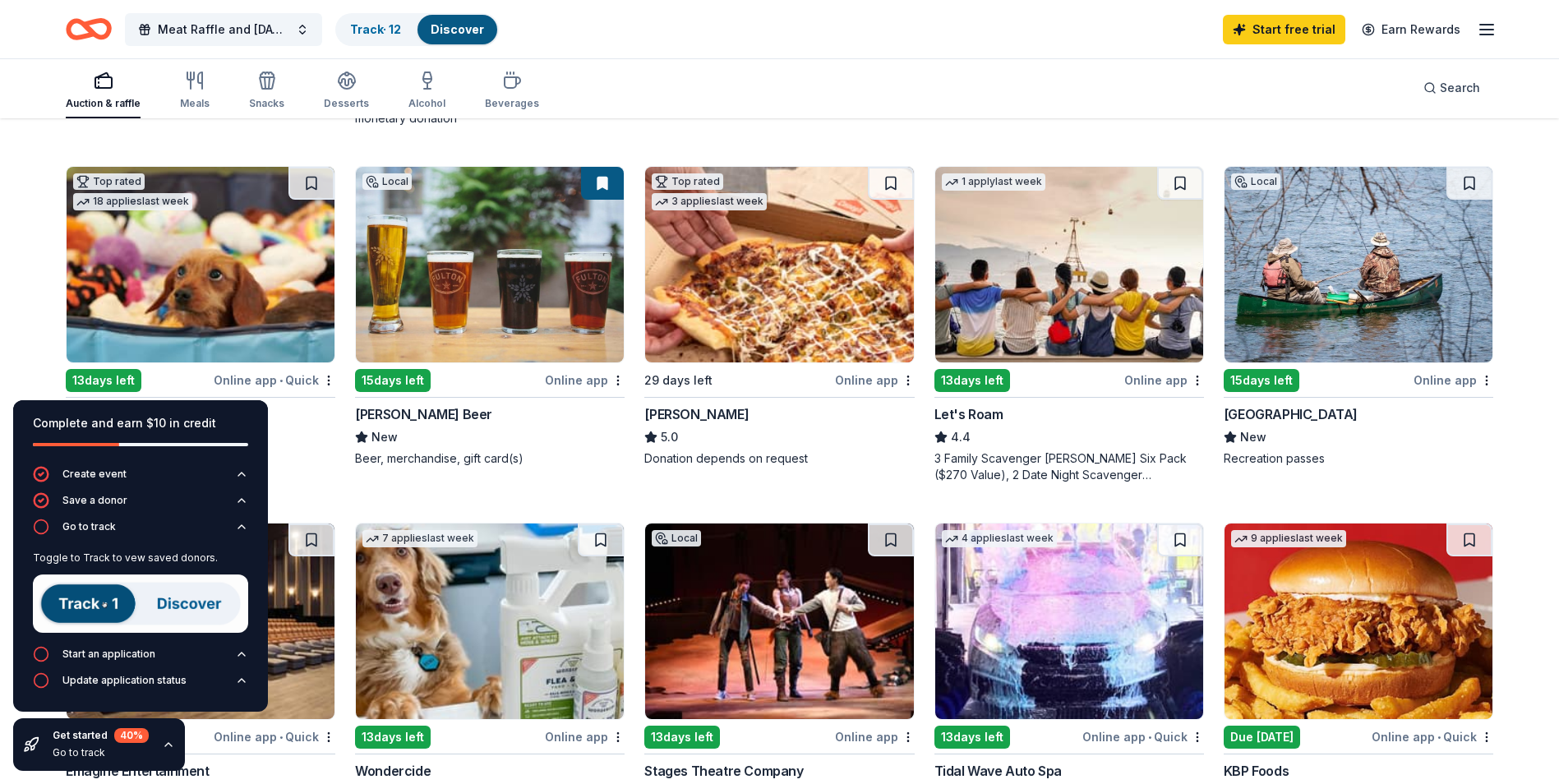
drag, startPoint x: 1465, startPoint y: 178, endPoint x: 1464, endPoint y: 197, distance: 19.0
click at [1465, 178] on button at bounding box center [1469, 183] width 46 height 33
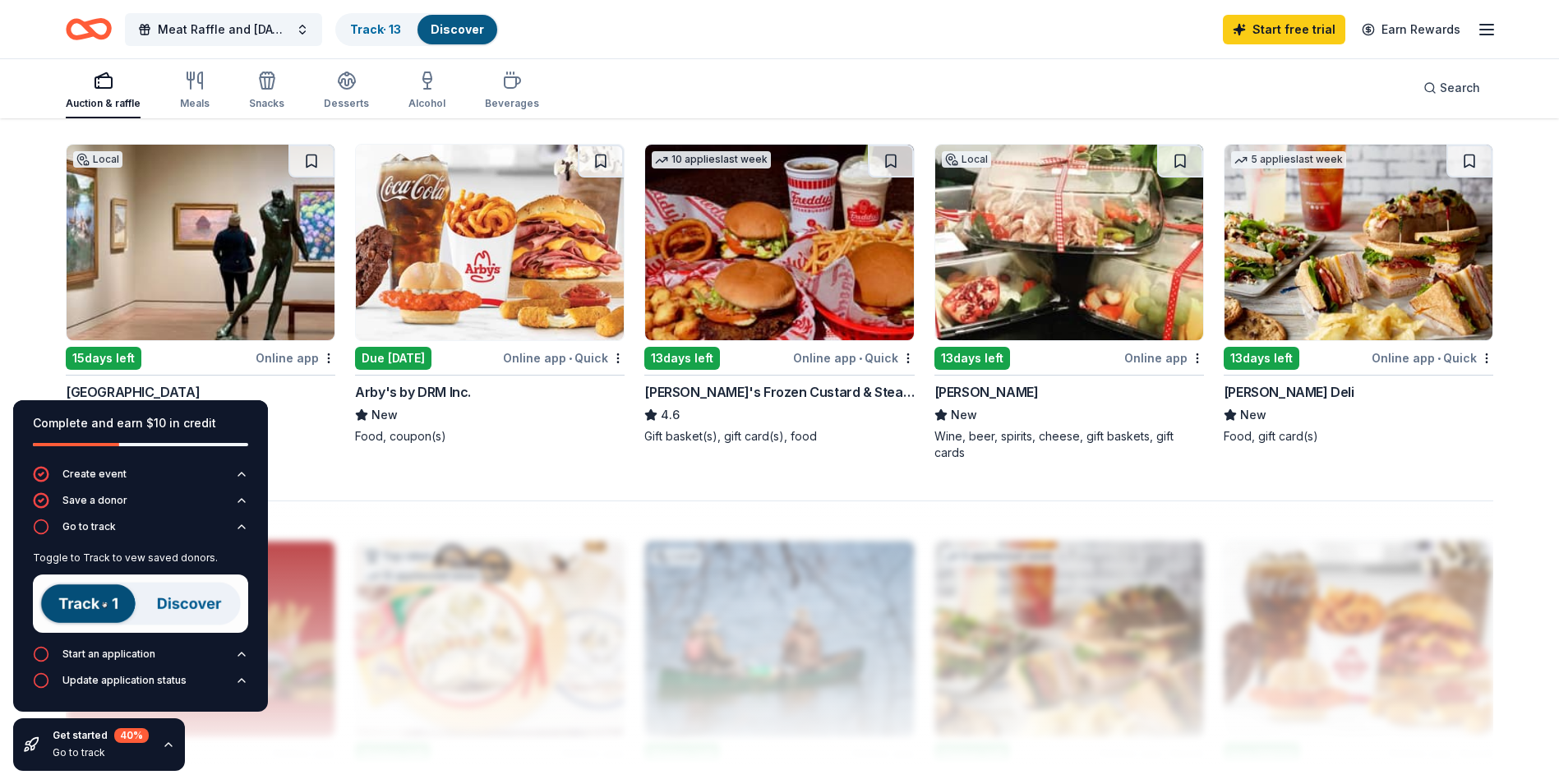
scroll to position [1233, 0]
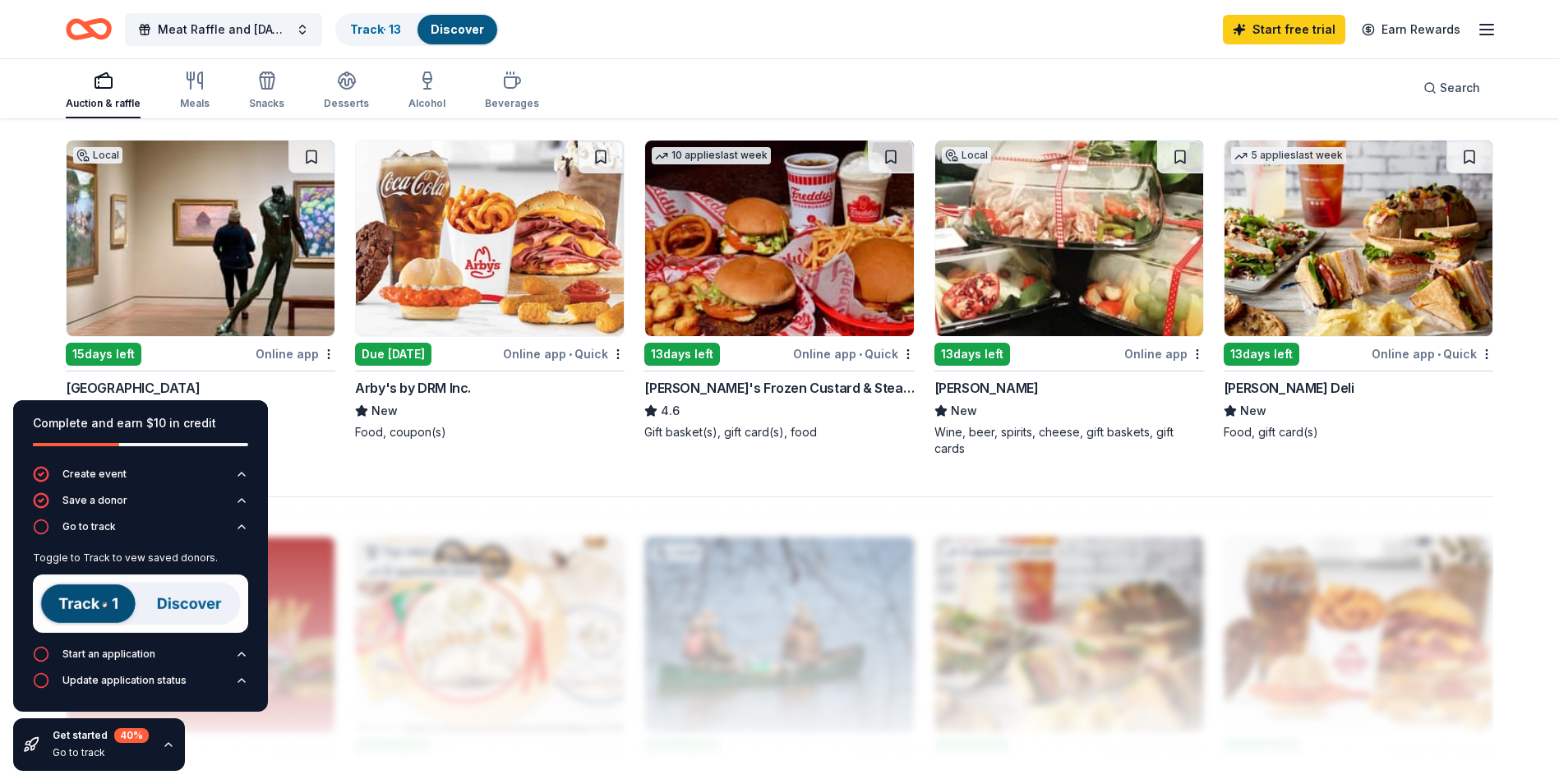
click at [1462, 157] on button at bounding box center [1469, 157] width 46 height 33
click at [1192, 160] on button at bounding box center [1180, 157] width 46 height 33
click at [602, 150] on button at bounding box center [601, 157] width 46 height 33
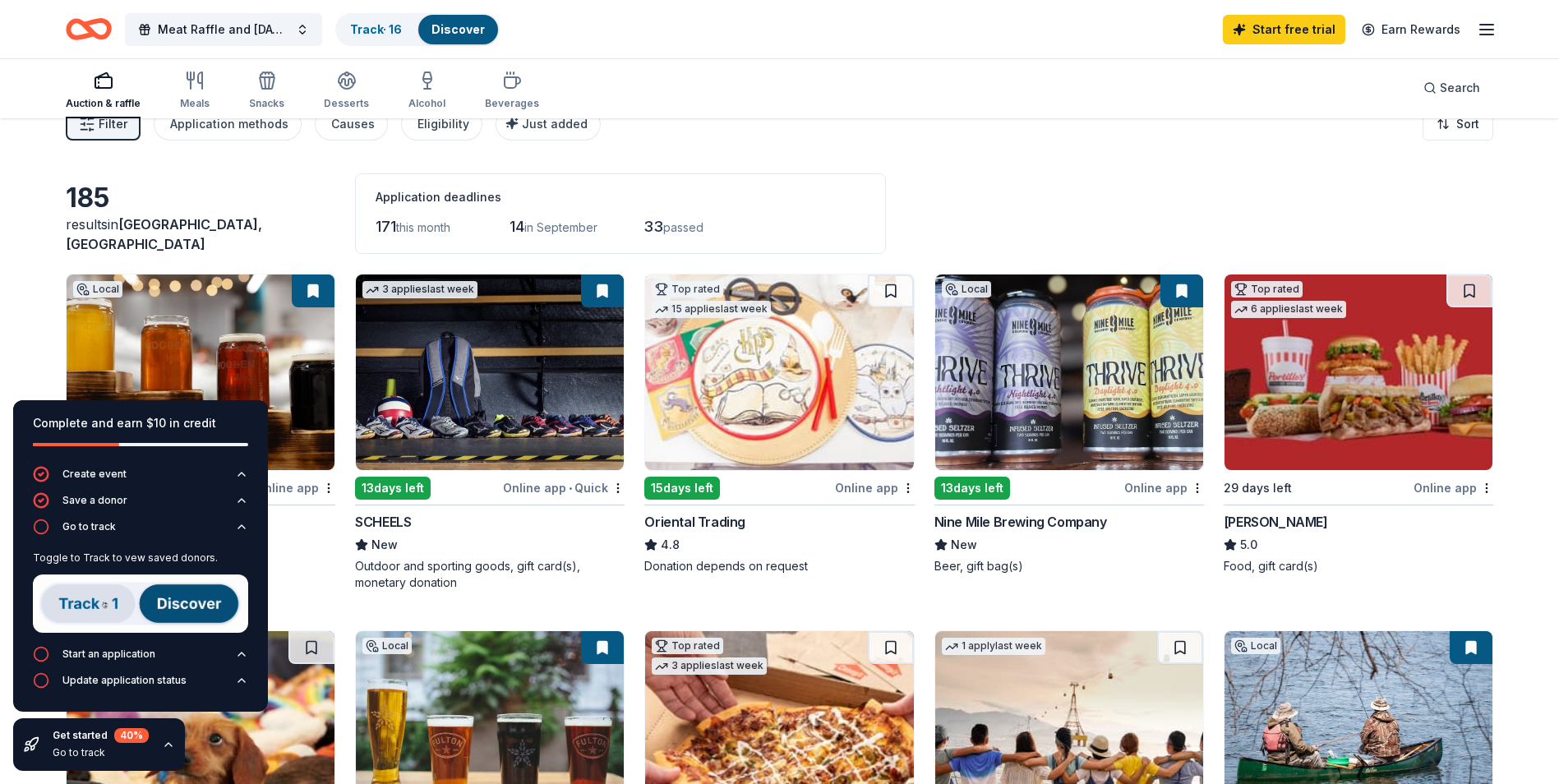
scroll to position [0, 0]
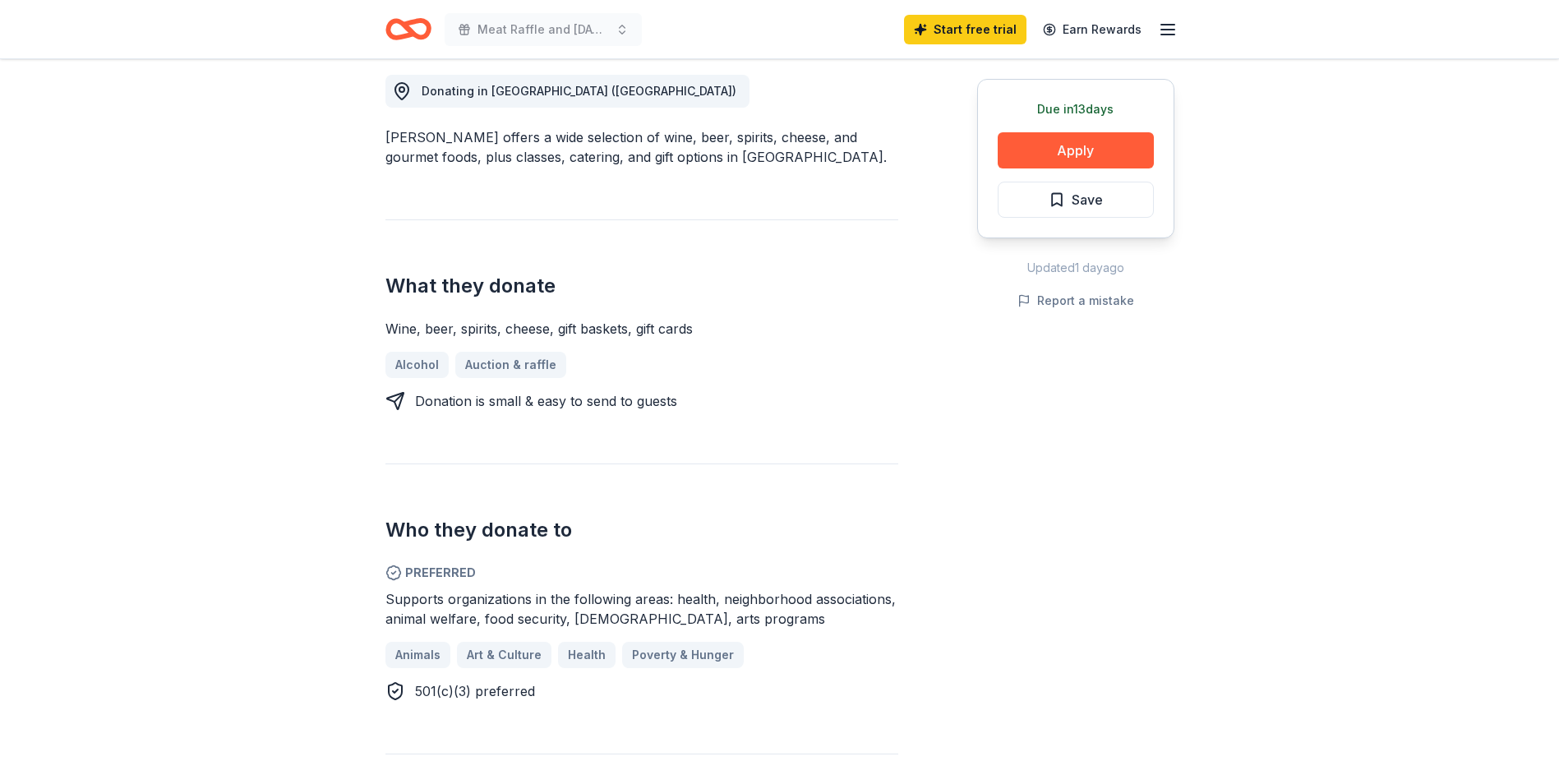
scroll to position [493, 0]
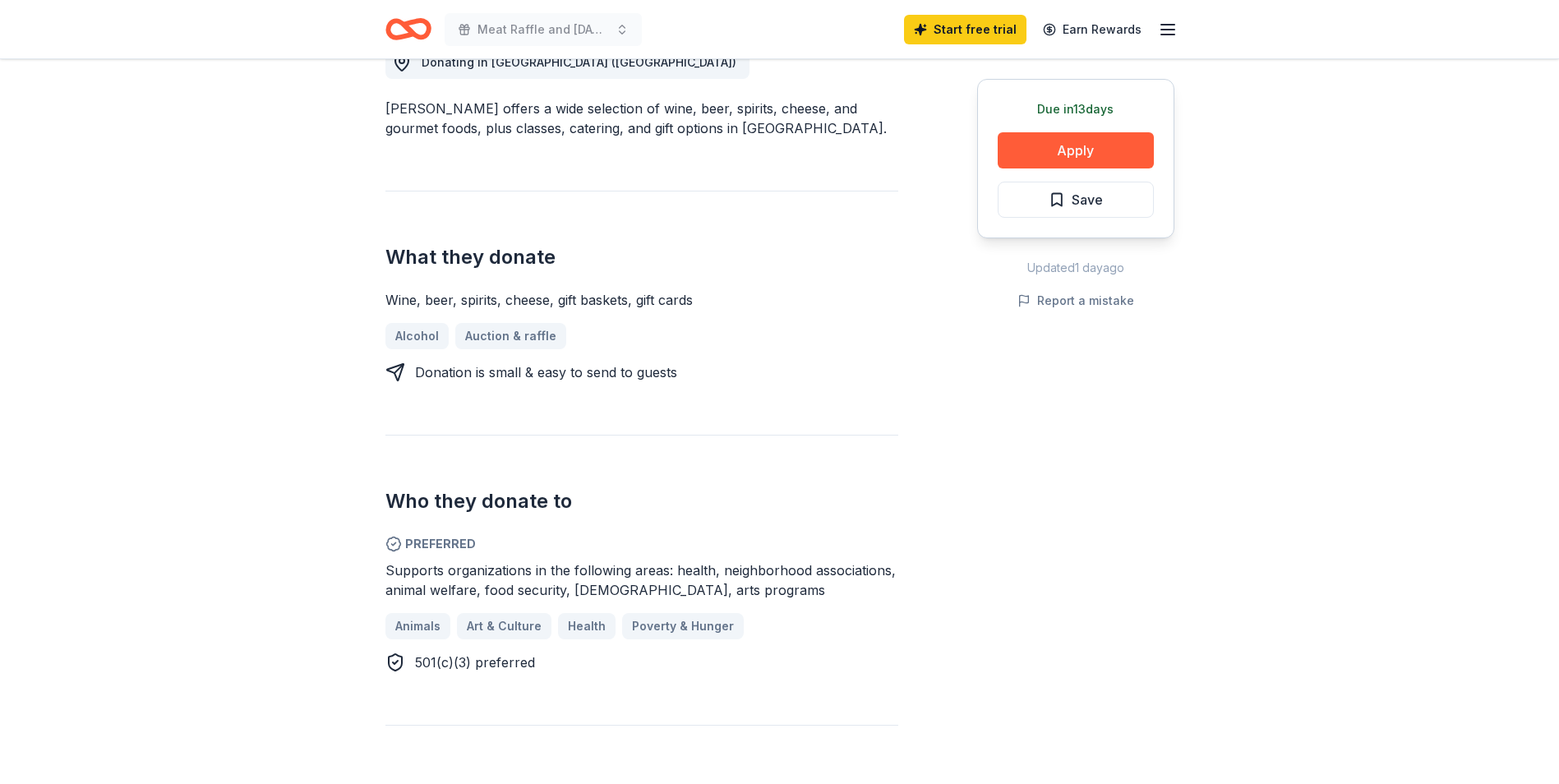
click at [553, 376] on div "Donation is small & easy to send to guests" at bounding box center [546, 372] width 262 height 20
click at [1098, 146] on button "Apply" at bounding box center [1076, 150] width 156 height 36
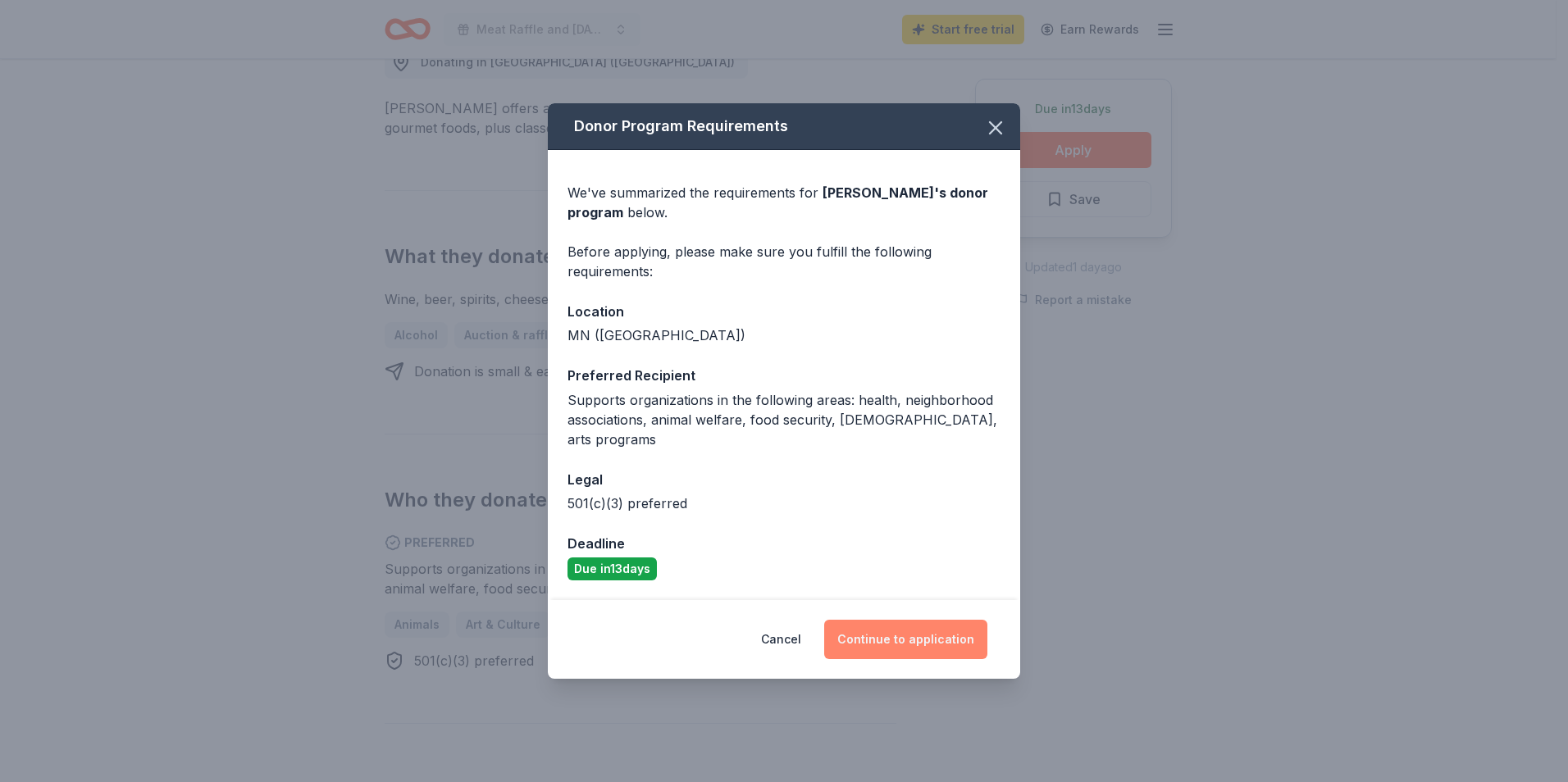
click at [898, 623] on button "Continue to application" at bounding box center [905, 639] width 163 height 39
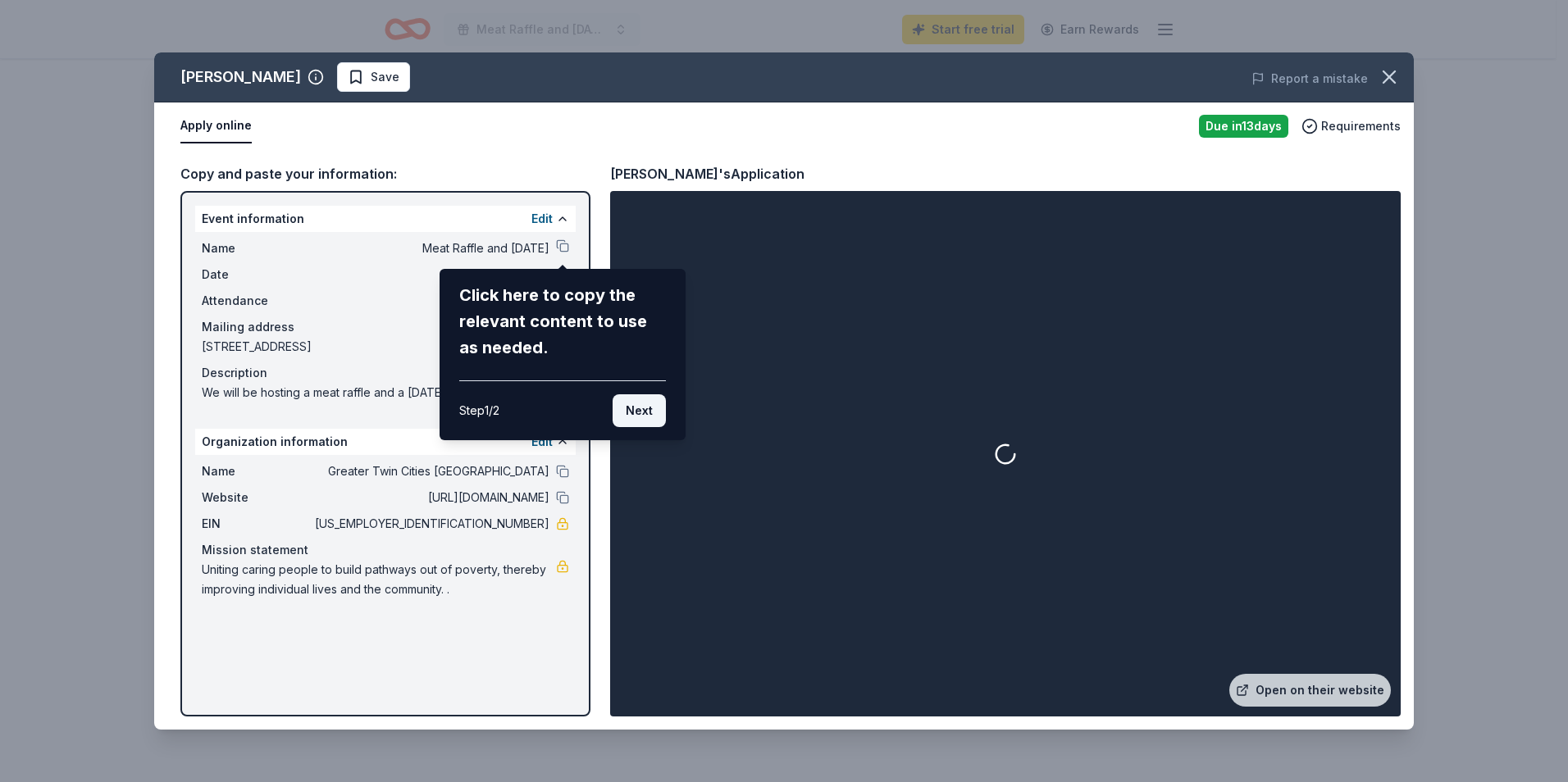
click at [643, 407] on button "Next" at bounding box center [639, 411] width 53 height 33
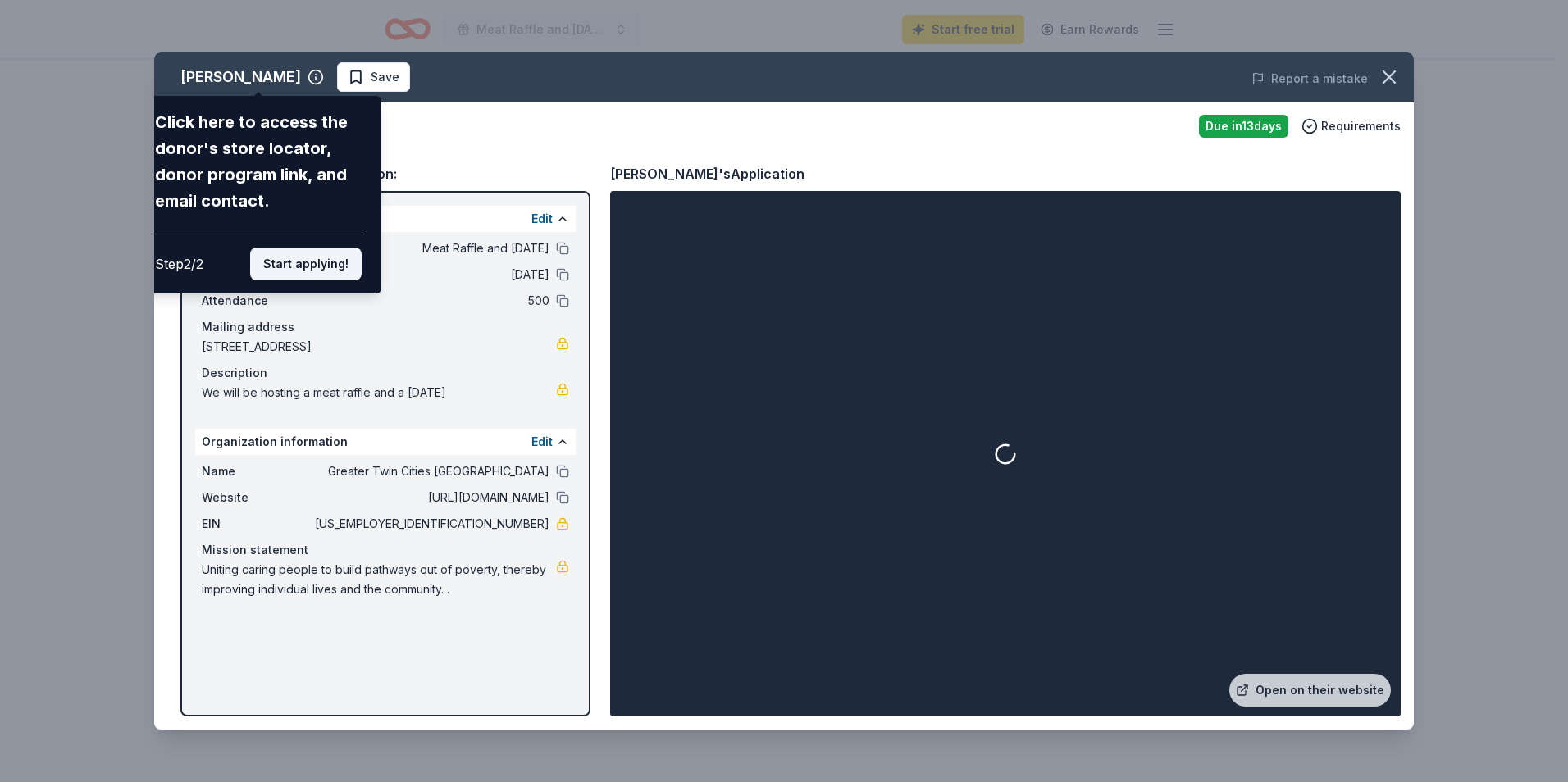
click at [324, 264] on button "Start applying!" at bounding box center [306, 264] width 112 height 33
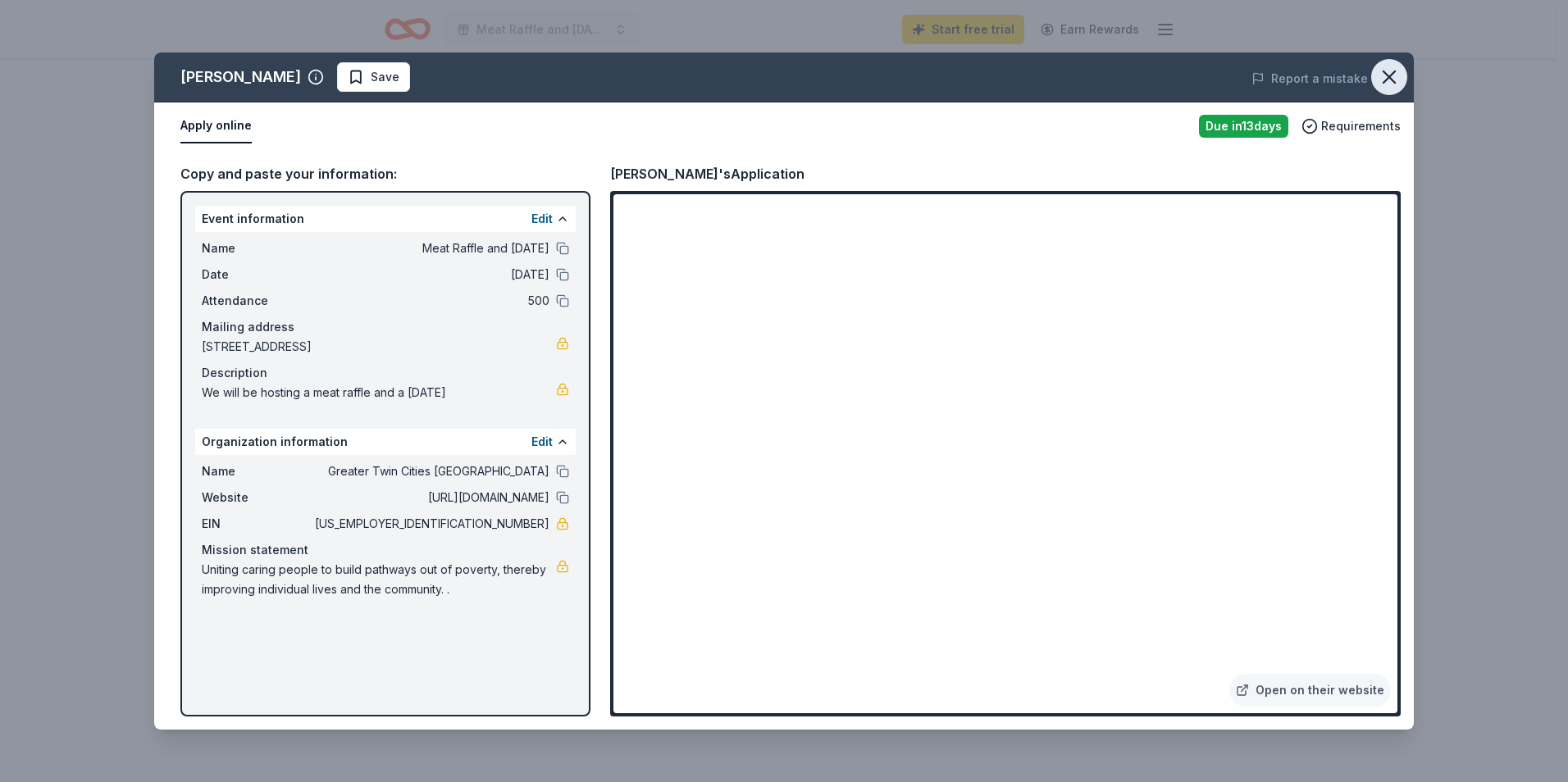
click at [1392, 81] on icon "button" at bounding box center [1389, 77] width 23 height 23
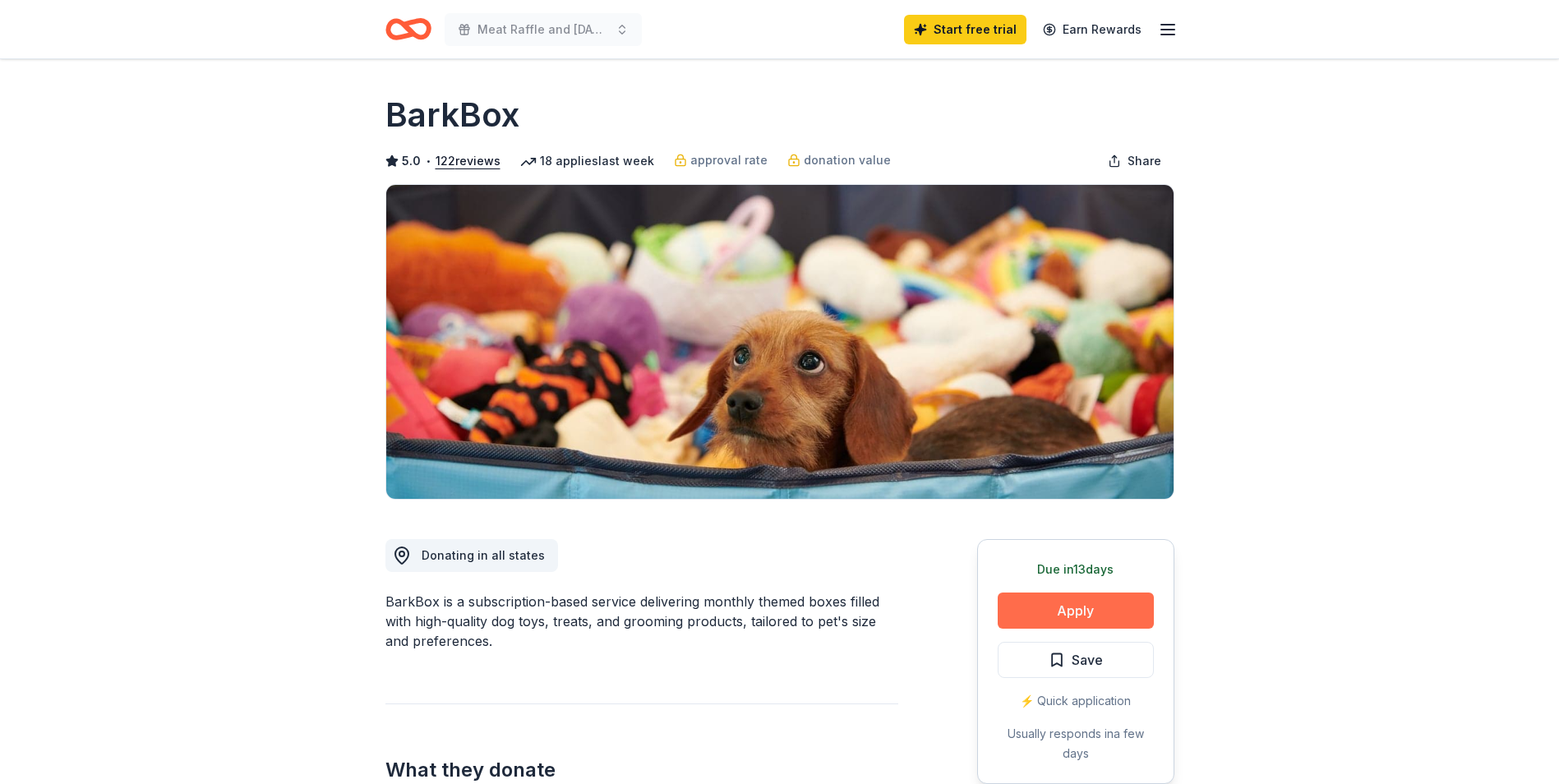
click at [1050, 619] on button "Apply" at bounding box center [1076, 611] width 156 height 36
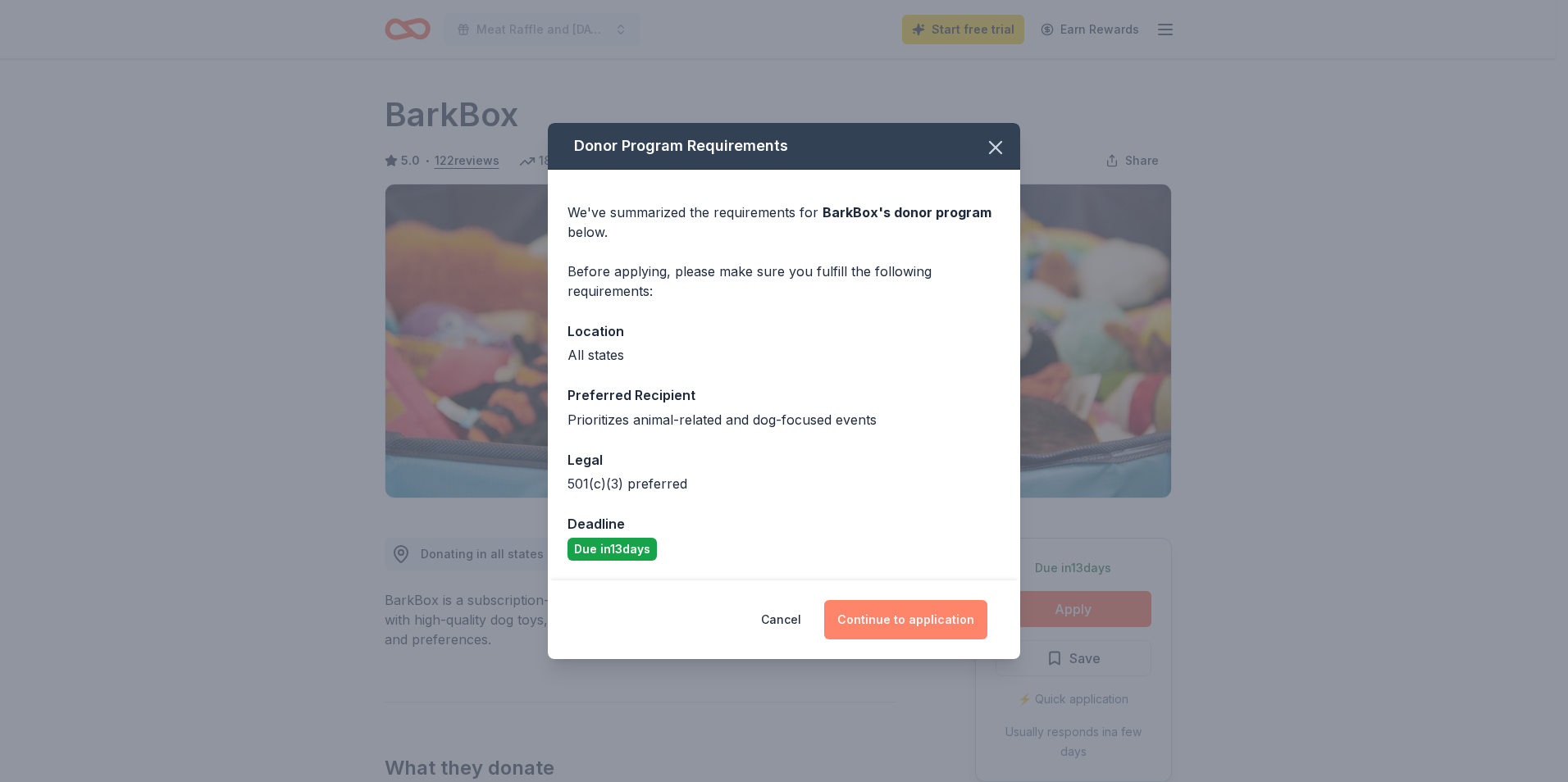
click at [900, 610] on button "Continue to application" at bounding box center [905, 620] width 163 height 39
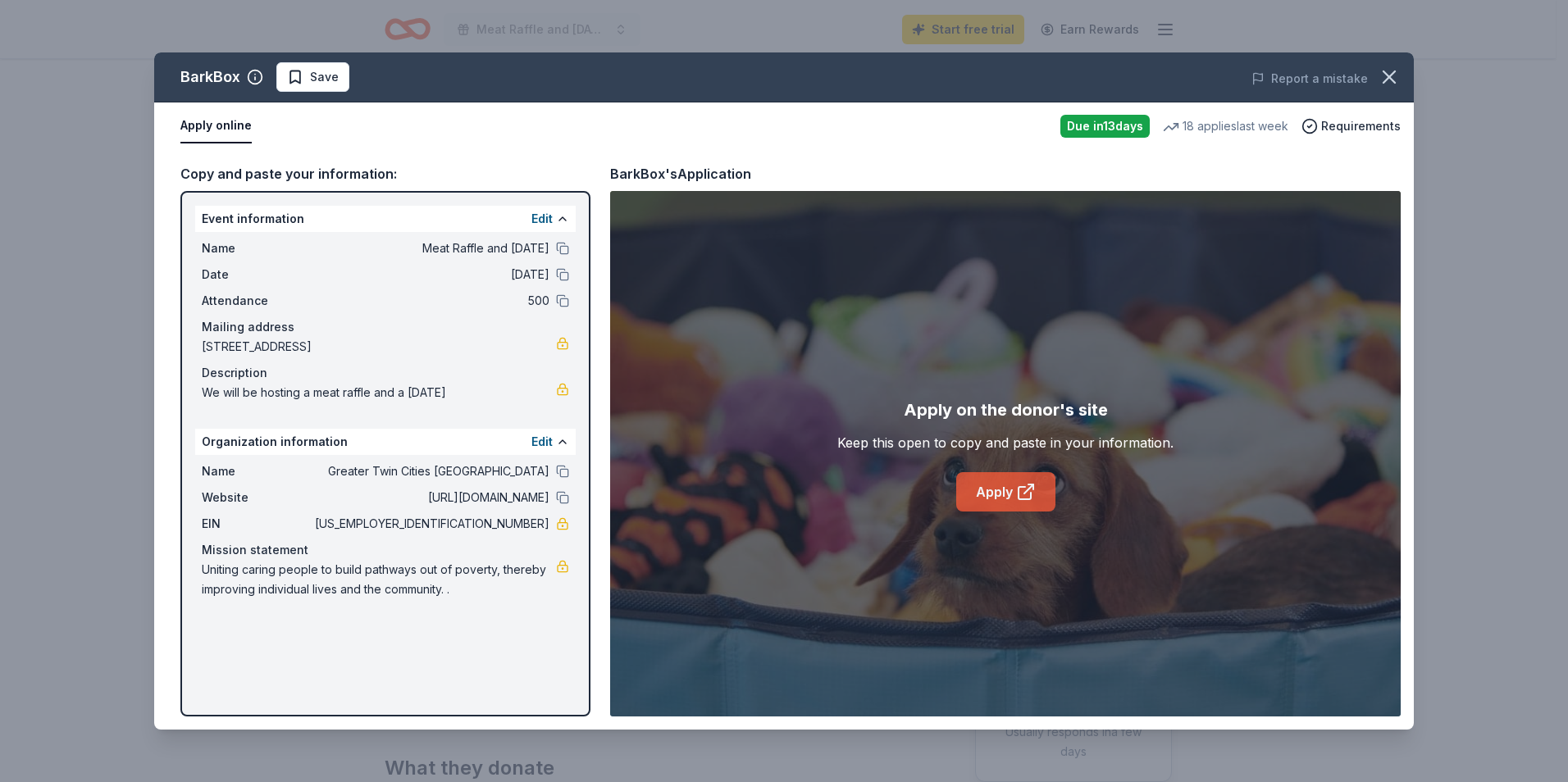
click at [1001, 488] on link "Apply" at bounding box center [1005, 492] width 99 height 39
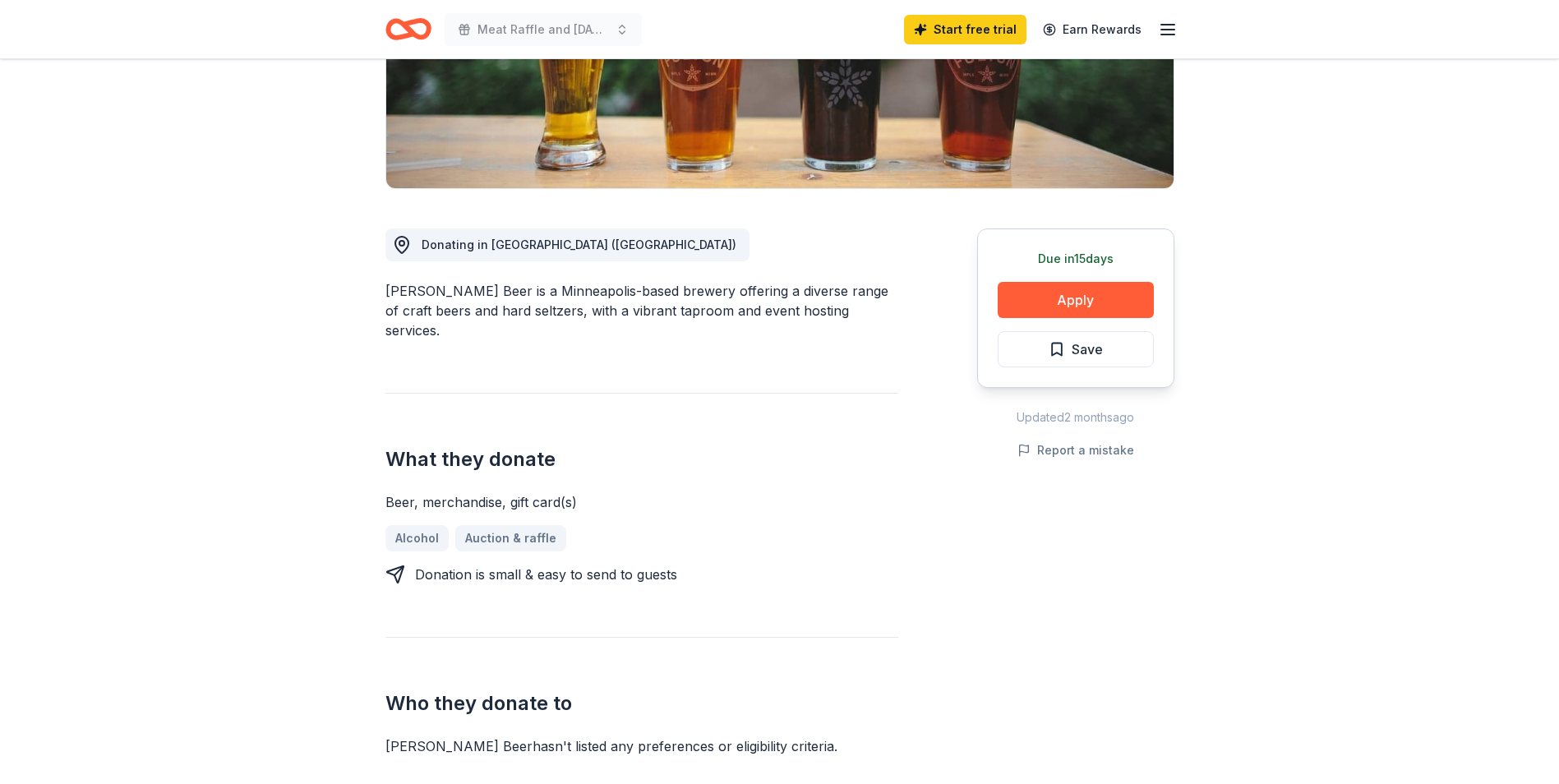
scroll to position [329, 0]
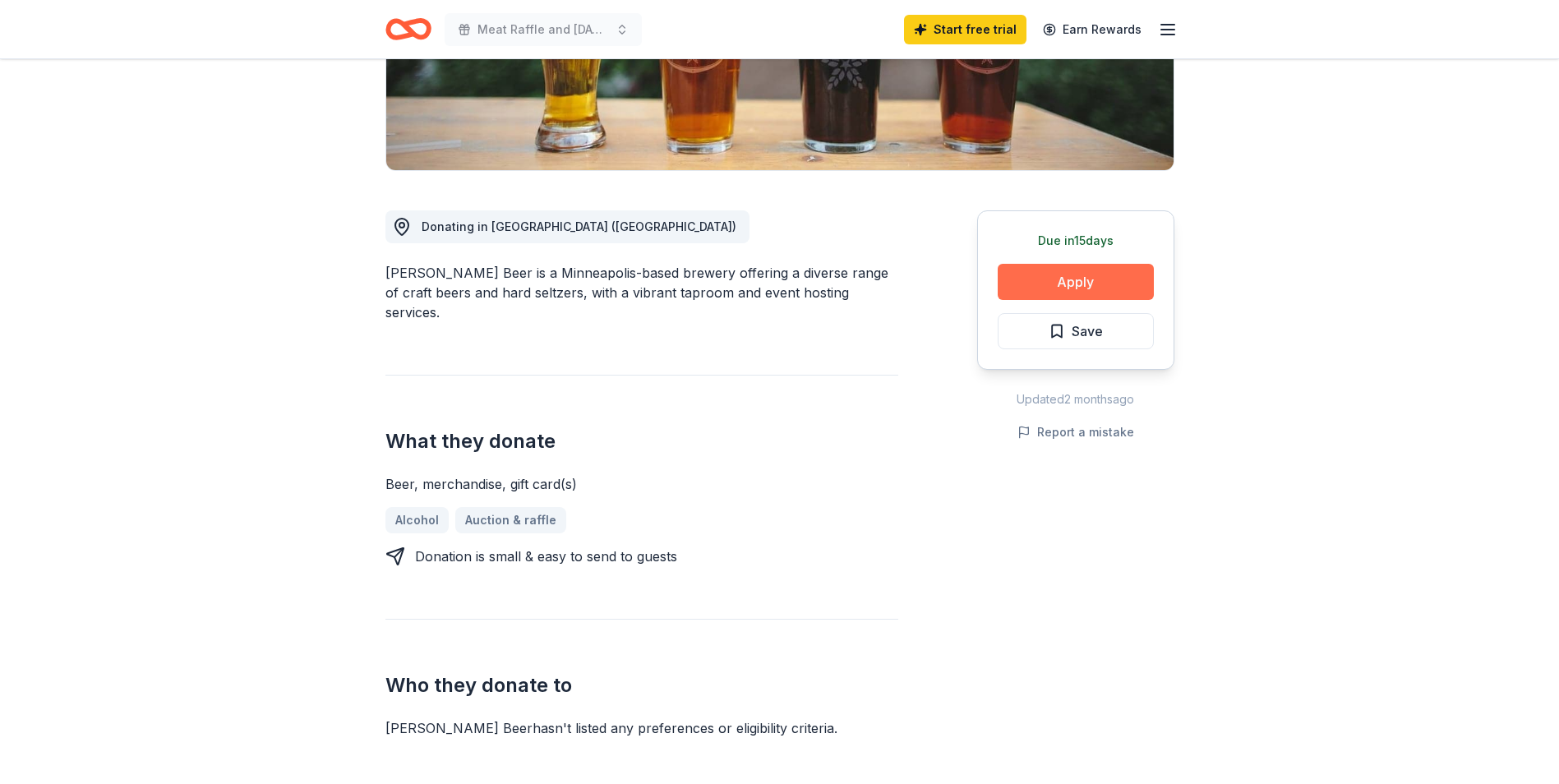
click at [1043, 290] on button "Apply" at bounding box center [1076, 282] width 156 height 36
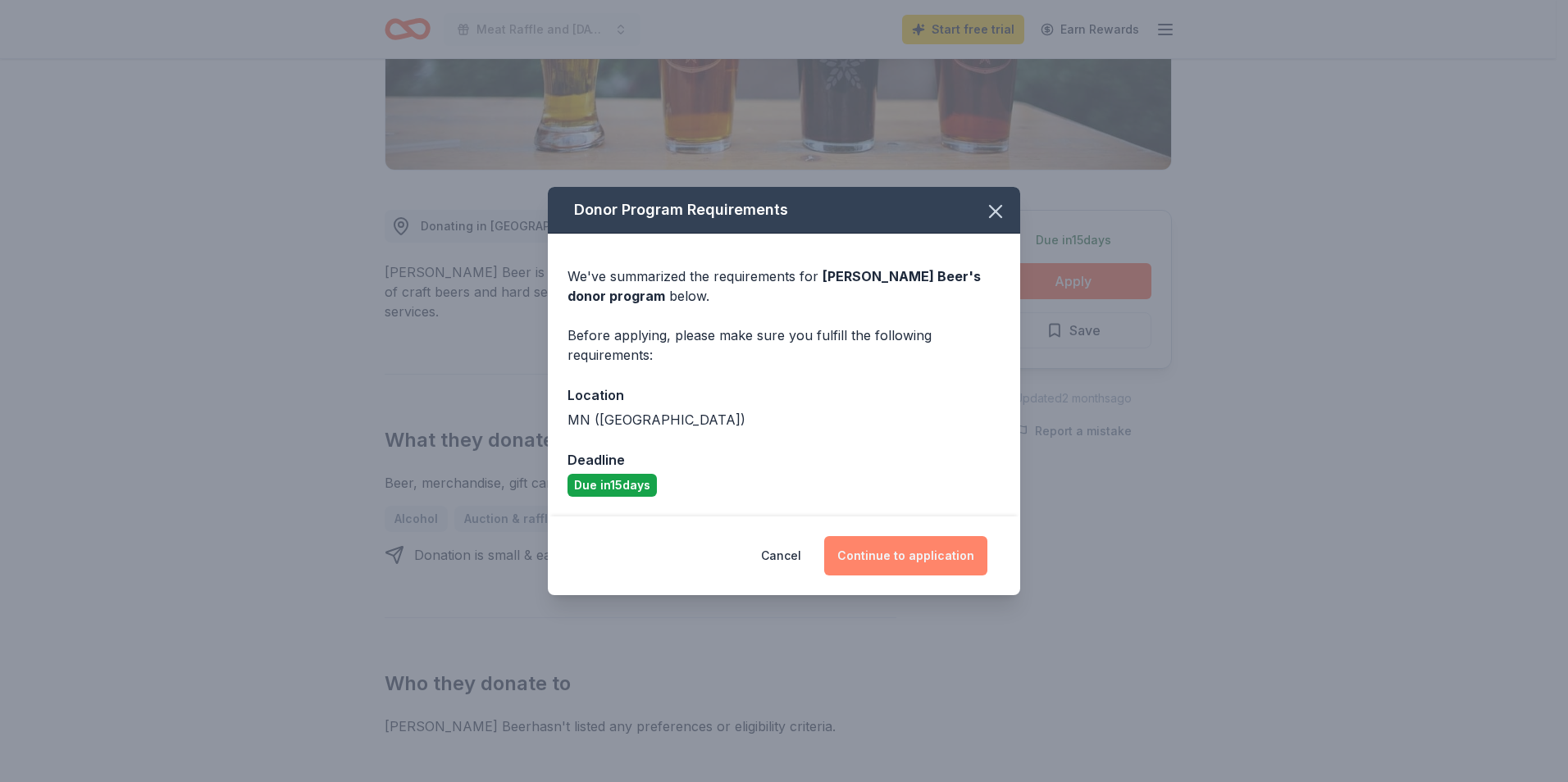
click at [905, 555] on button "Continue to application" at bounding box center [905, 556] width 163 height 39
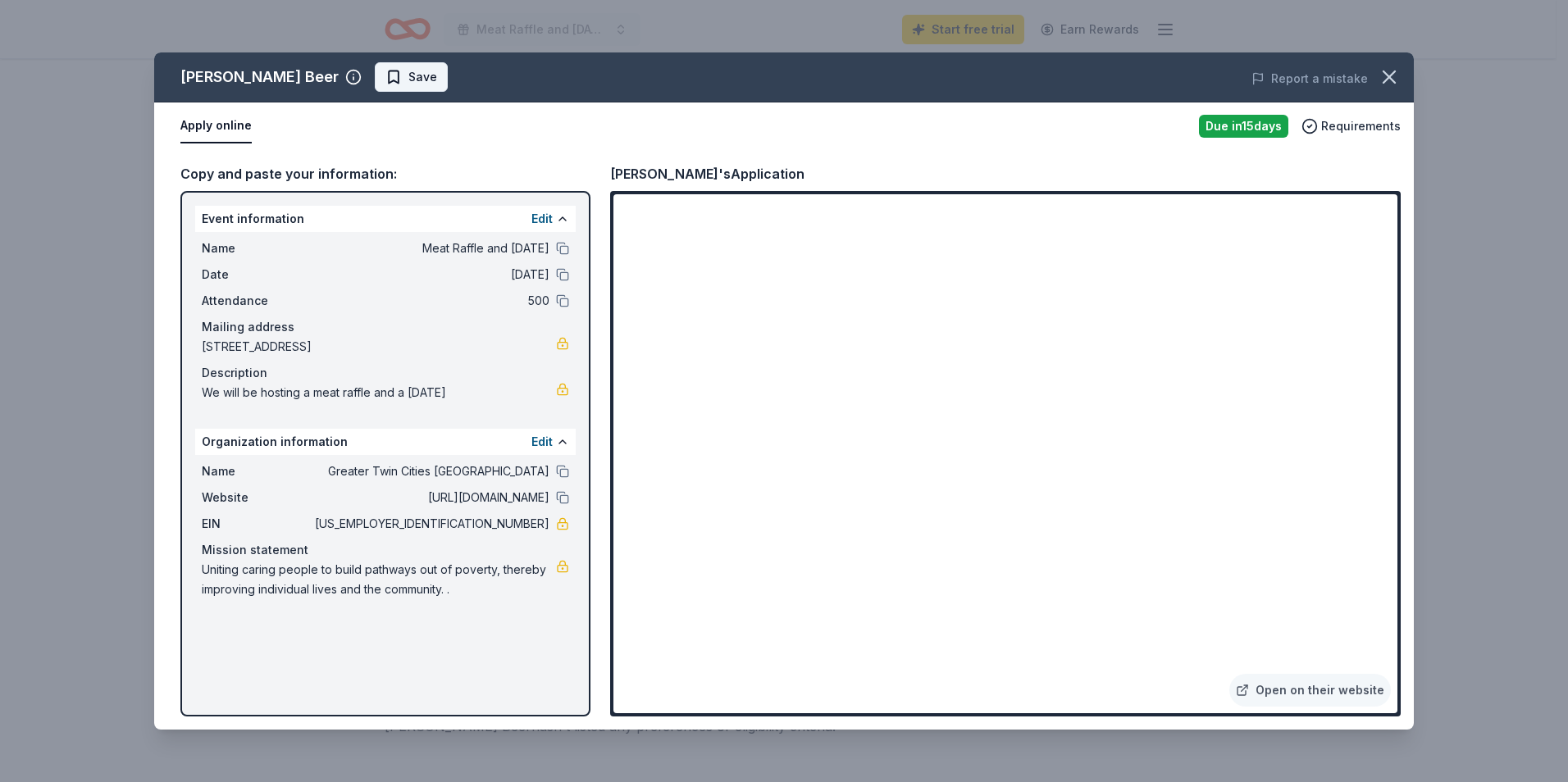
click at [408, 78] on span "Save" at bounding box center [422, 77] width 29 height 20
click at [1391, 78] on icon "button" at bounding box center [1389, 77] width 11 height 11
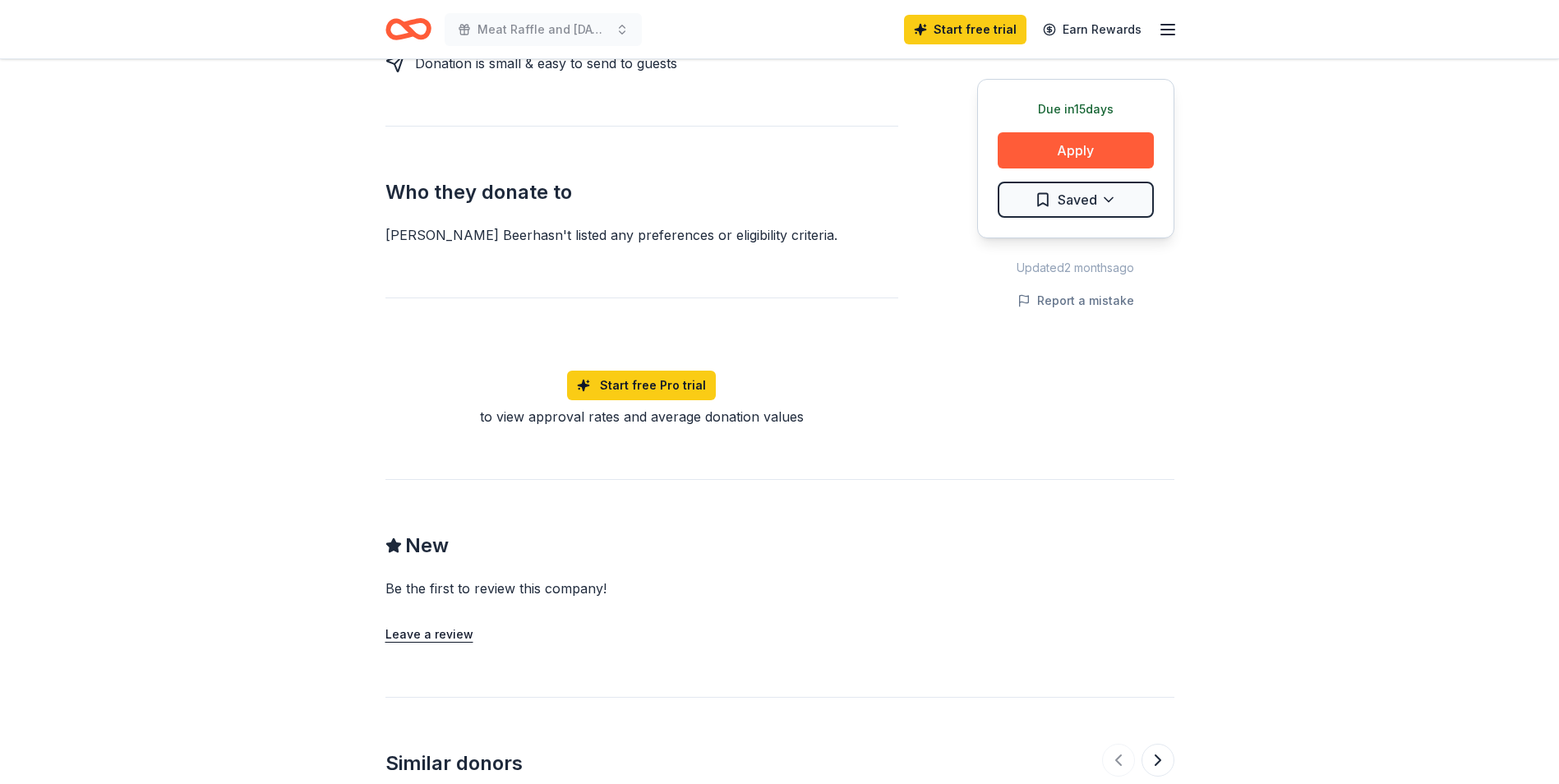
scroll to position [1233, 0]
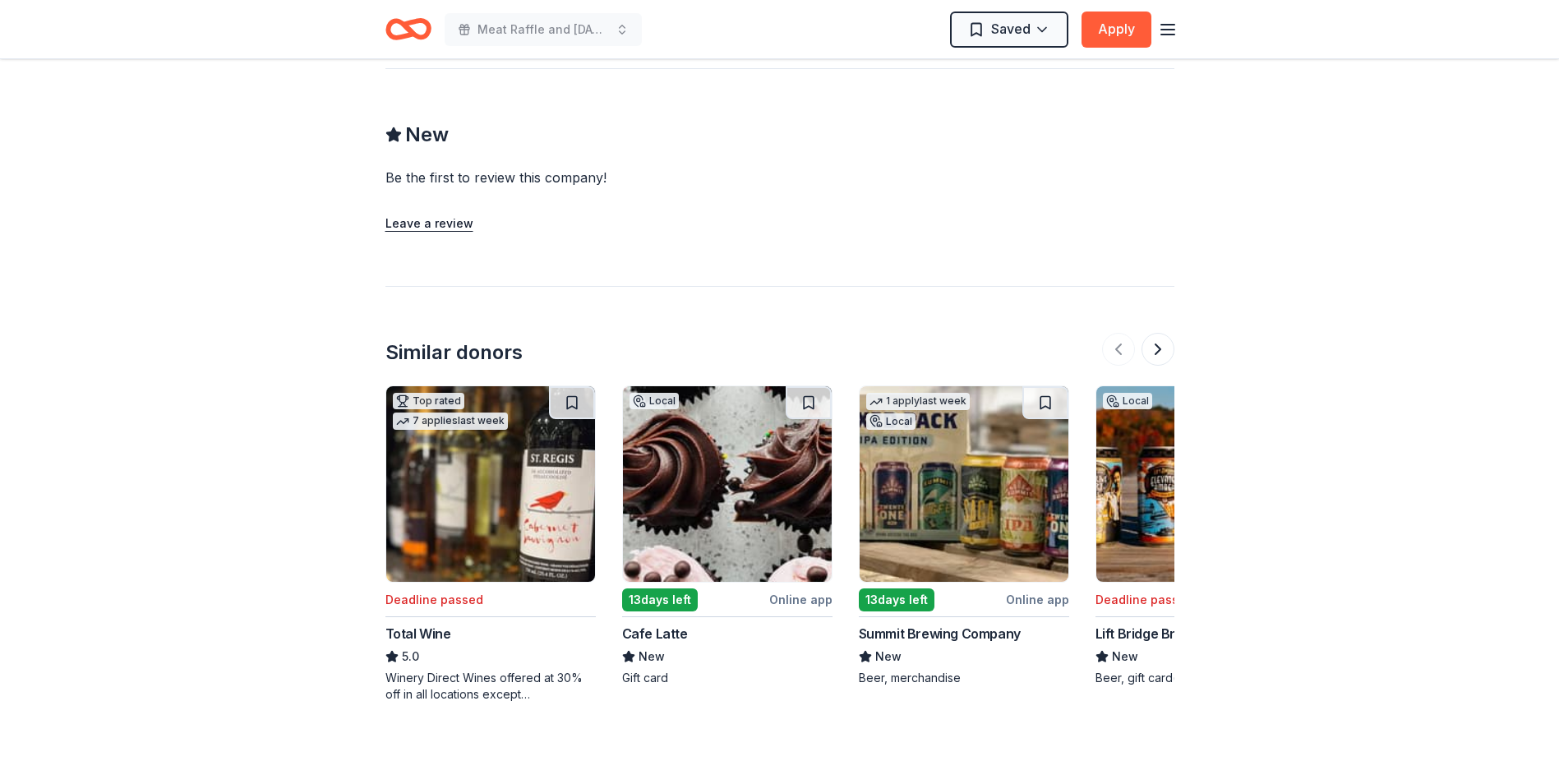
click at [962, 491] on img at bounding box center [964, 484] width 209 height 196
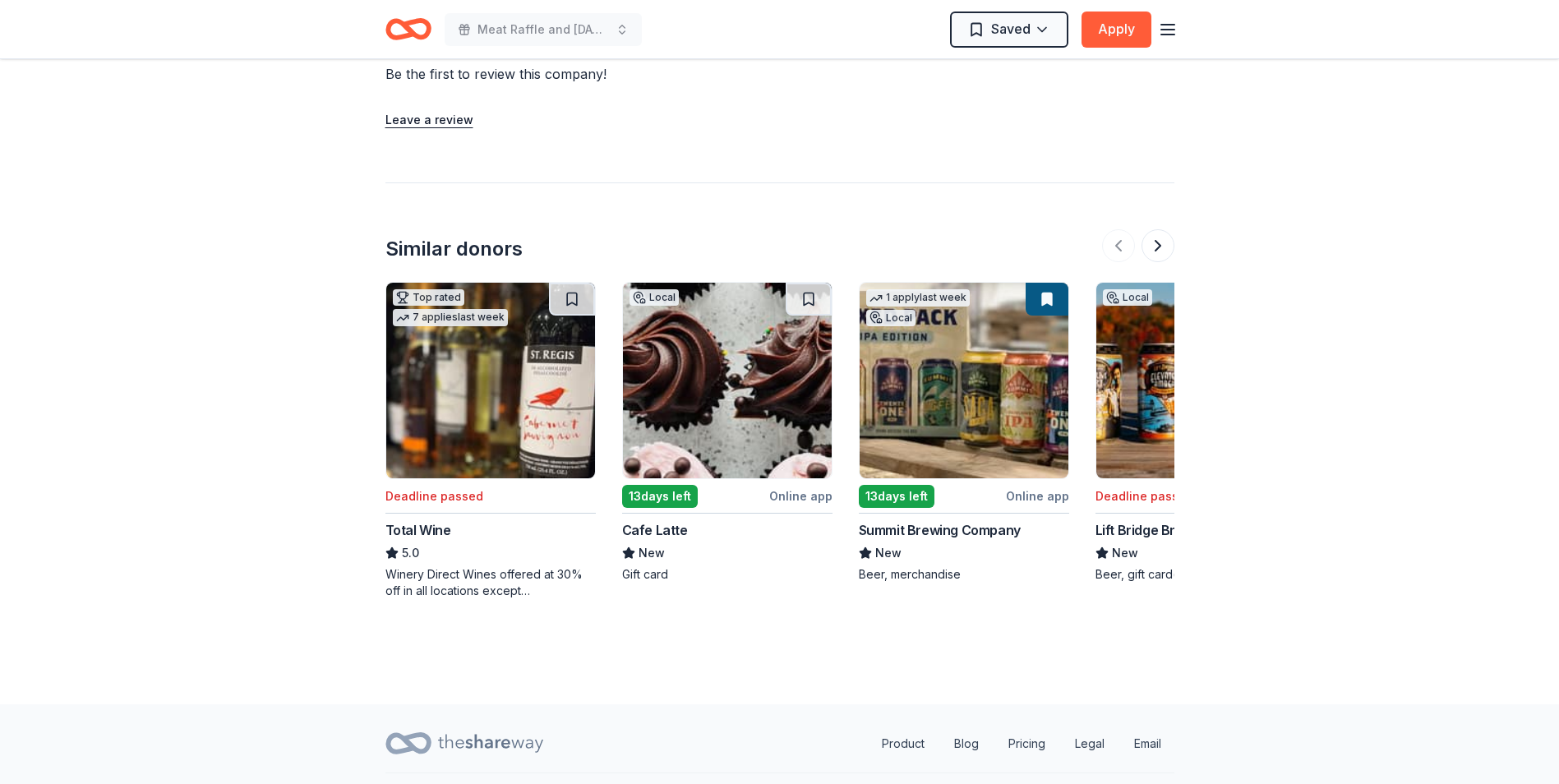
scroll to position [1355, 0]
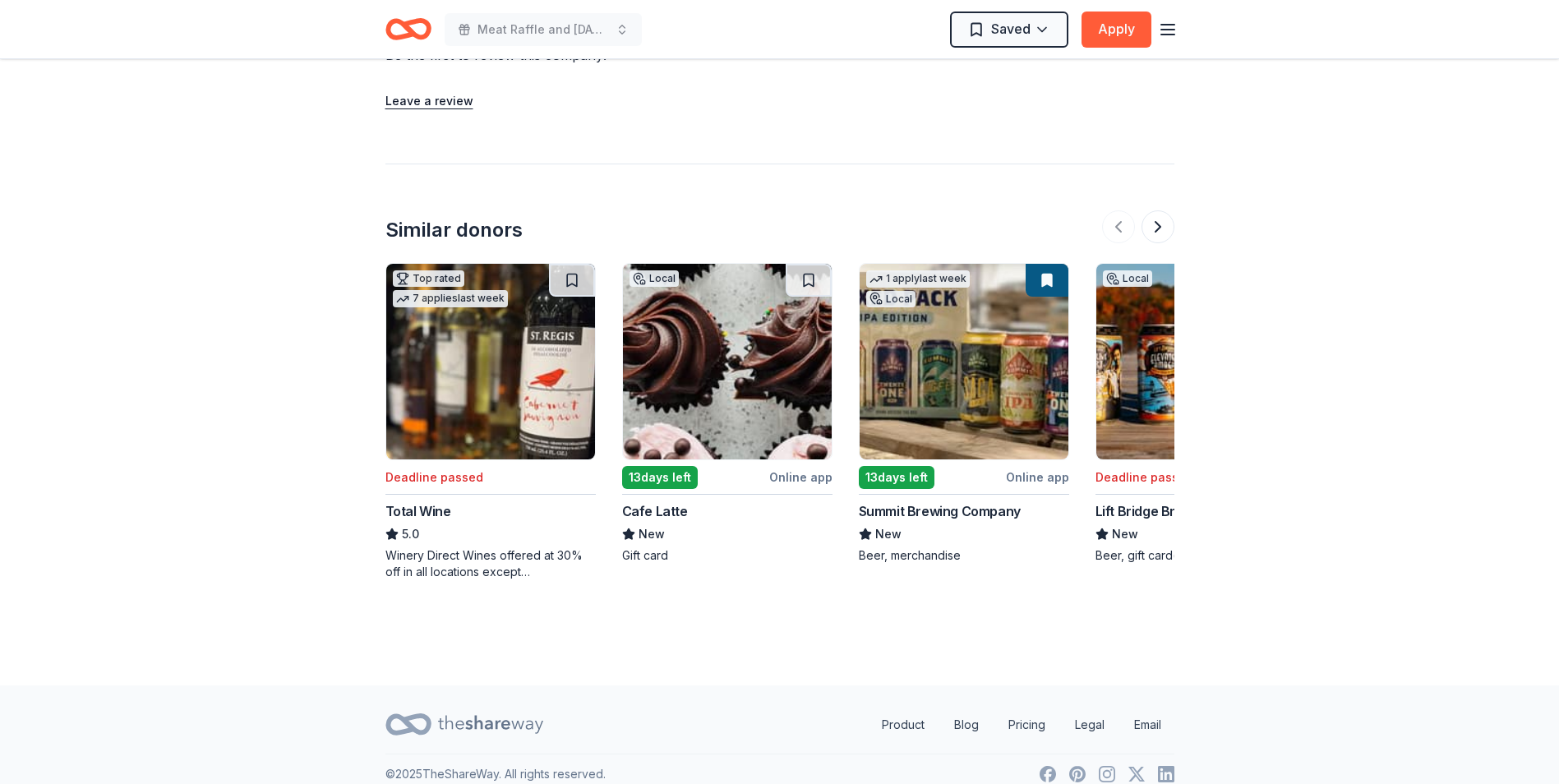
drag, startPoint x: 573, startPoint y: 256, endPoint x: 627, endPoint y: 260, distance: 54.1
click at [573, 264] on button at bounding box center [572, 280] width 46 height 33
click at [573, 264] on button at bounding box center [574, 280] width 43 height 33
click at [578, 264] on button at bounding box center [574, 280] width 43 height 33
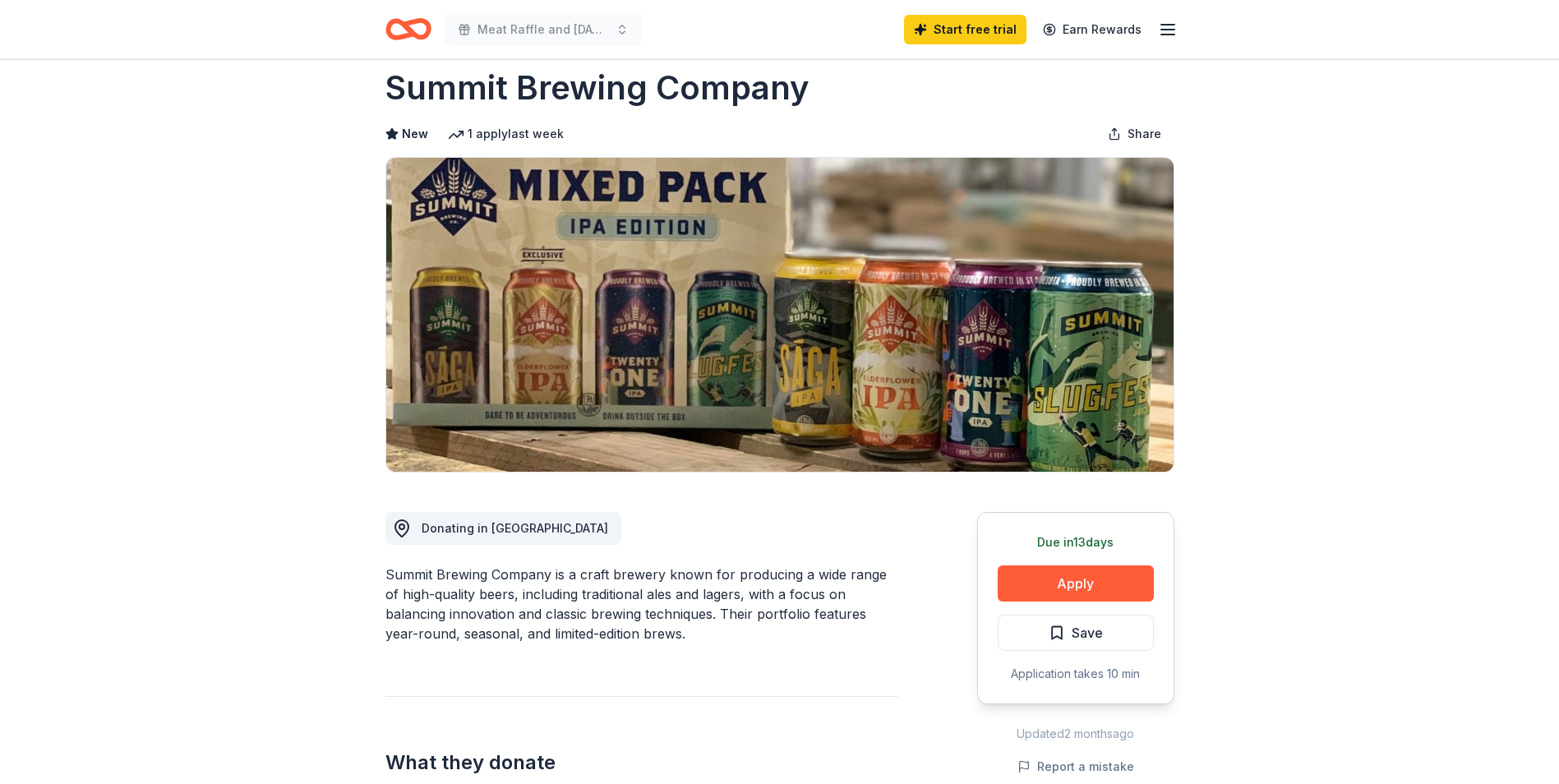
scroll to position [247, 0]
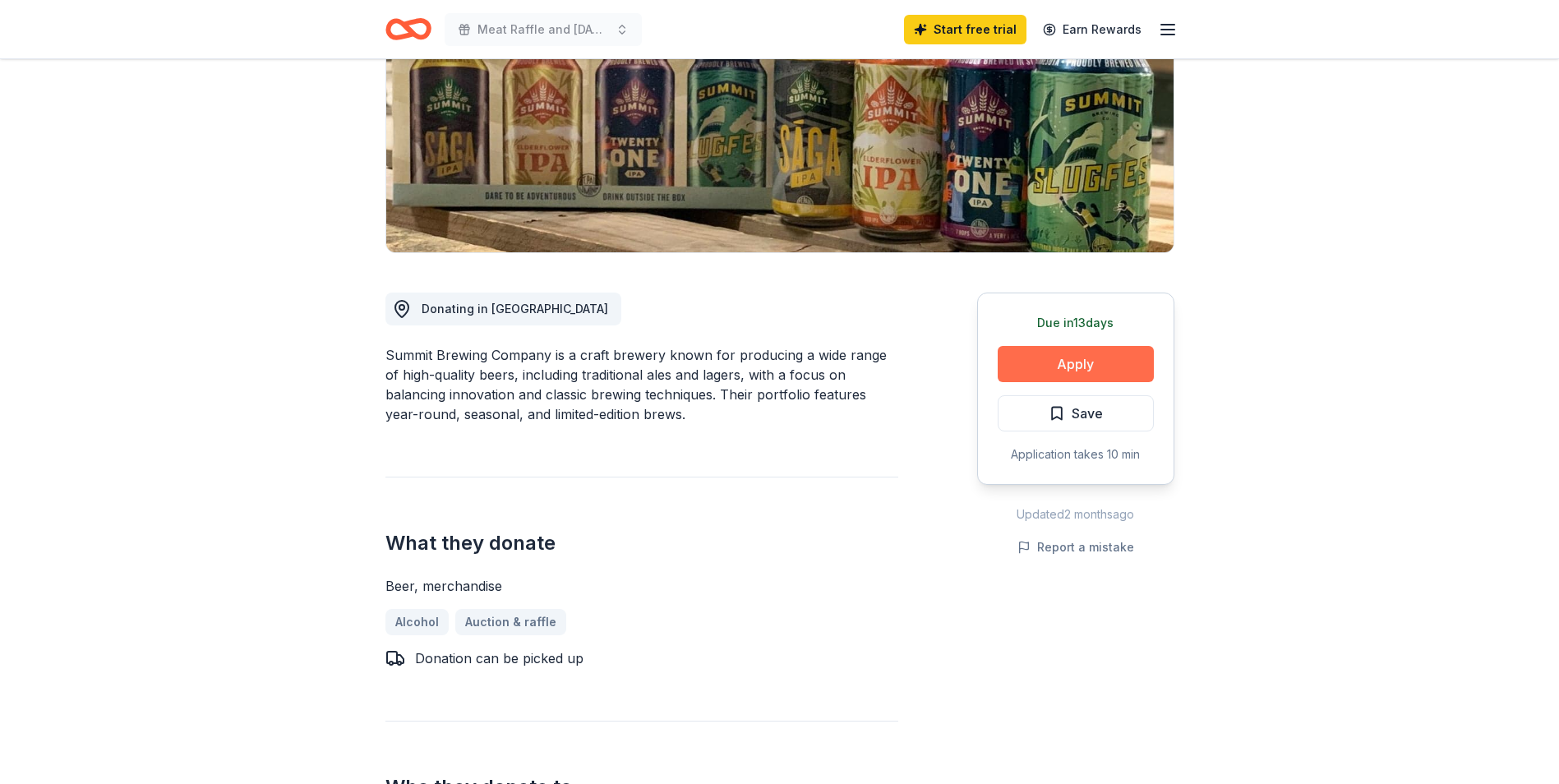
click at [1109, 361] on button "Apply" at bounding box center [1076, 364] width 156 height 36
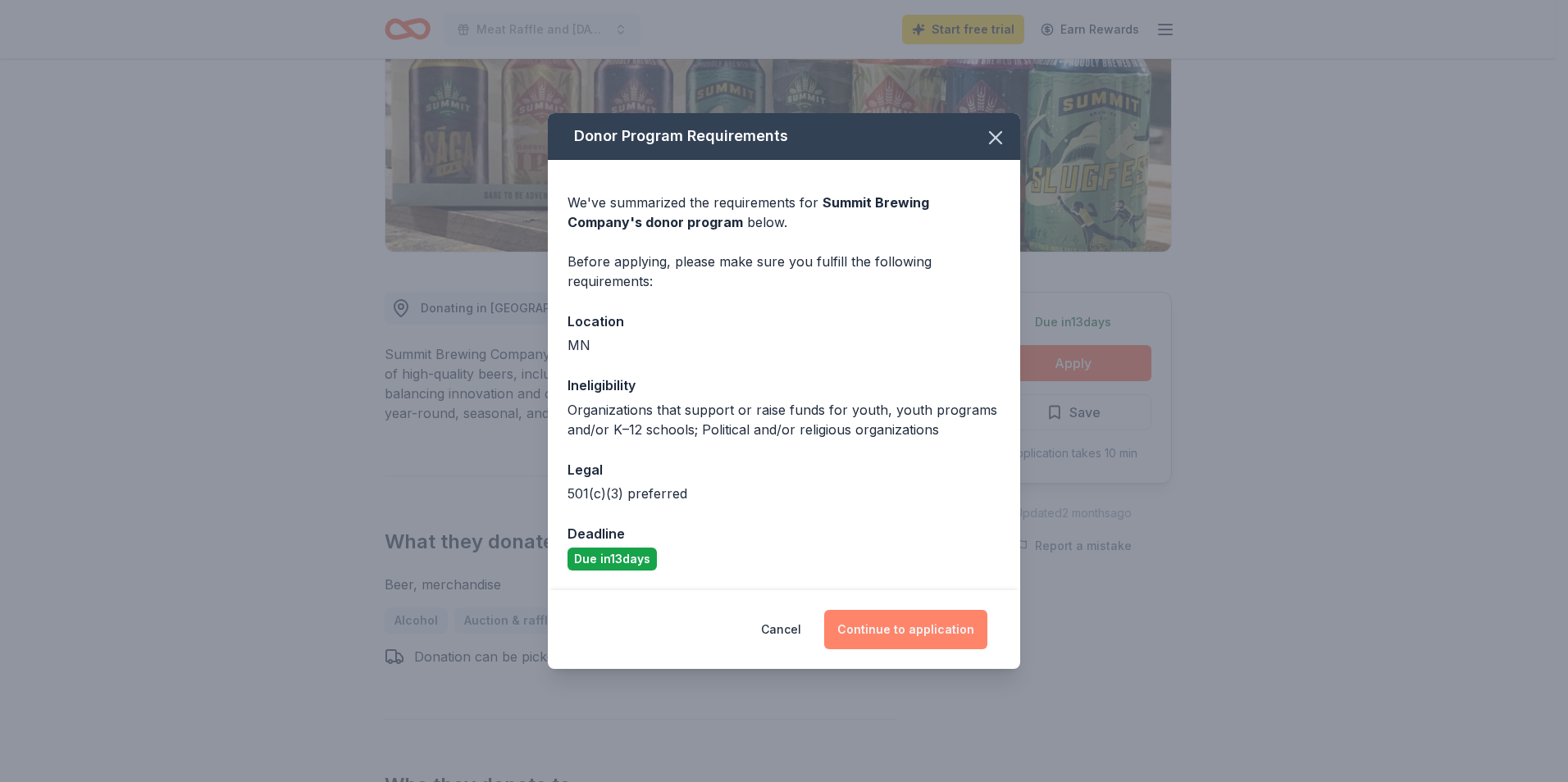
click at [918, 621] on button "Continue to application" at bounding box center [905, 630] width 163 height 39
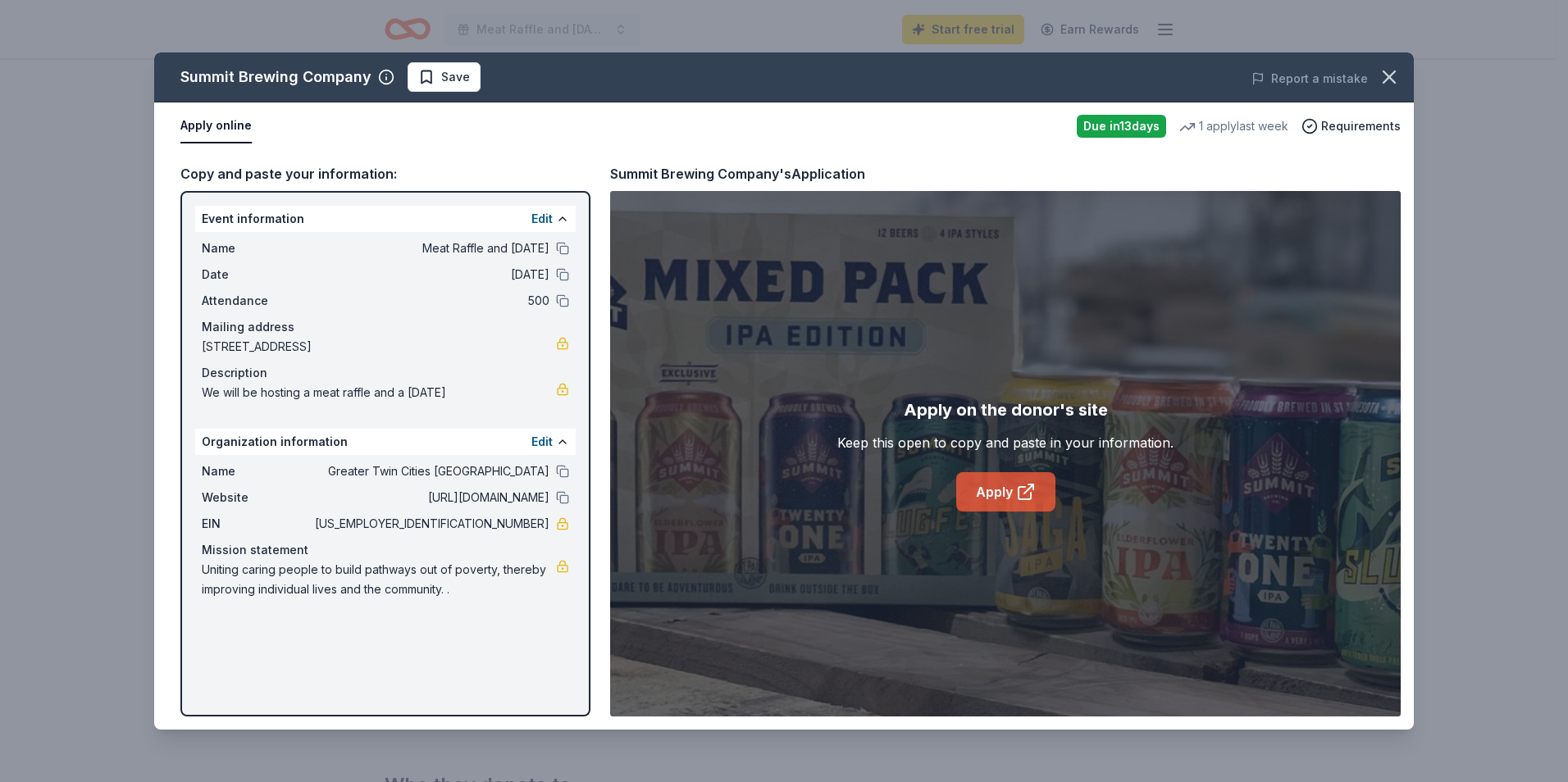
click at [1014, 487] on link "Apply" at bounding box center [1005, 492] width 99 height 39
click at [426, 73] on span "Save" at bounding box center [444, 77] width 52 height 20
click at [1395, 69] on icon "button" at bounding box center [1389, 77] width 23 height 23
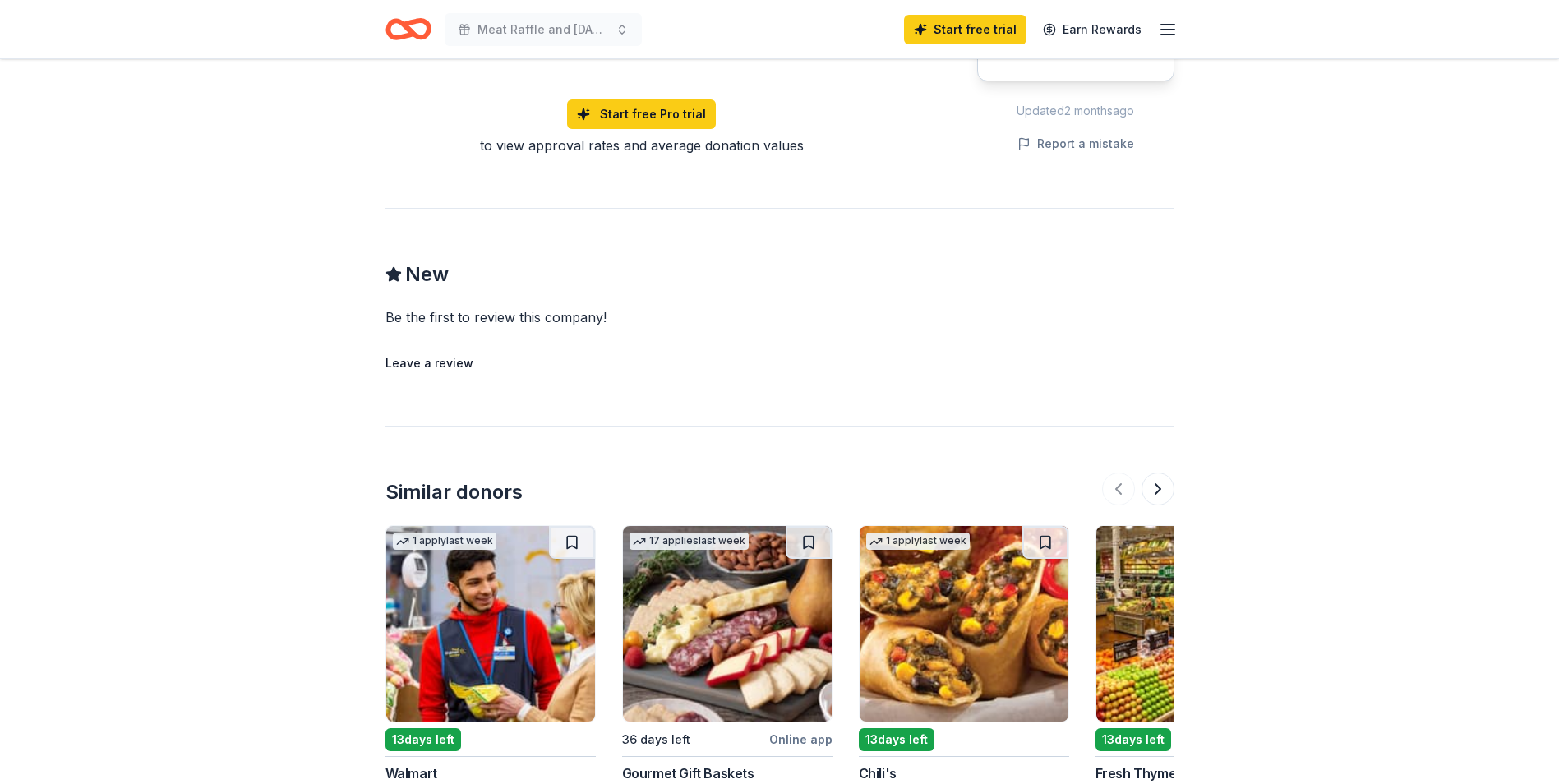
scroll to position [1479, 0]
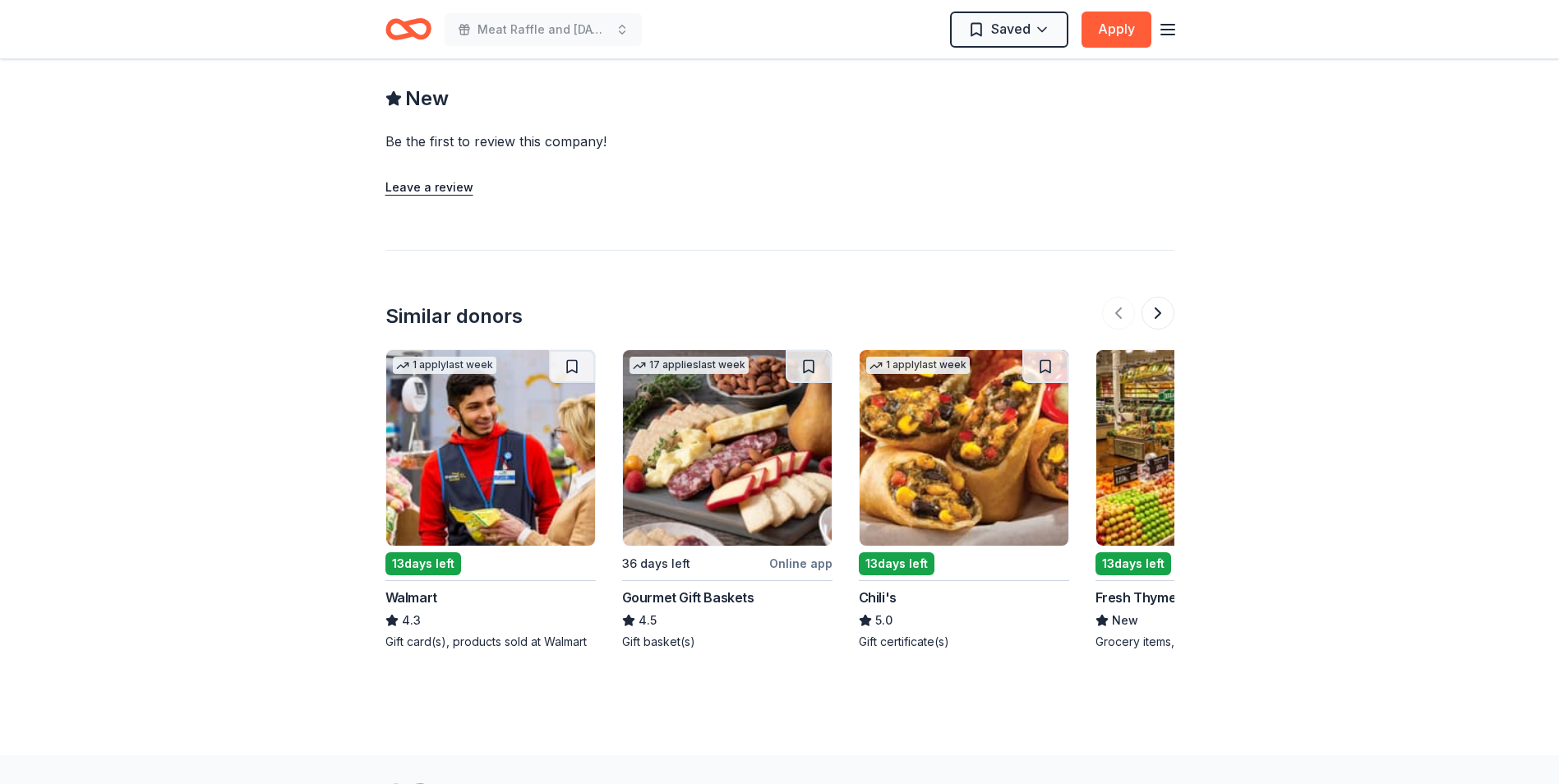
click at [521, 438] on img at bounding box center [491, 448] width 209 height 196
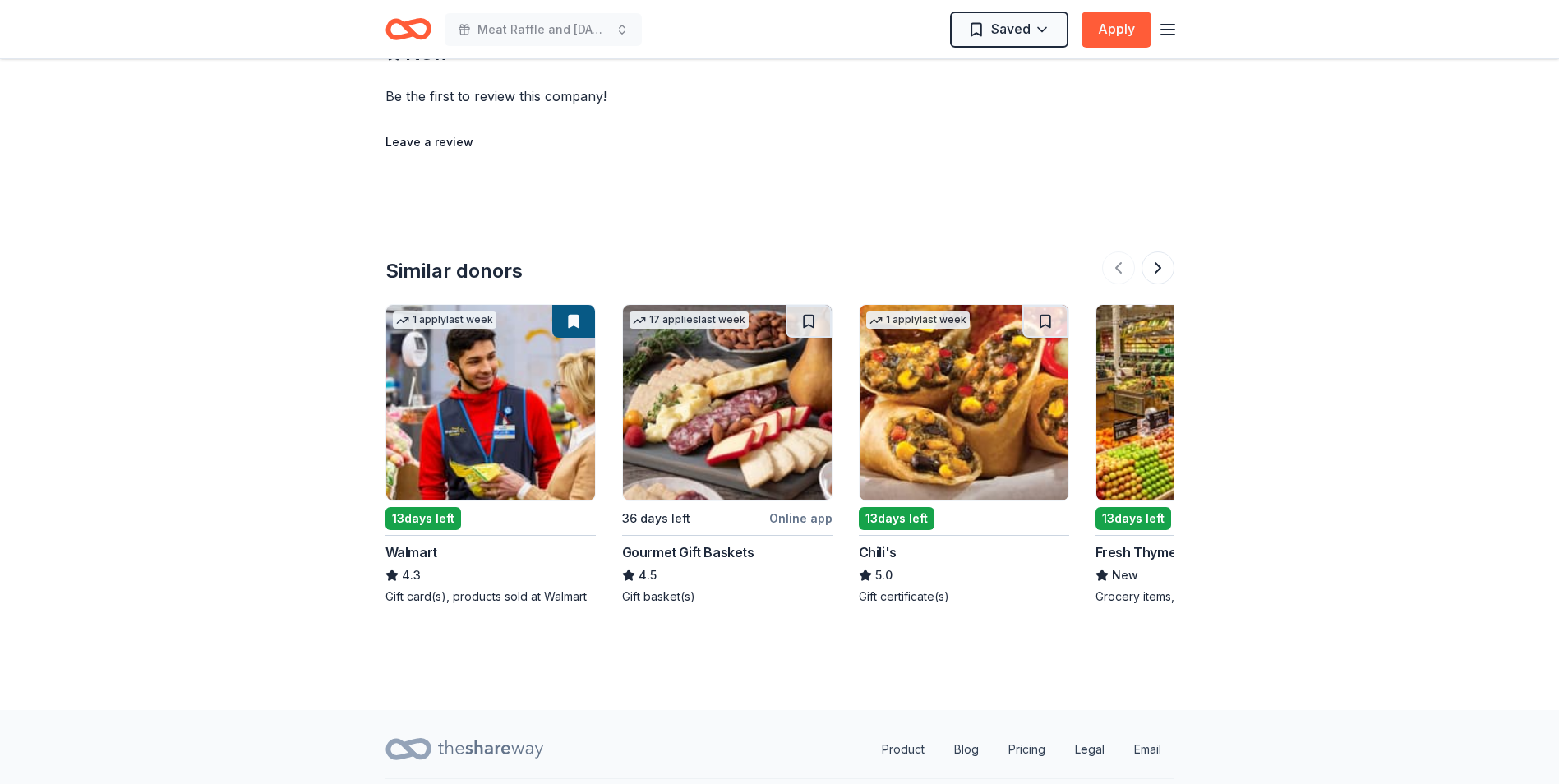
scroll to position [1569, 0]
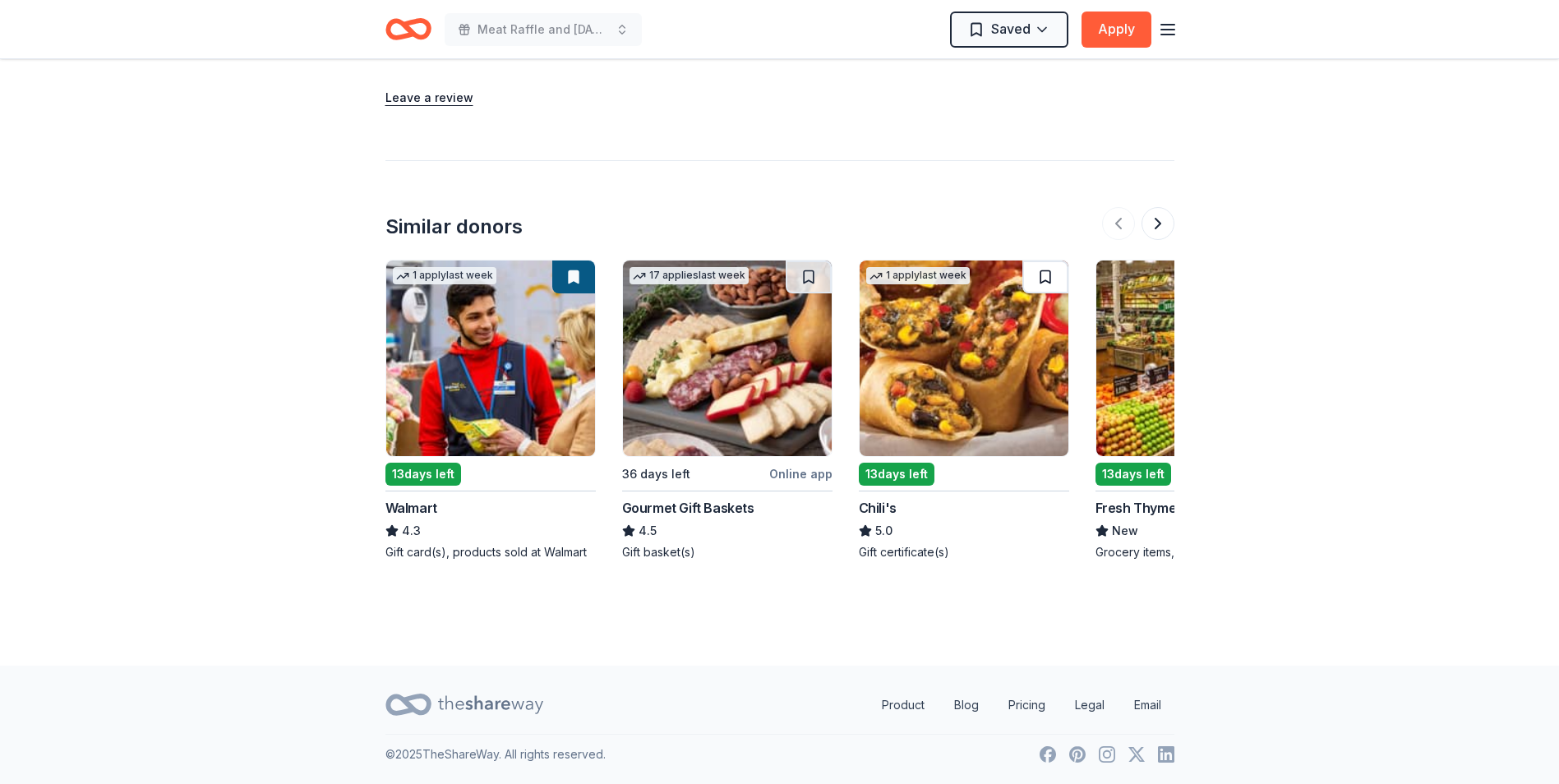
click at [1049, 274] on button at bounding box center [1045, 277] width 46 height 33
click at [804, 271] on button at bounding box center [809, 277] width 46 height 33
click at [1160, 371] on img at bounding box center [1201, 358] width 209 height 196
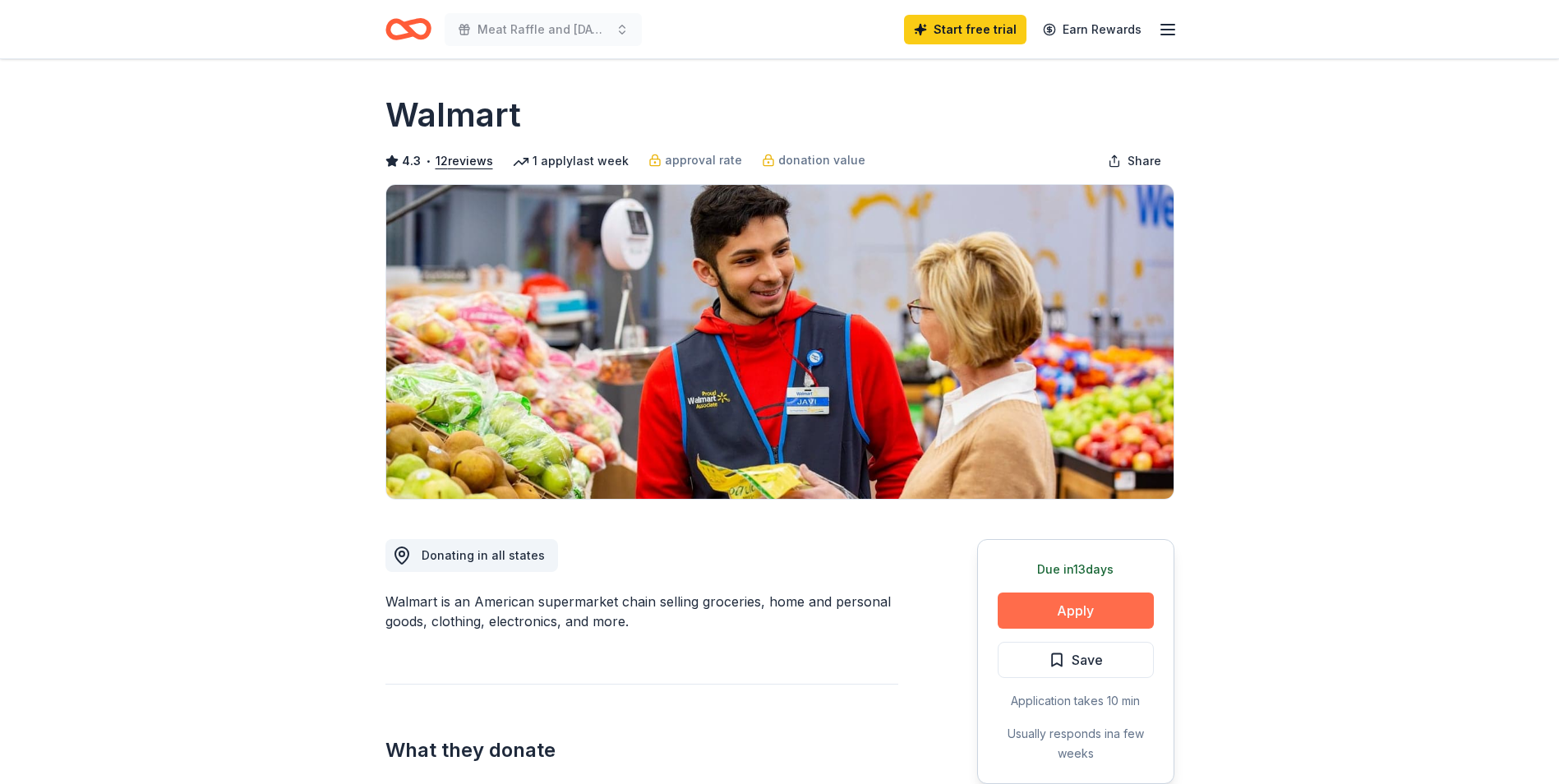
click at [1100, 611] on button "Apply" at bounding box center [1076, 611] width 156 height 36
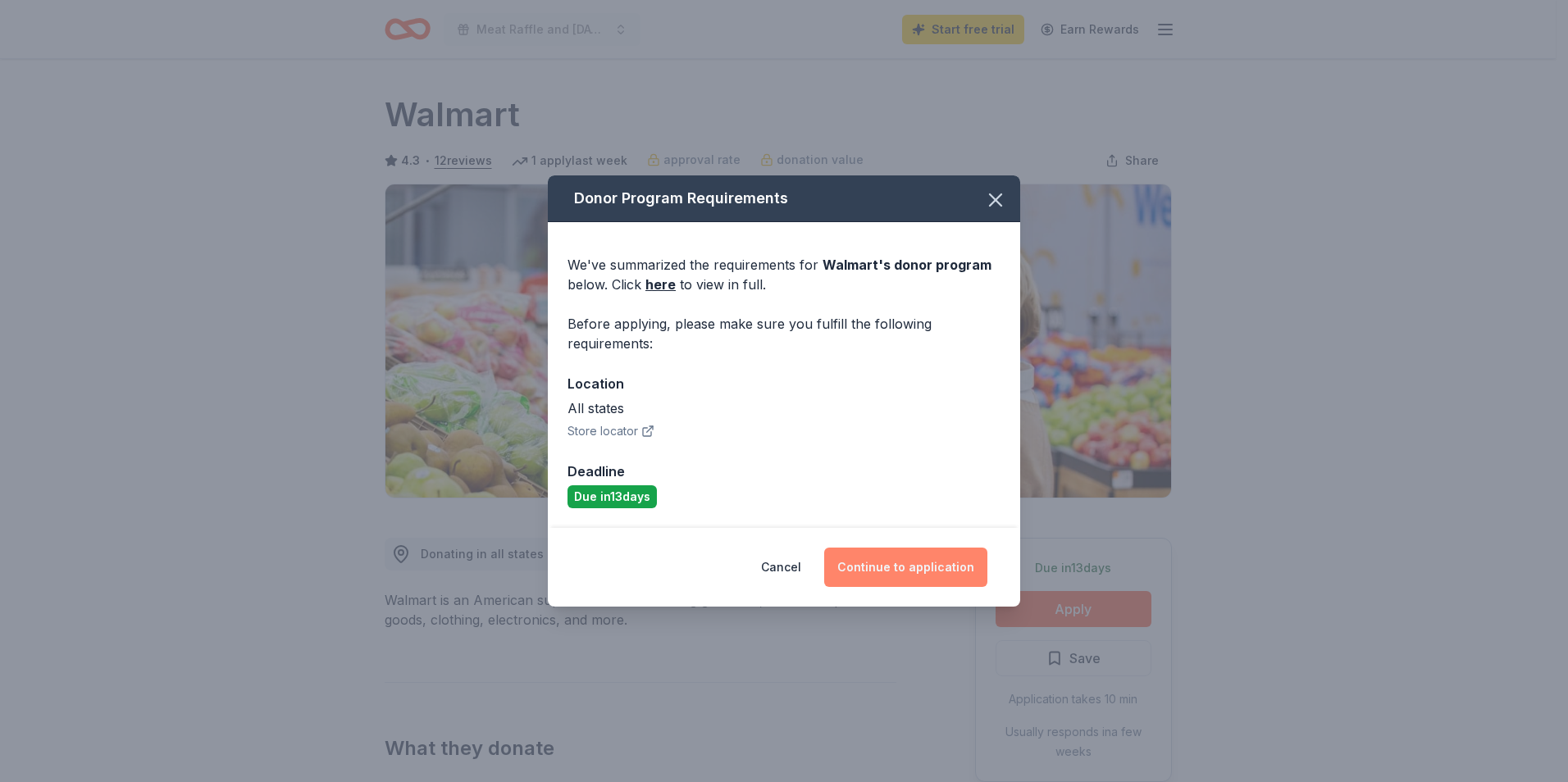
click at [900, 566] on button "Continue to application" at bounding box center [905, 567] width 163 height 39
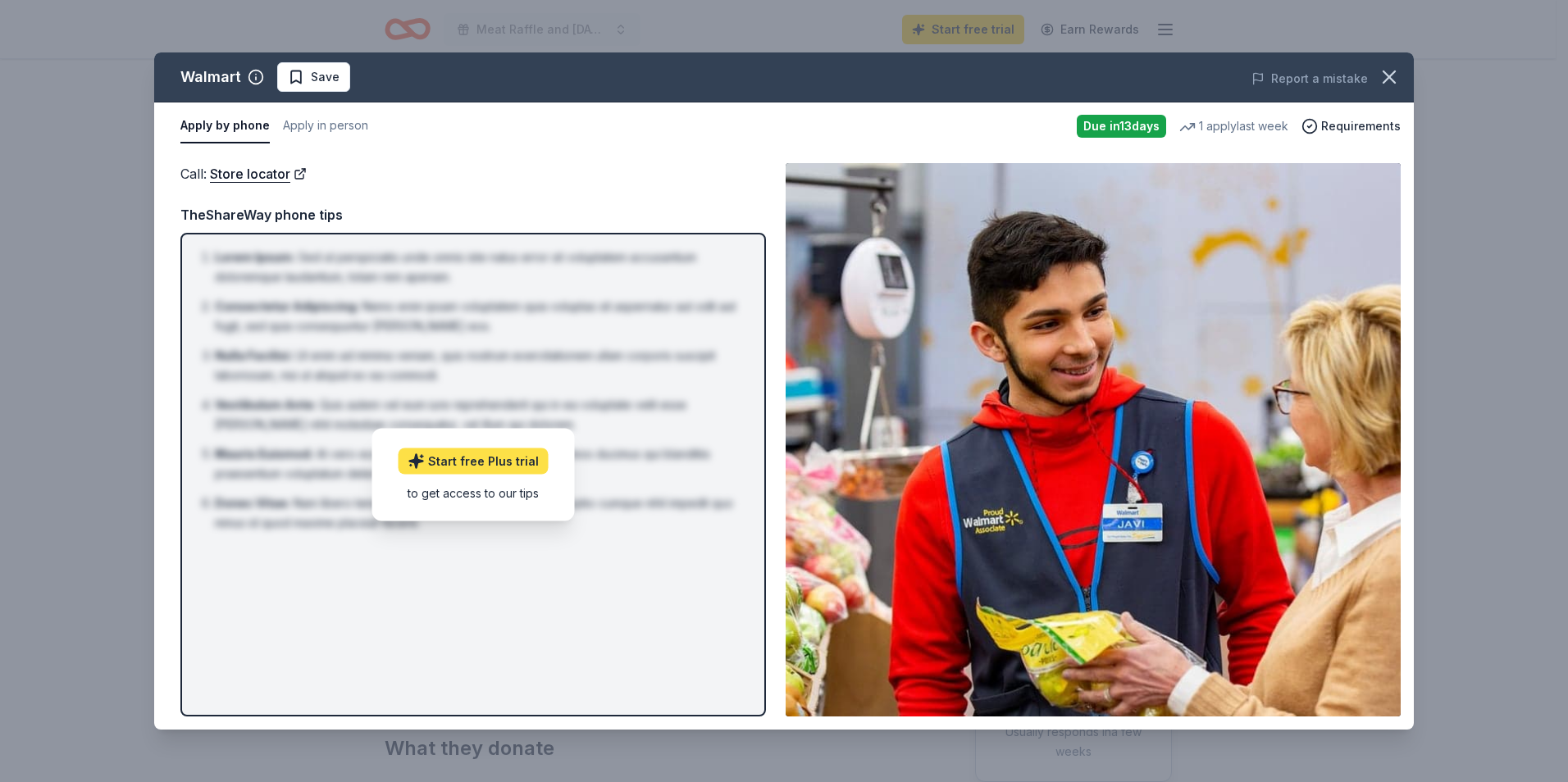
click at [473, 450] on link "Start free Plus trial" at bounding box center [473, 461] width 150 height 26
click at [1389, 76] on icon "button" at bounding box center [1389, 77] width 11 height 11
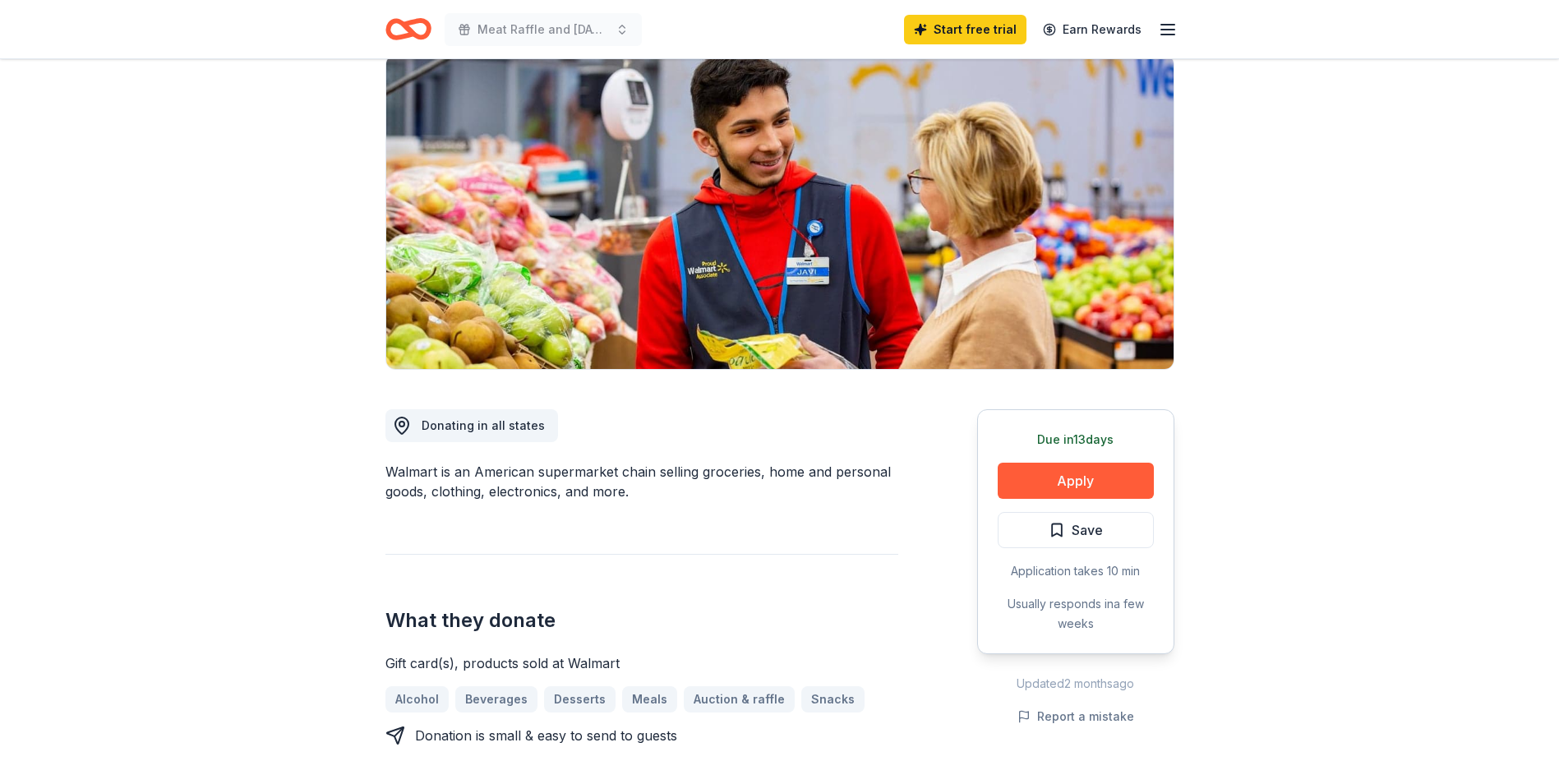
scroll to position [247, 0]
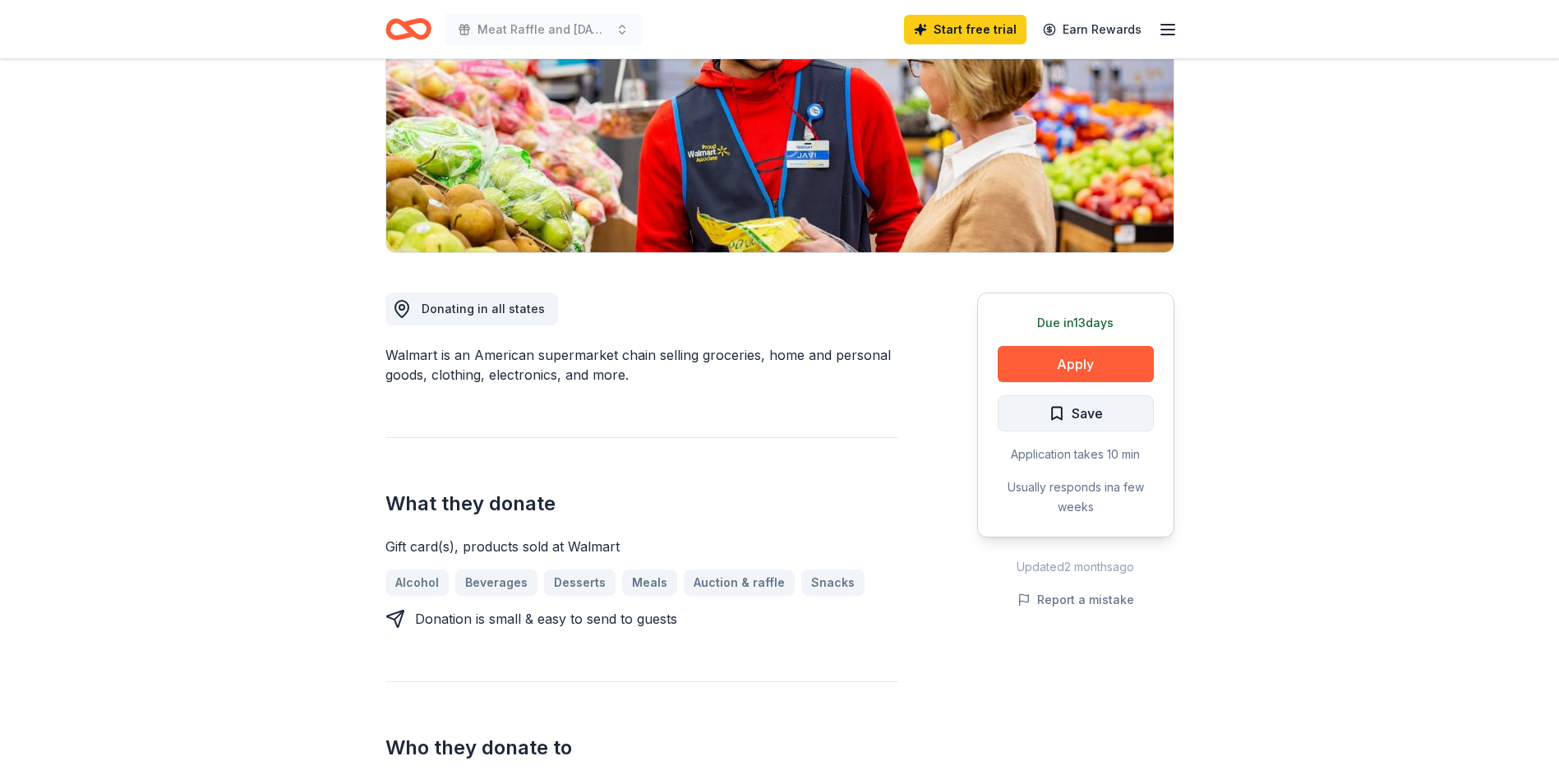
click at [1078, 412] on span "Save" at bounding box center [1087, 413] width 31 height 21
click at [1101, 362] on button "Apply" at bounding box center [1076, 364] width 156 height 36
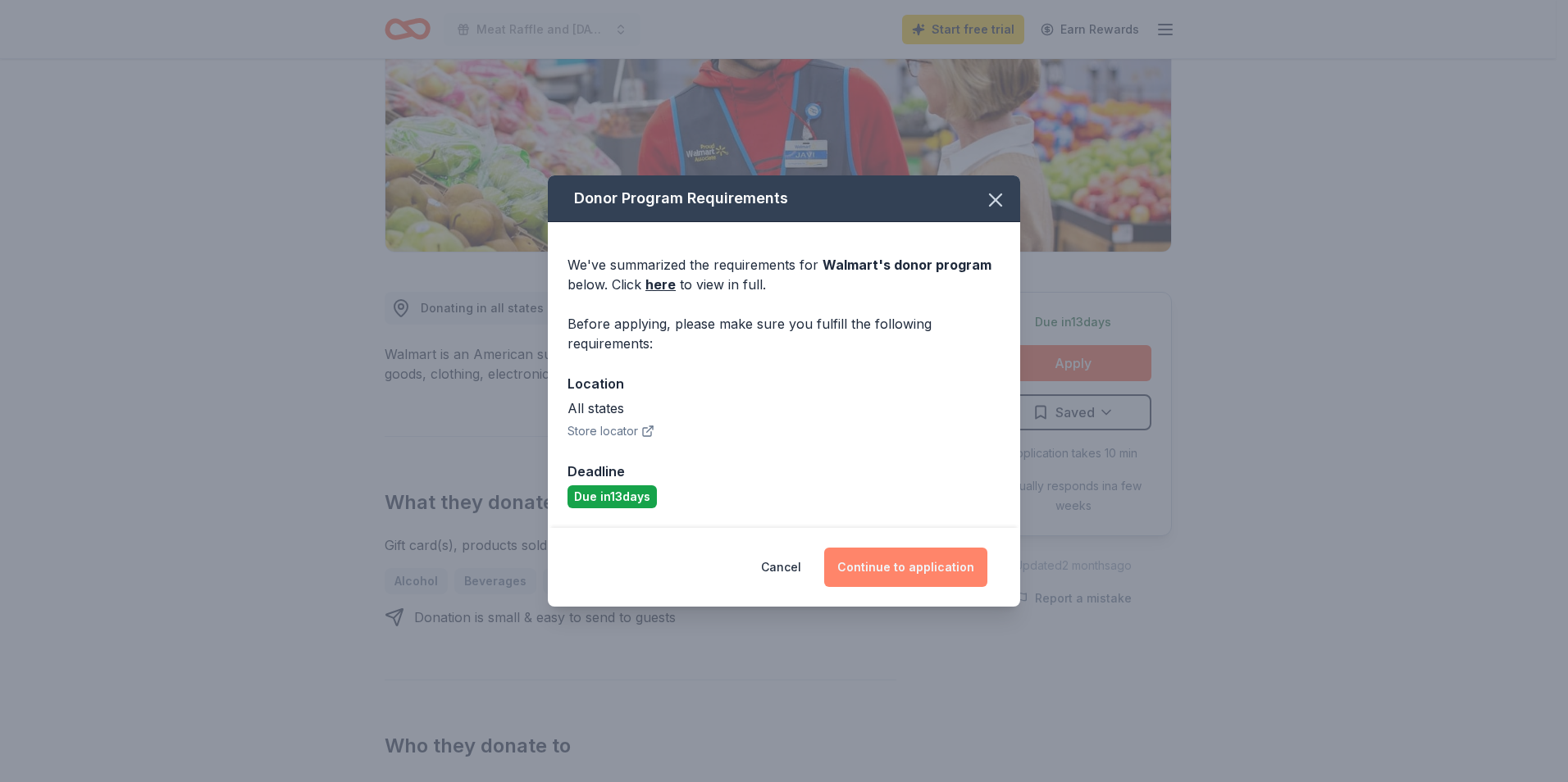
click at [922, 570] on button "Continue to application" at bounding box center [905, 567] width 163 height 39
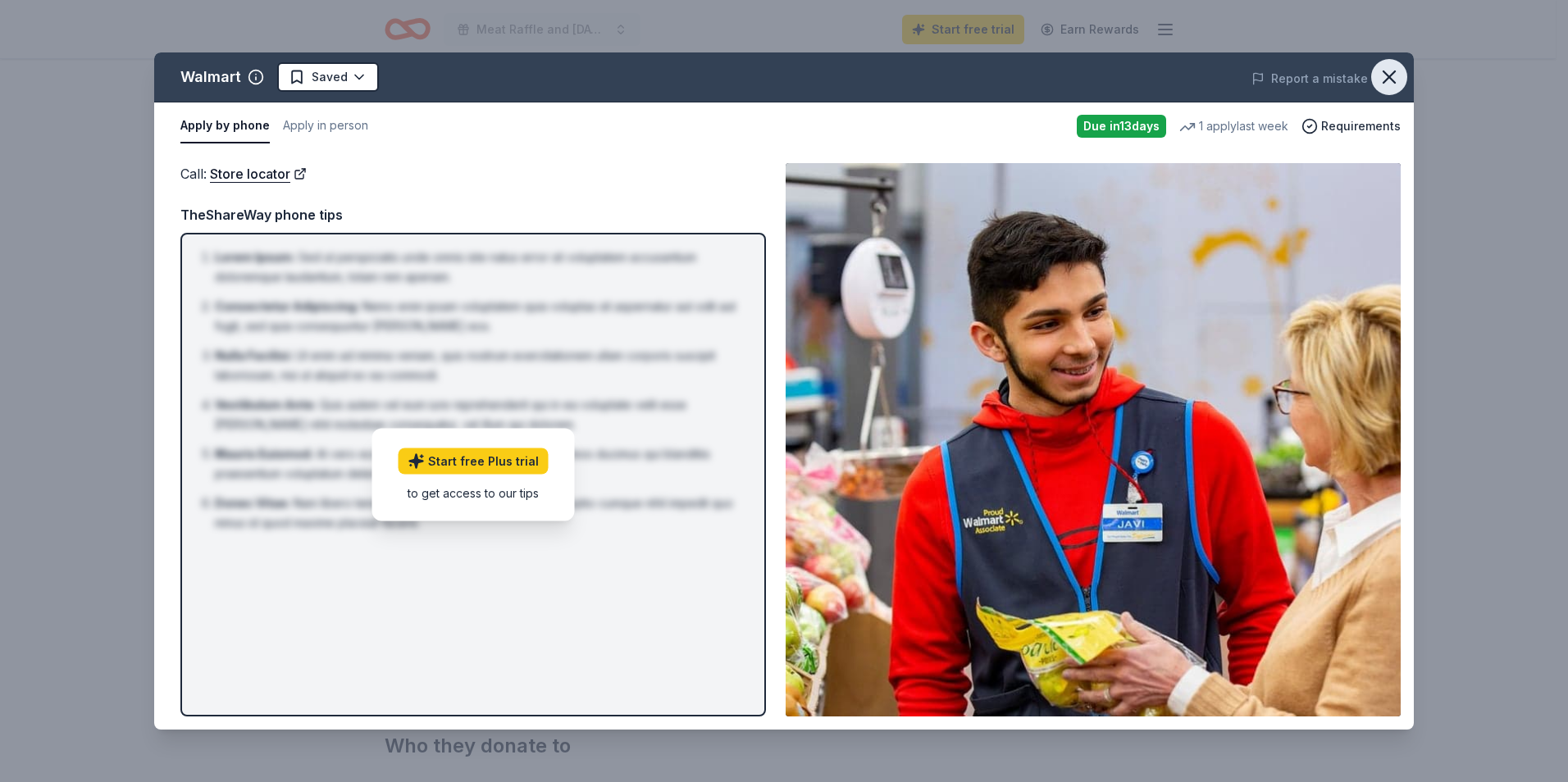
click at [1403, 67] on button "button" at bounding box center [1389, 77] width 36 height 36
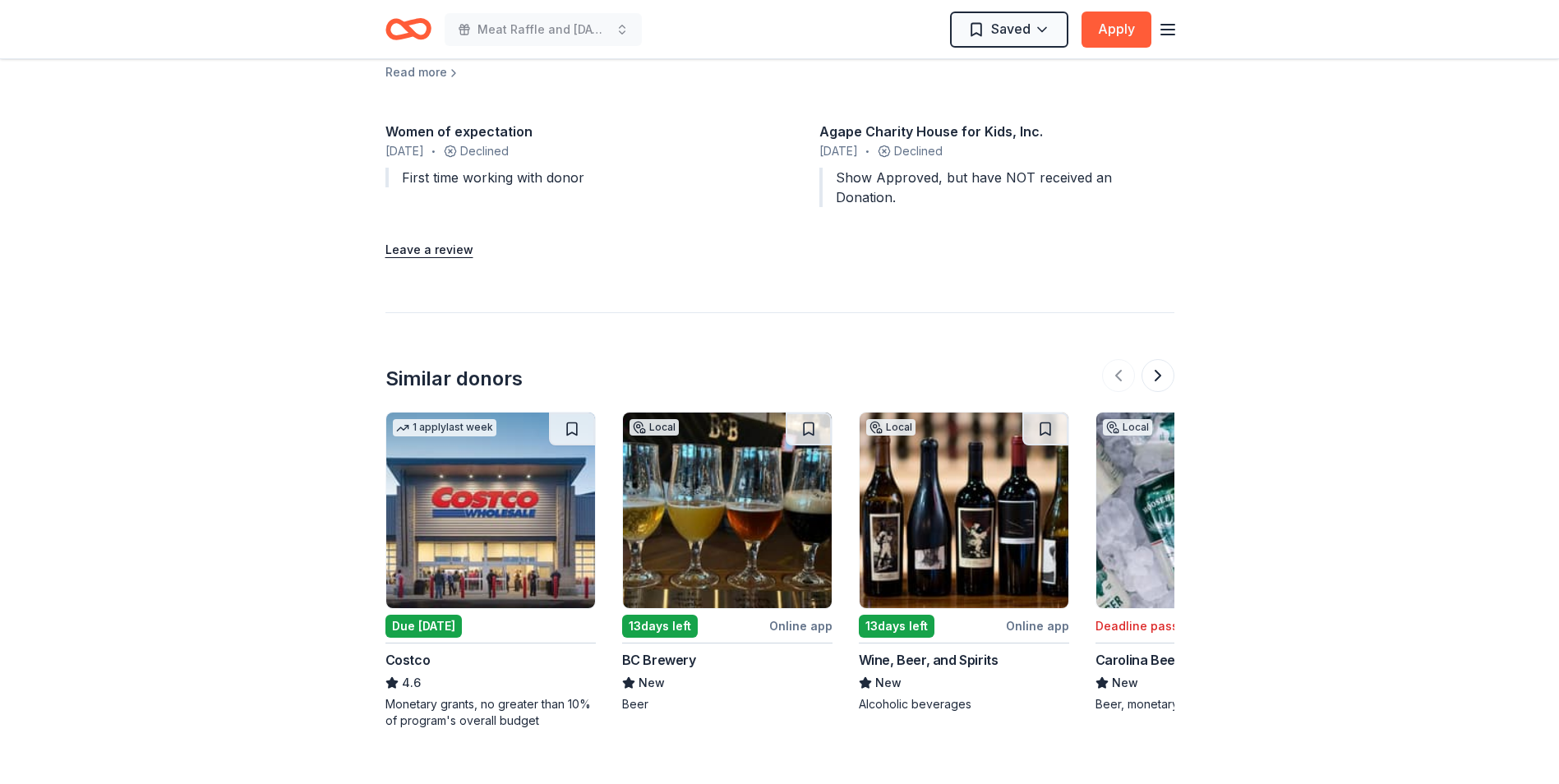
scroll to position [1807, 0]
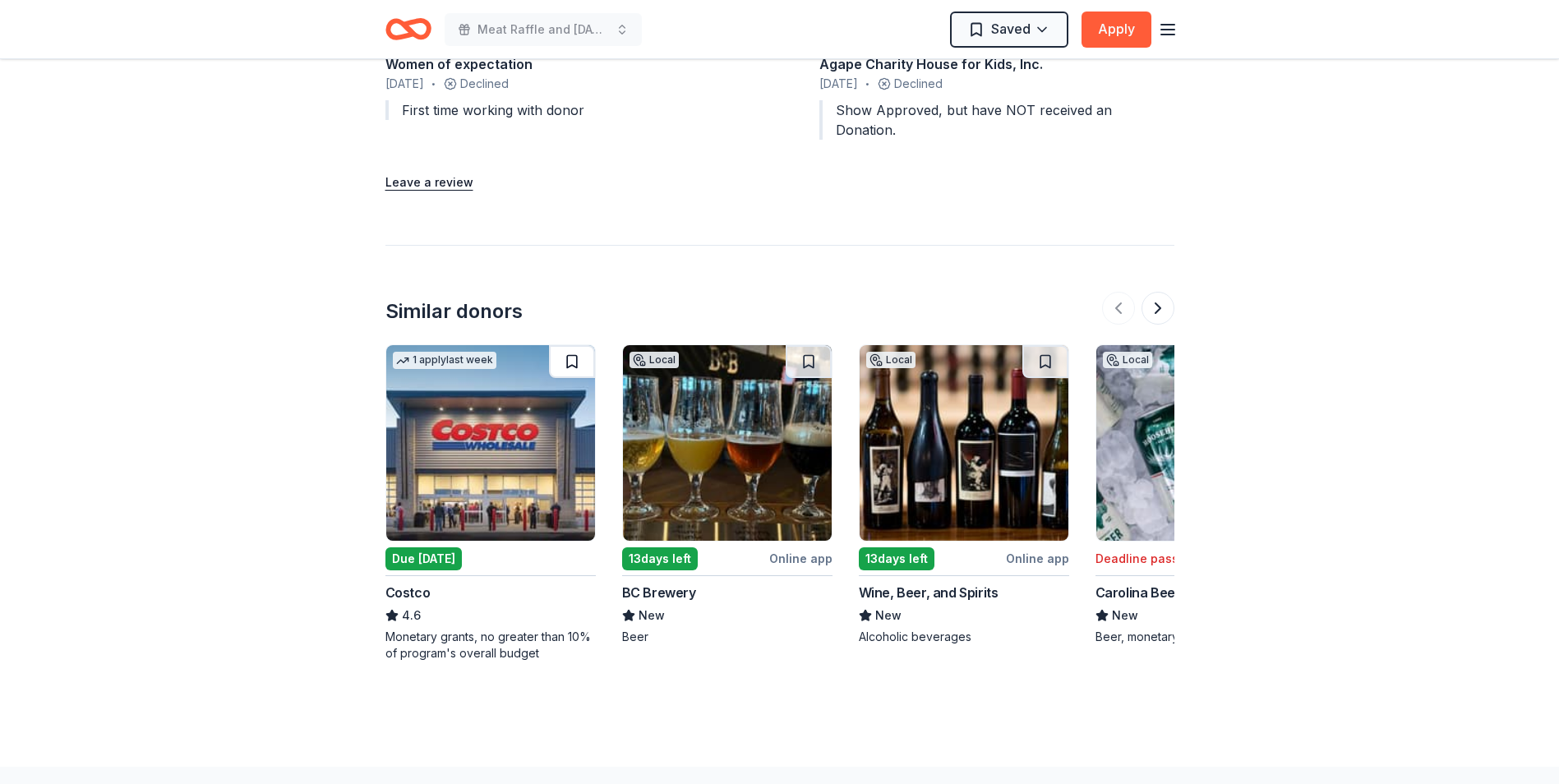
click at [578, 345] on button at bounding box center [572, 362] width 46 height 33
click at [1158, 292] on button at bounding box center [1158, 308] width 33 height 33
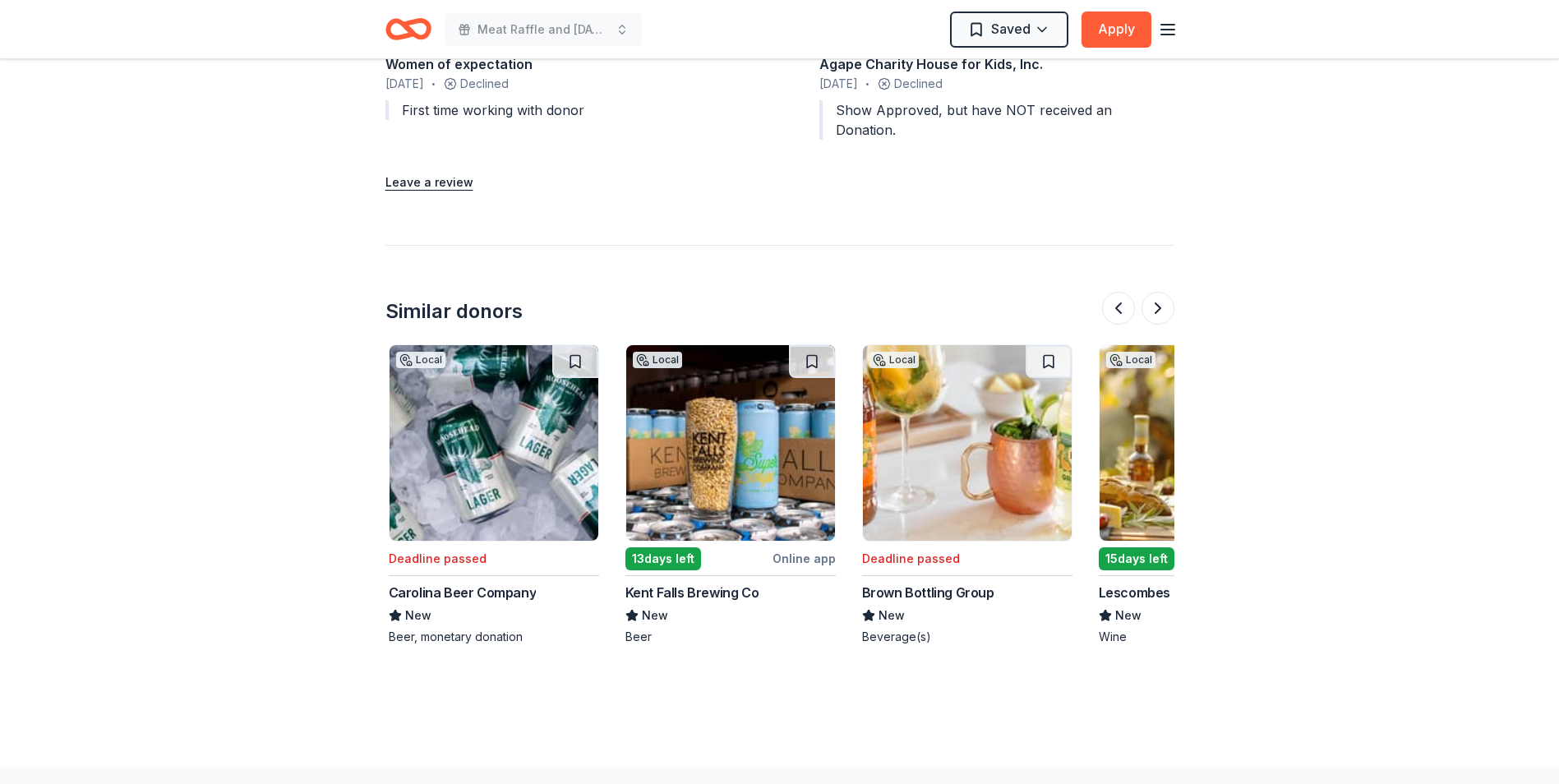
scroll to position [0, 710]
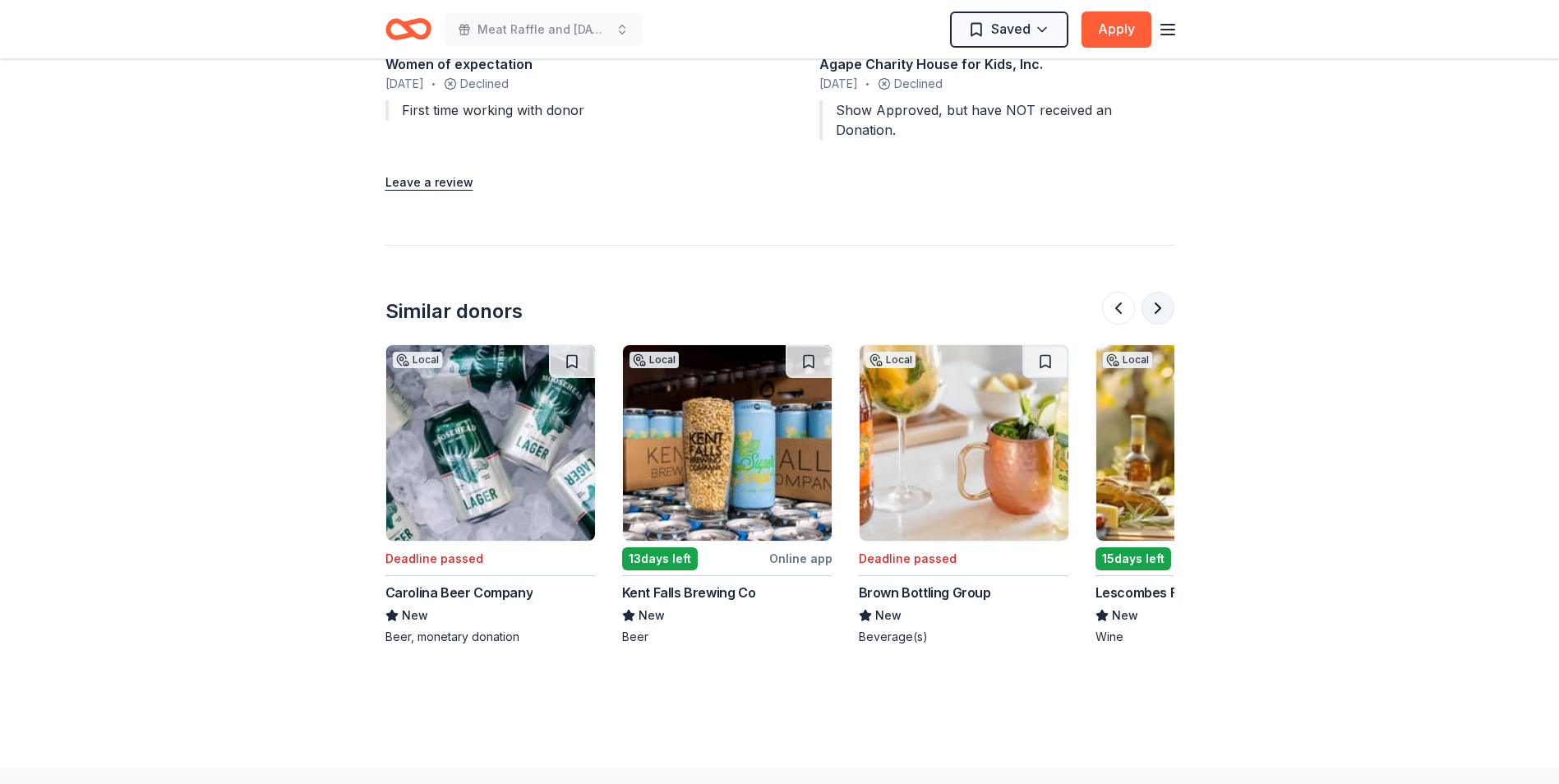
click at [1157, 292] on button at bounding box center [1158, 308] width 33 height 33
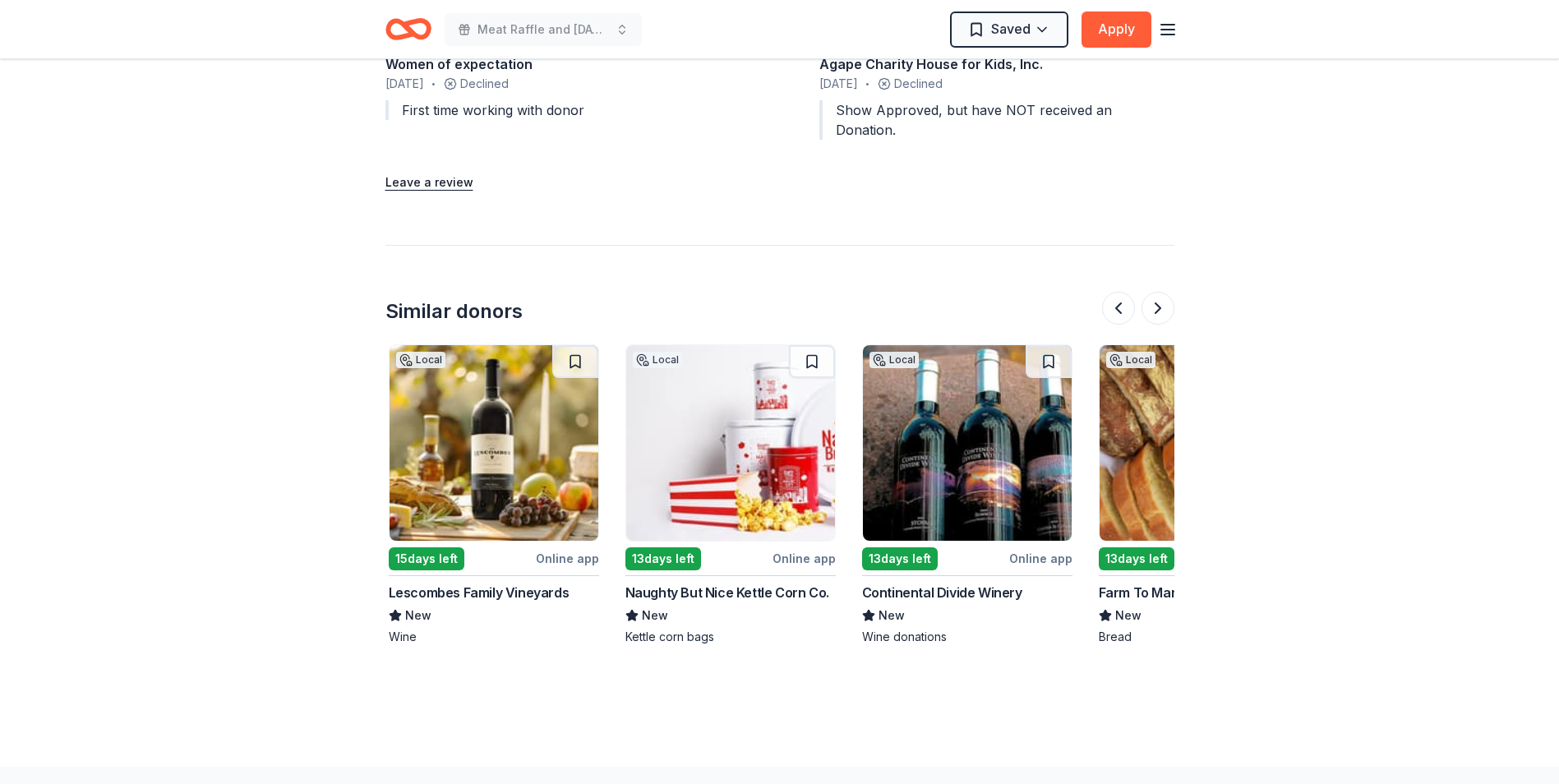
scroll to position [0, 1420]
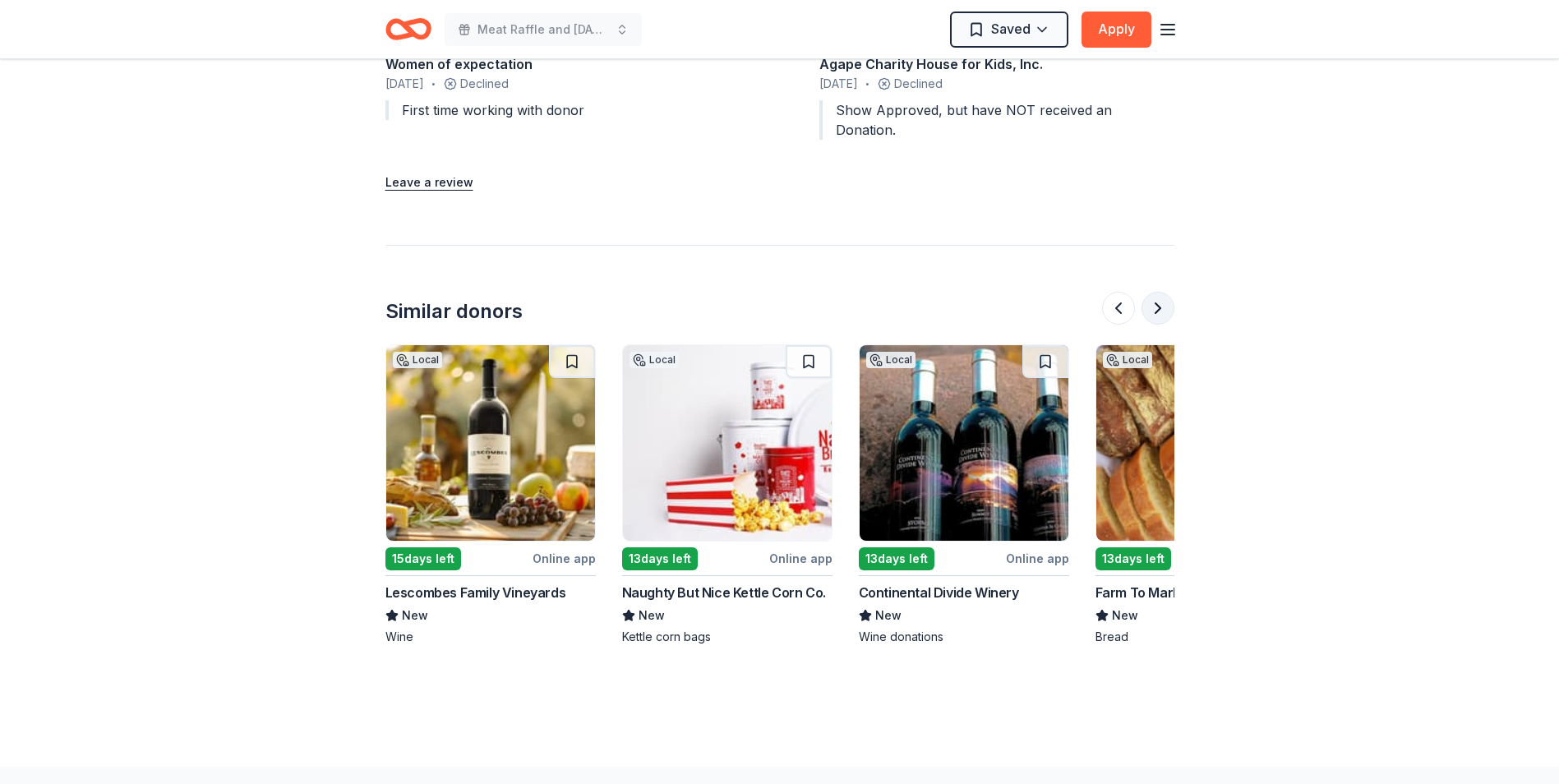
click at [1146, 292] on button at bounding box center [1158, 308] width 33 height 33
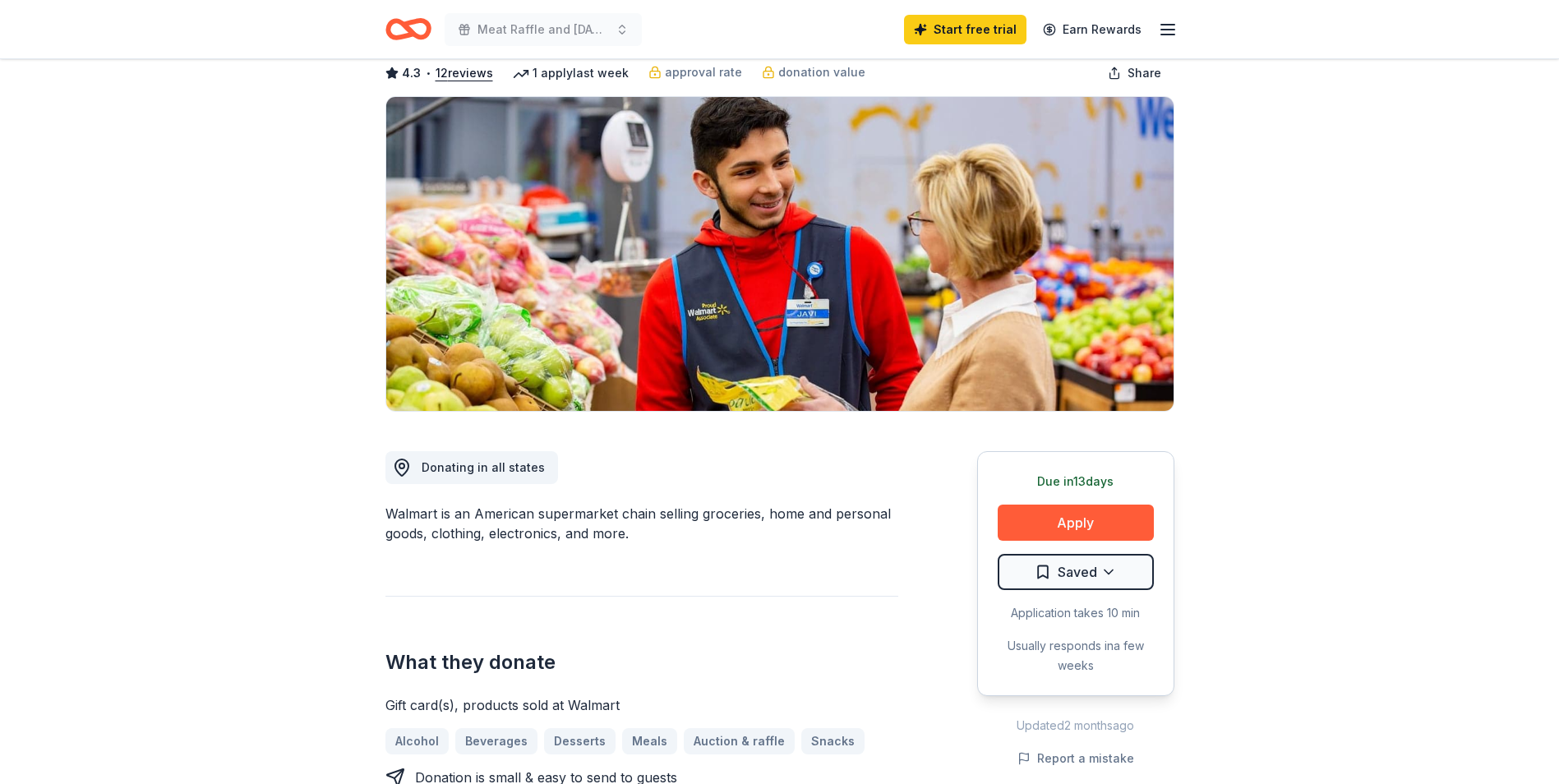
scroll to position [0, 0]
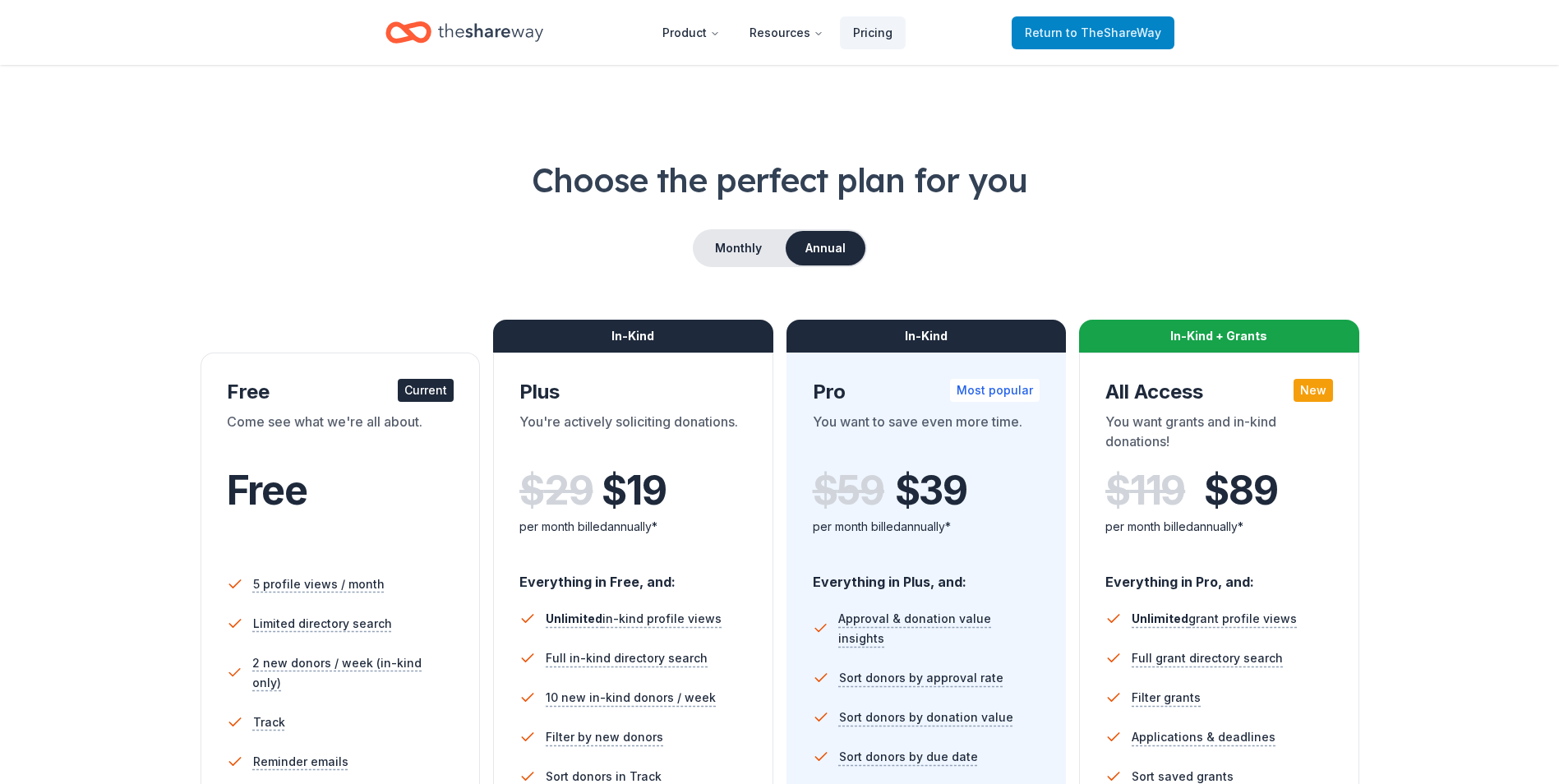
click at [1072, 39] on span "to TheShareWay" at bounding box center [1114, 32] width 95 height 14
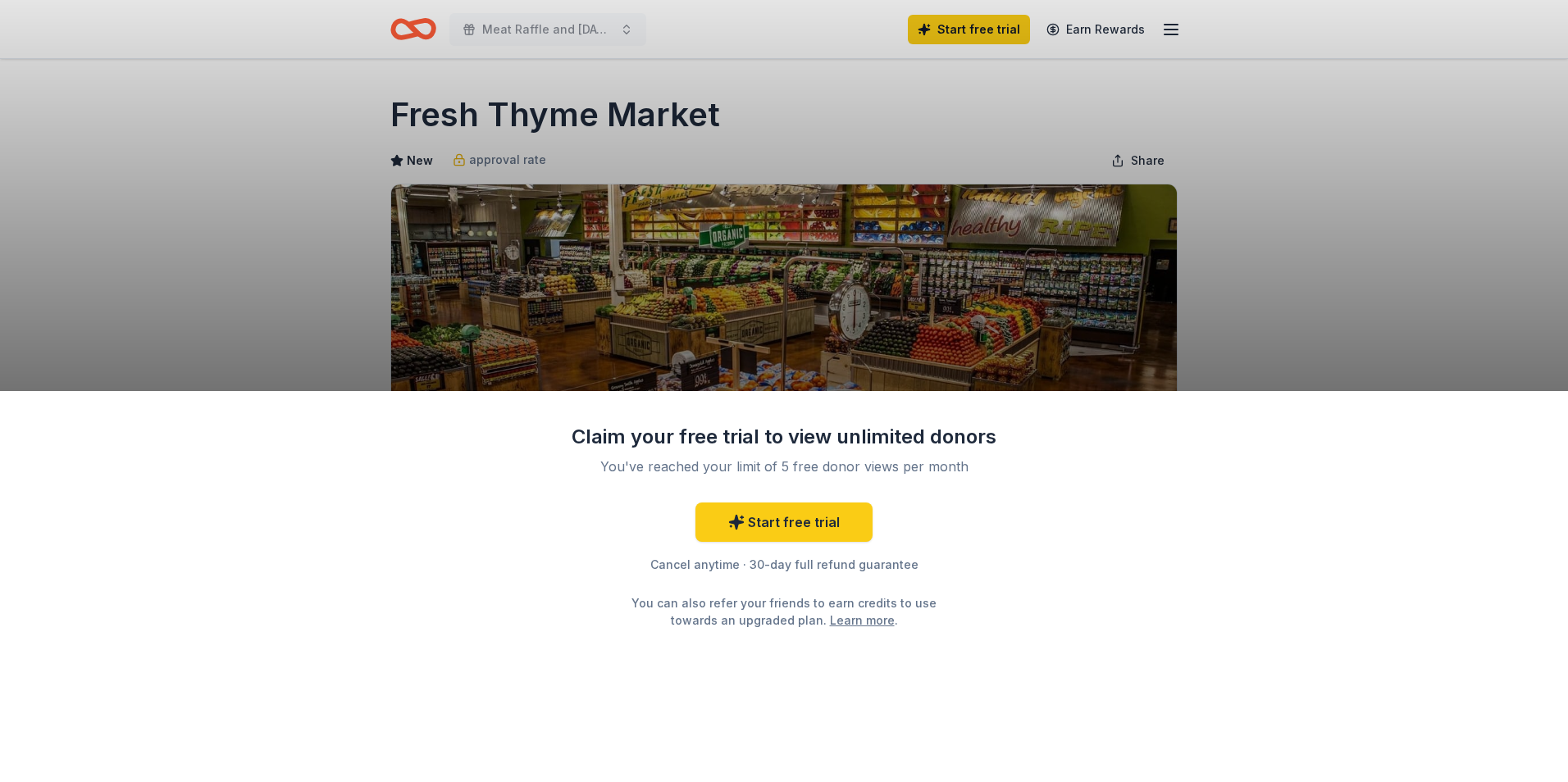
click at [1109, 299] on div "Claim your free trial to view unlimited donors You've reached your limit of 5 f…" at bounding box center [784, 391] width 1568 height 782
